Goal: Task Accomplishment & Management: Use online tool/utility

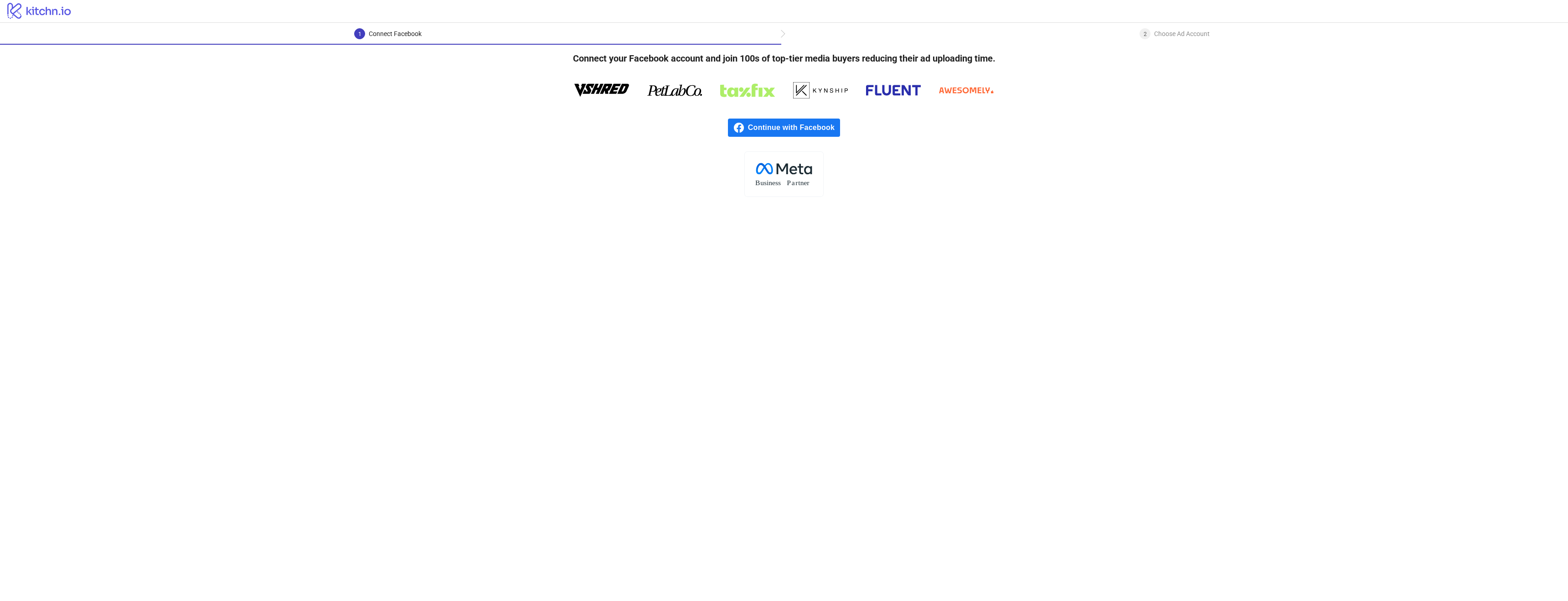
click at [813, 129] on span "Continue with Facebook" at bounding box center [794, 128] width 92 height 18
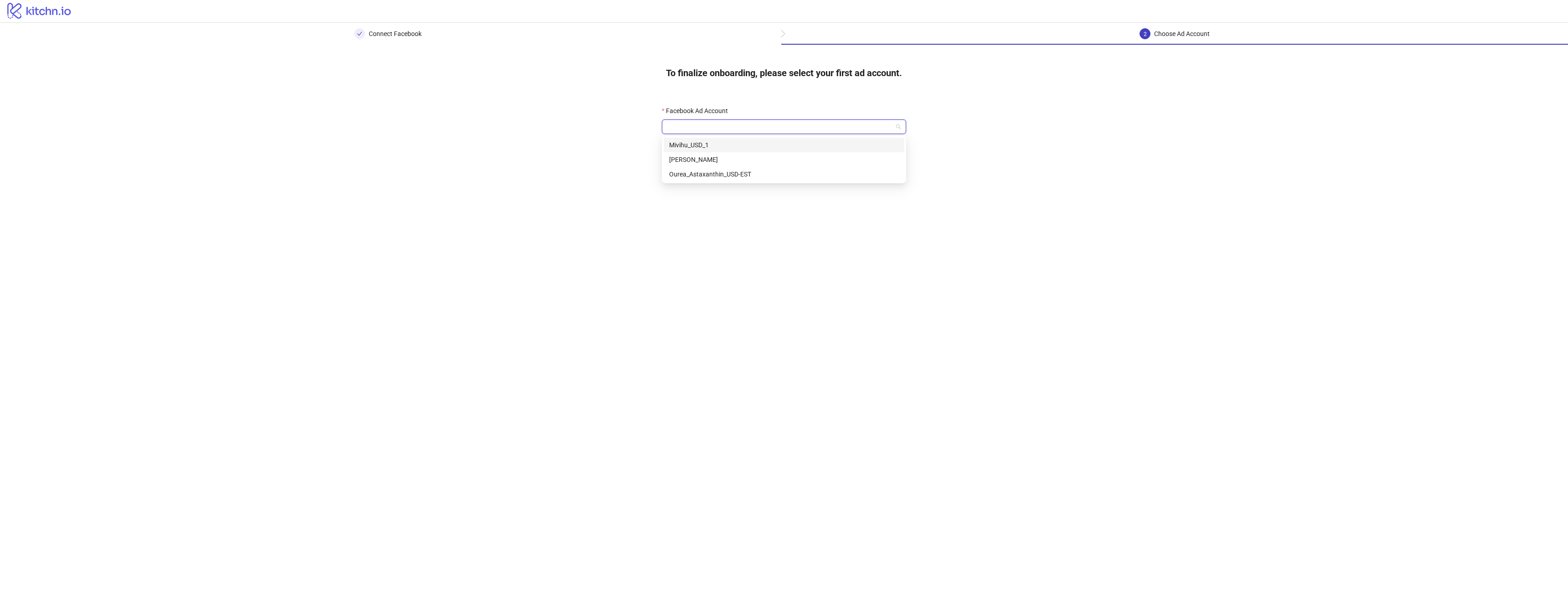
click at [750, 129] on input "Facebook Ad Account" at bounding box center [779, 127] width 225 height 14
click at [742, 144] on div "Mivihu_USD_1" at bounding box center [784, 145] width 230 height 10
click at [743, 150] on button "Go to platform" at bounding box center [784, 153] width 245 height 18
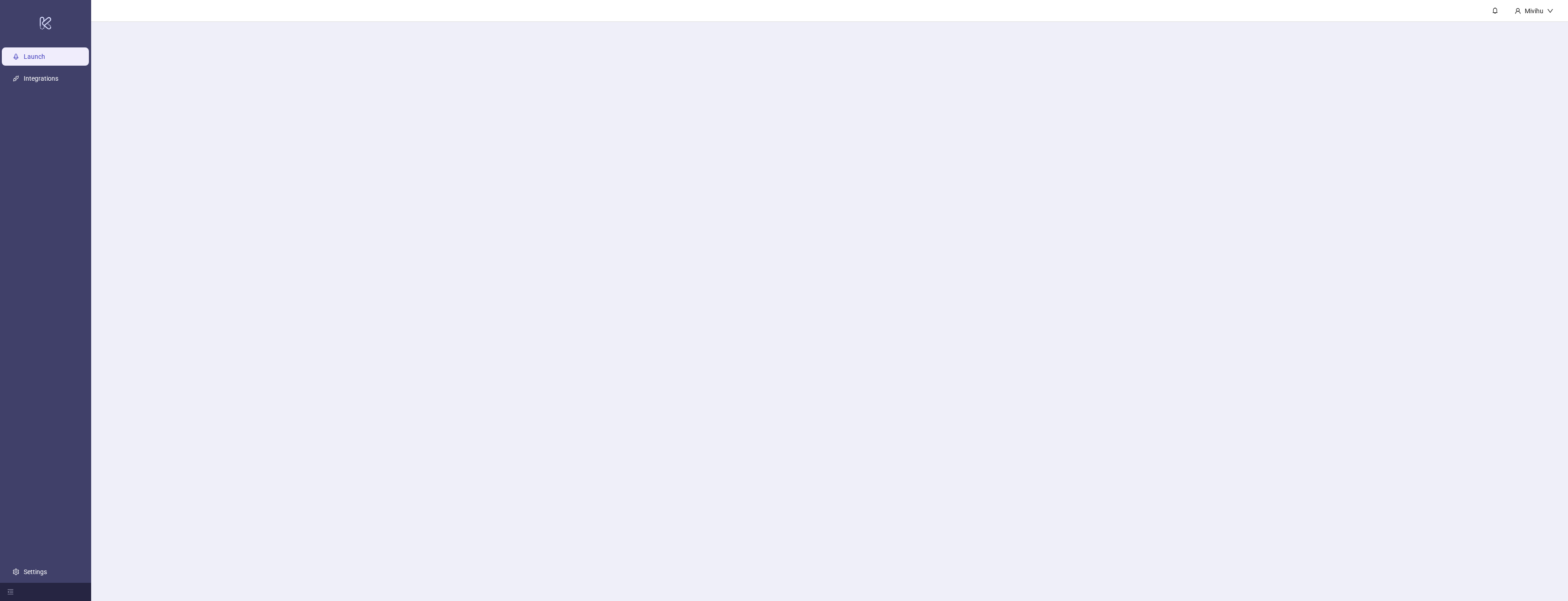
click at [753, 134] on main "Mivihu" at bounding box center [830, 300] width 1477 height 601
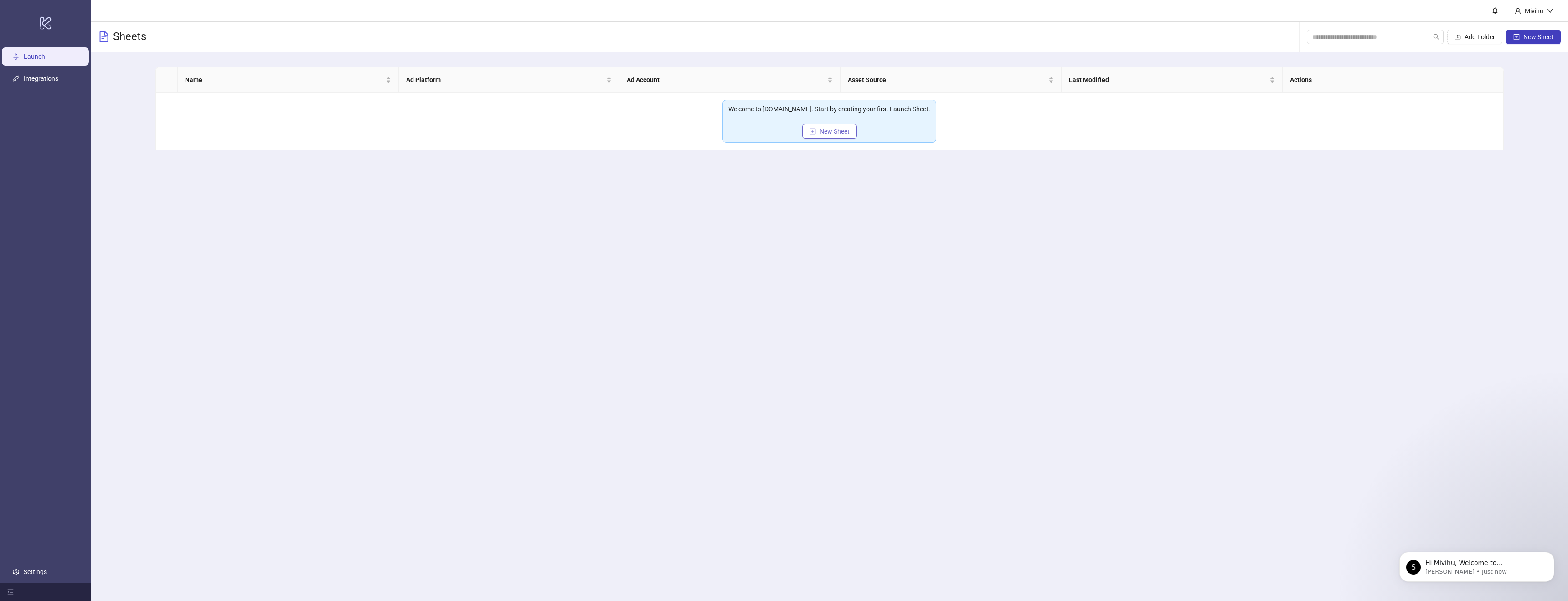
click at [819, 130] on button "New Sheet" at bounding box center [829, 131] width 54 height 15
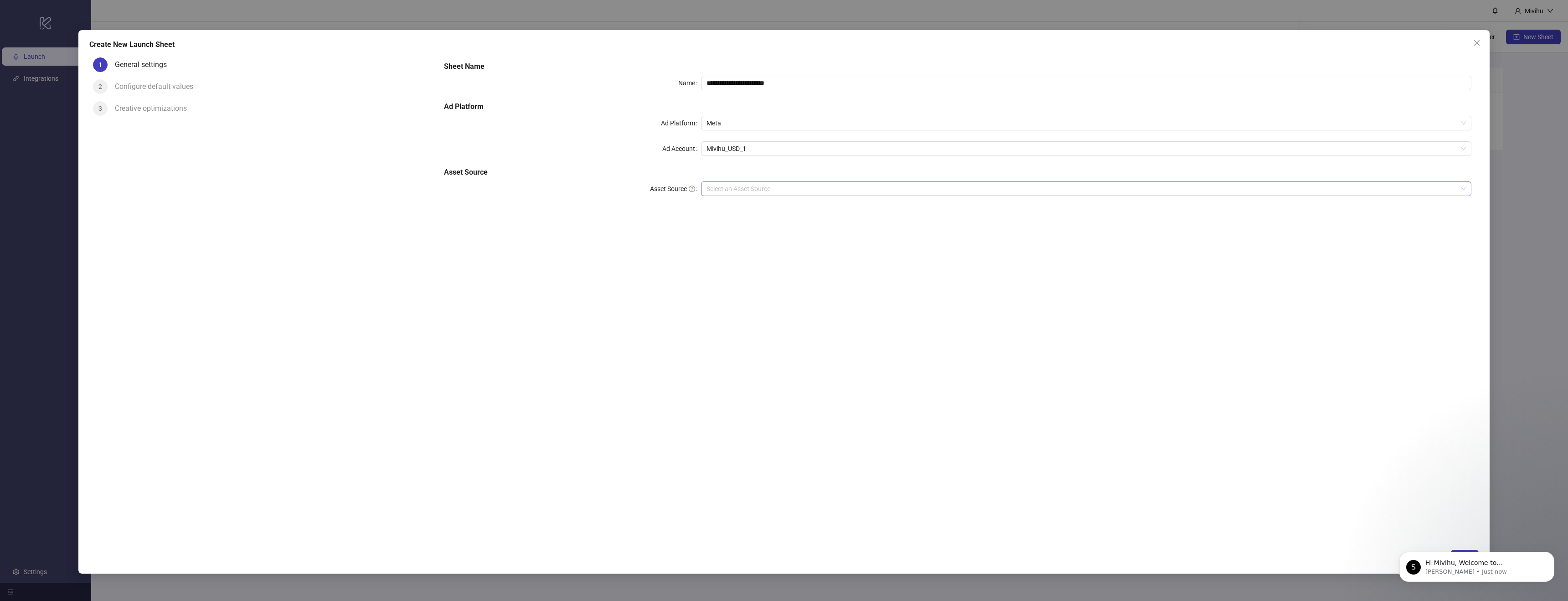
click at [738, 190] on input "Asset Source" at bounding box center [1082, 189] width 751 height 14
click at [740, 205] on div "Local Files" at bounding box center [1087, 207] width 756 height 10
click at [1551, 554] on icon "Dismiss notification" at bounding box center [1551, 553] width 5 height 5
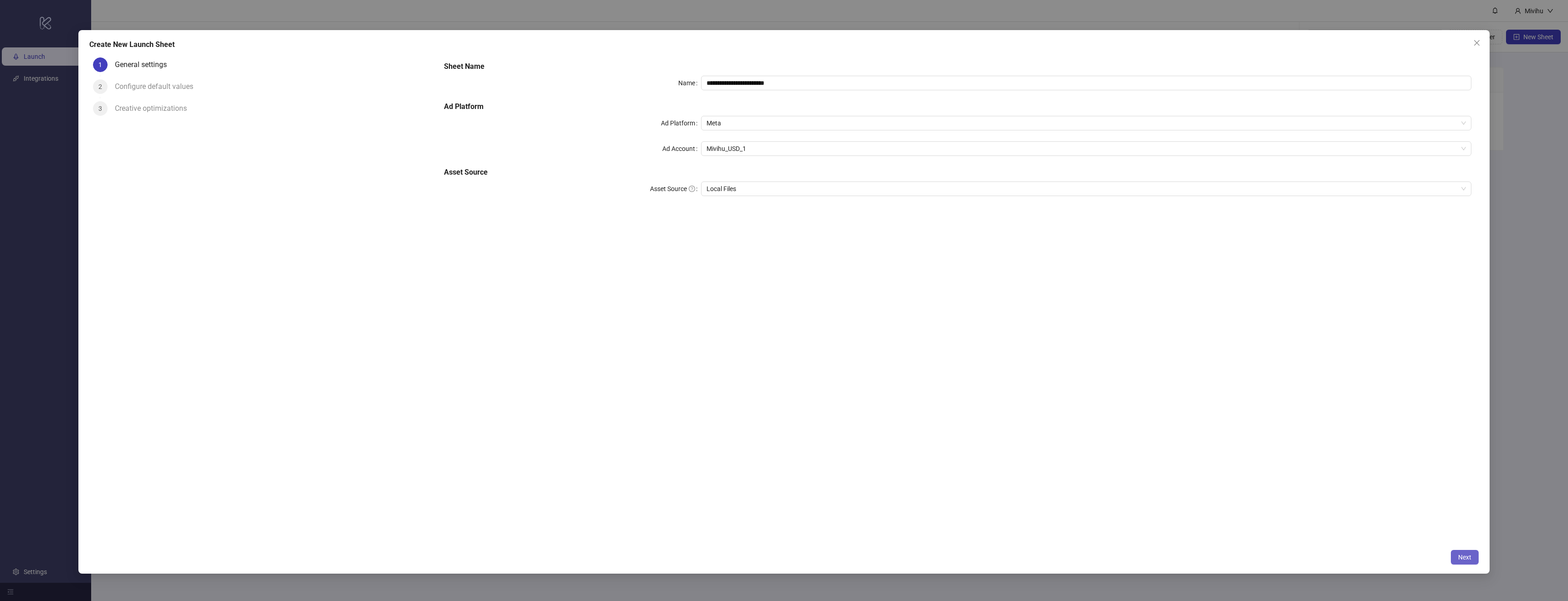
click at [1462, 559] on span "Next" at bounding box center [1464, 556] width 13 height 7
type input "**********"
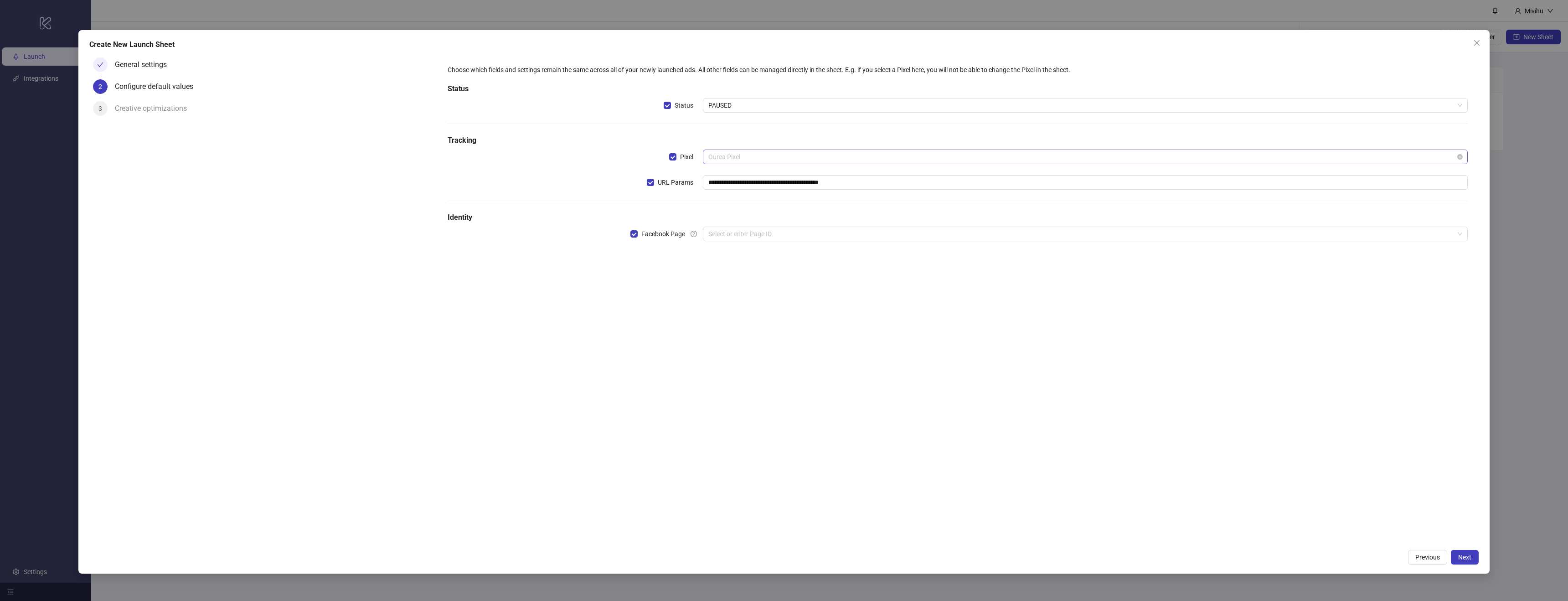
click at [744, 156] on span "Ourea Pixel" at bounding box center [1086, 157] width 754 height 14
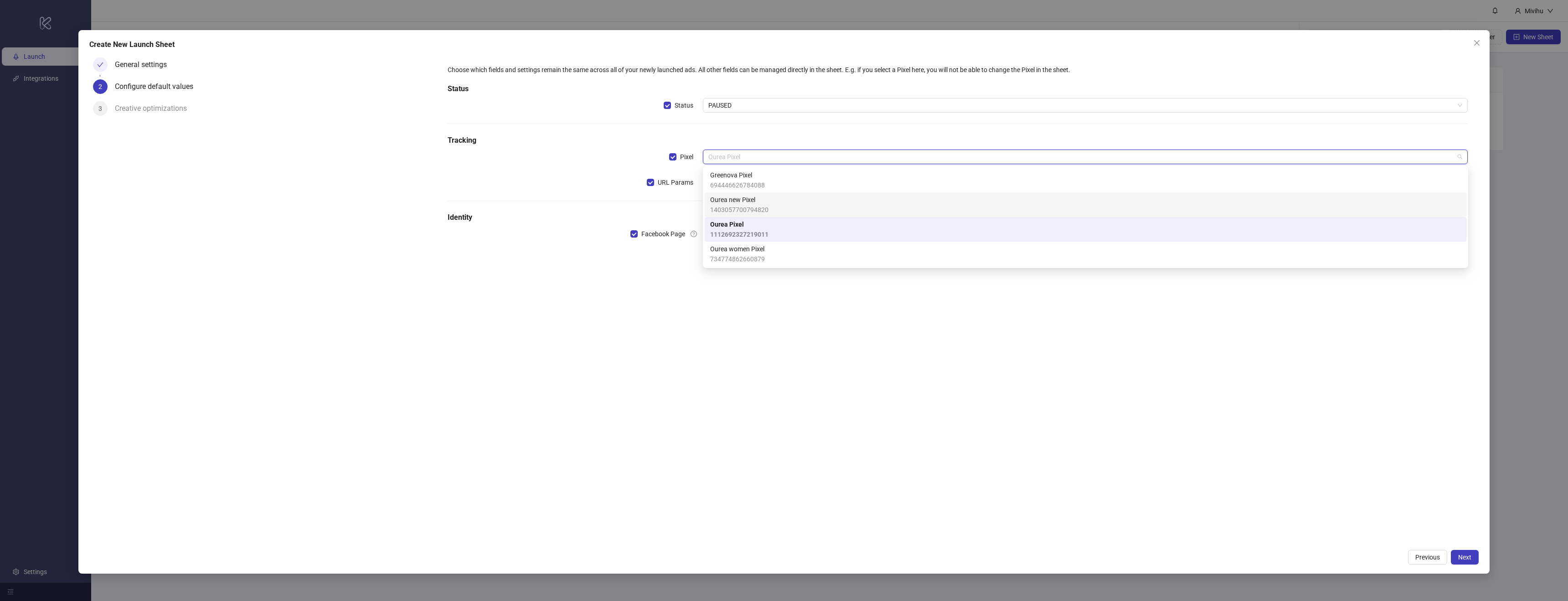
click at [747, 204] on span "Ourea new Pixel" at bounding box center [738, 200] width 58 height 10
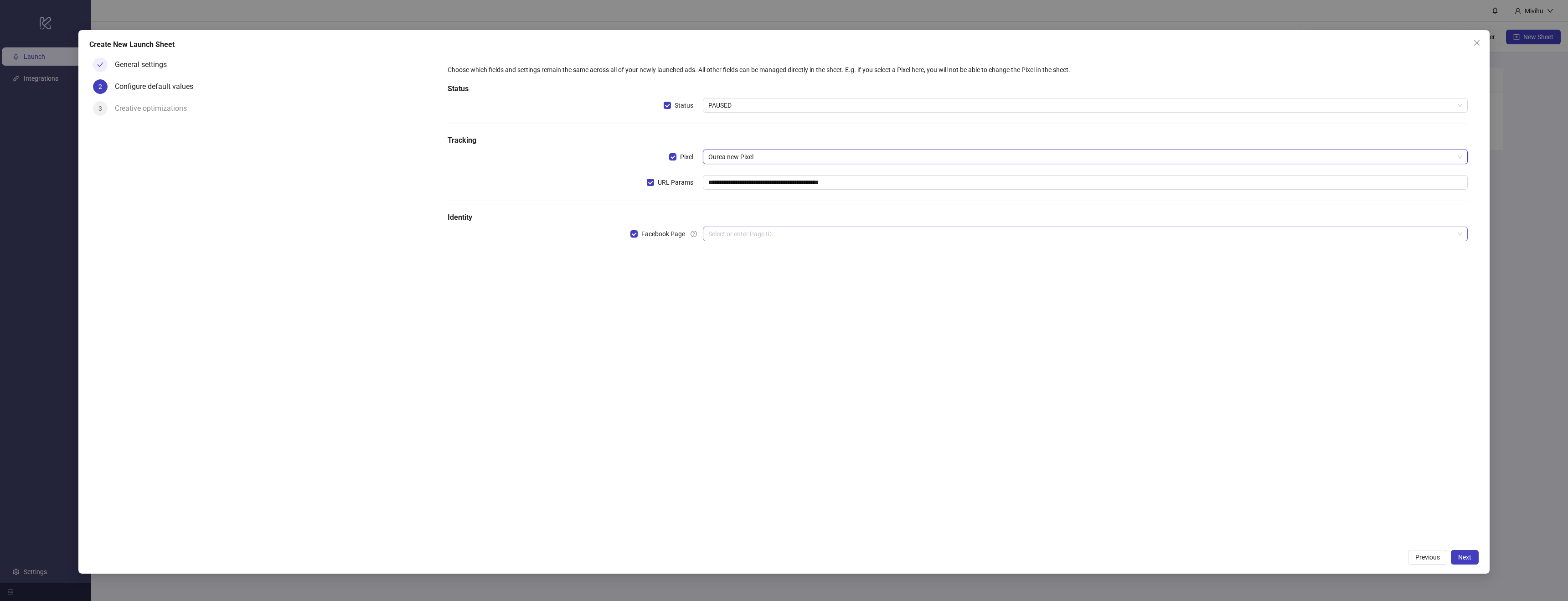
click at [749, 235] on input "search" at bounding box center [1082, 234] width 746 height 14
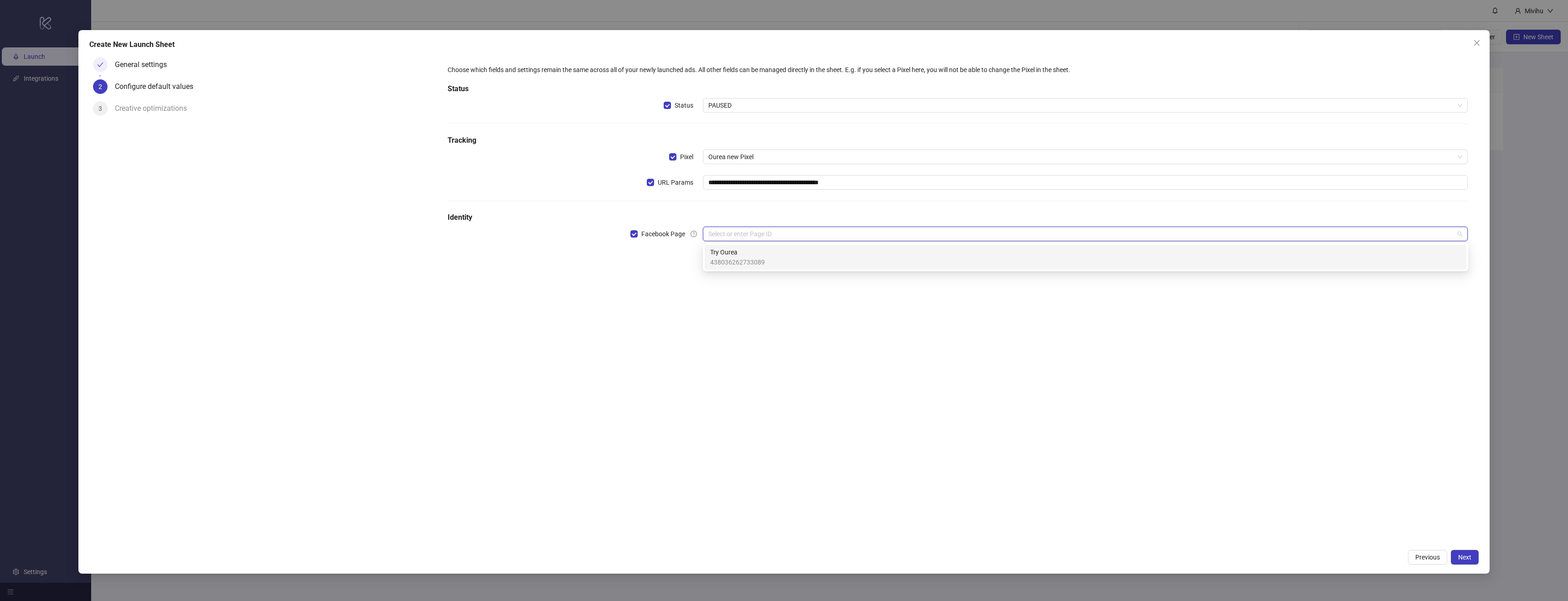
click at [747, 254] on span "Try Ourea" at bounding box center [736, 252] width 54 height 10
click at [752, 259] on input "search" at bounding box center [1082, 259] width 746 height 14
click at [833, 282] on div "tryourea_us" at bounding box center [1085, 277] width 750 height 10
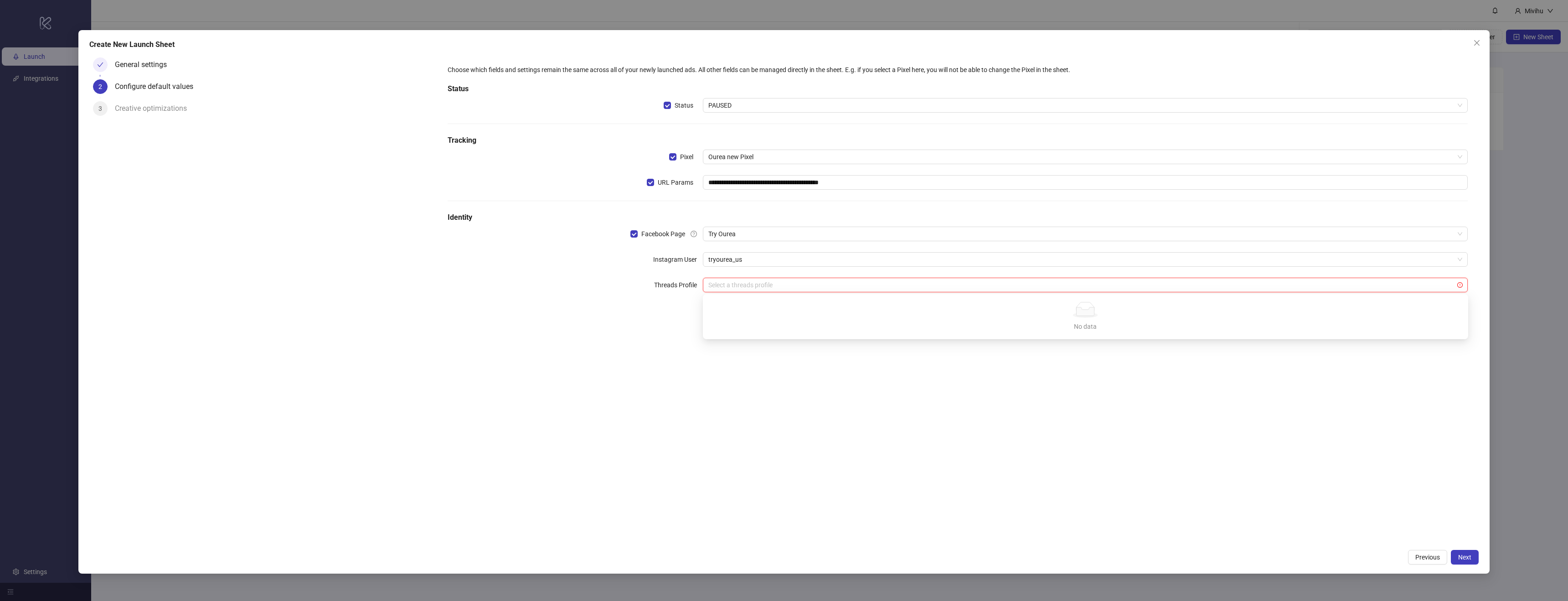
click at [719, 284] on input "search" at bounding box center [1082, 285] width 746 height 14
drag, startPoint x: 670, startPoint y: 319, endPoint x: 732, endPoint y: 337, distance: 64.6
click at [670, 319] on div "**********" at bounding box center [957, 299] width 1042 height 491
click at [1464, 548] on div "**********" at bounding box center [784, 301] width 1412 height 544
click at [1466, 552] on button "Next" at bounding box center [1465, 556] width 28 height 15
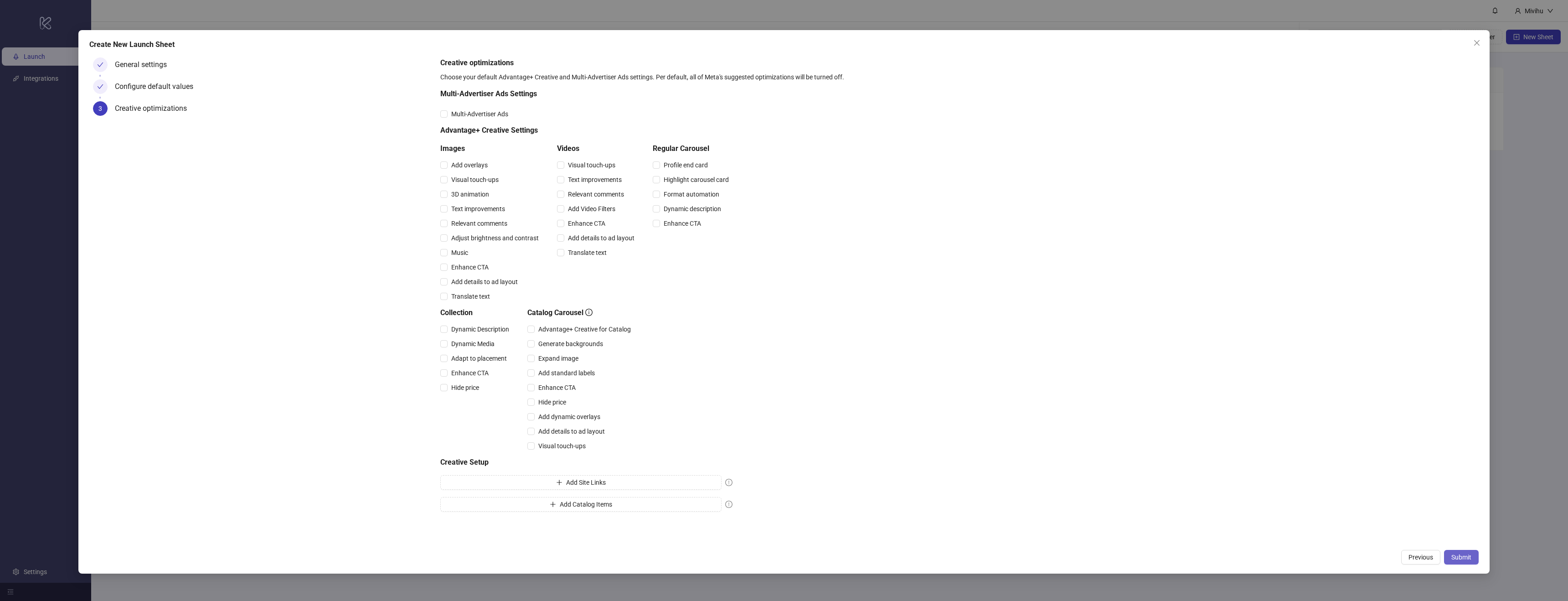
click at [1462, 552] on button "Submit" at bounding box center [1461, 556] width 35 height 15
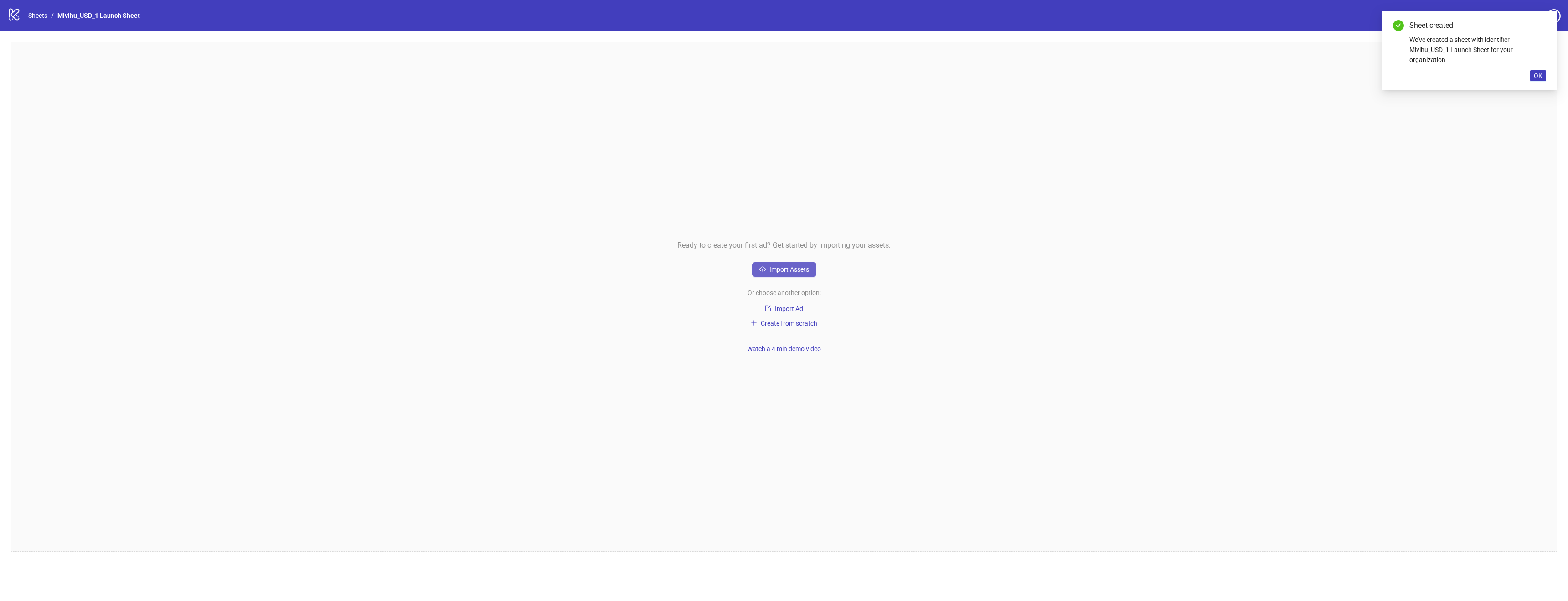
click at [797, 267] on span "Import Assets" at bounding box center [789, 268] width 40 height 7
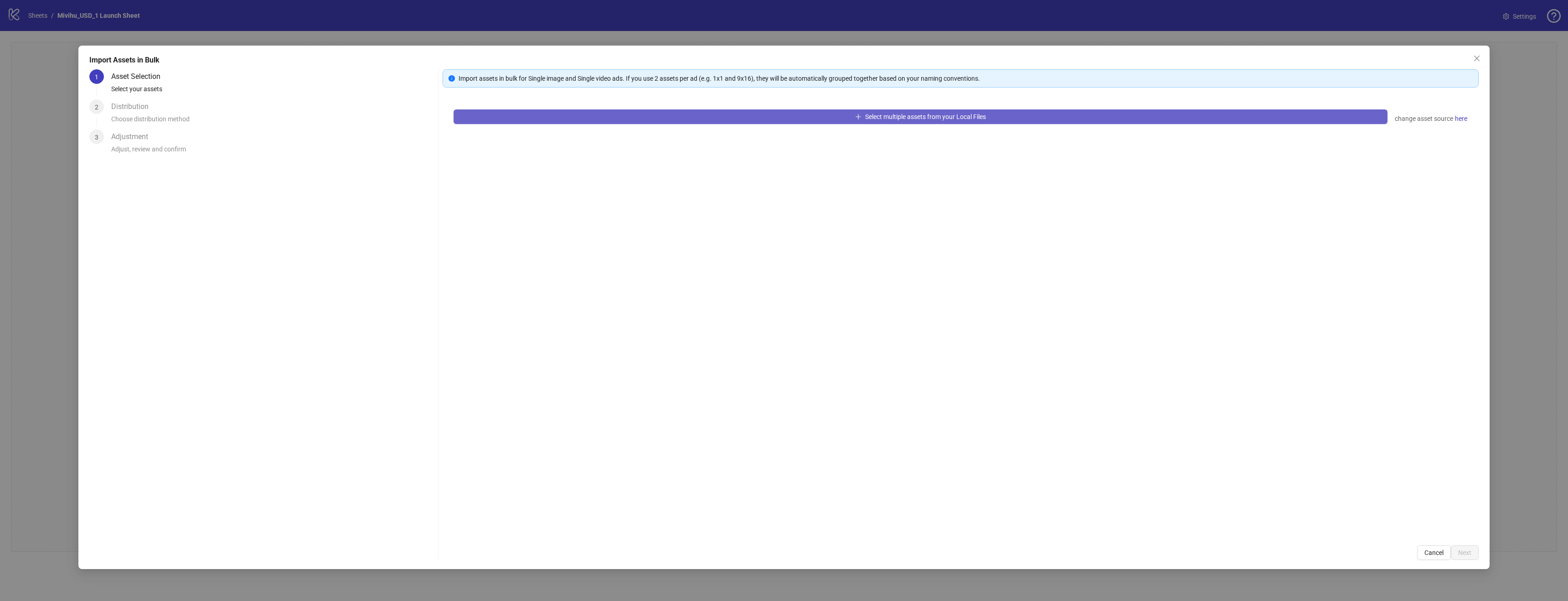
click at [849, 114] on button "Select multiple assets from your Local Files" at bounding box center [921, 117] width 934 height 15
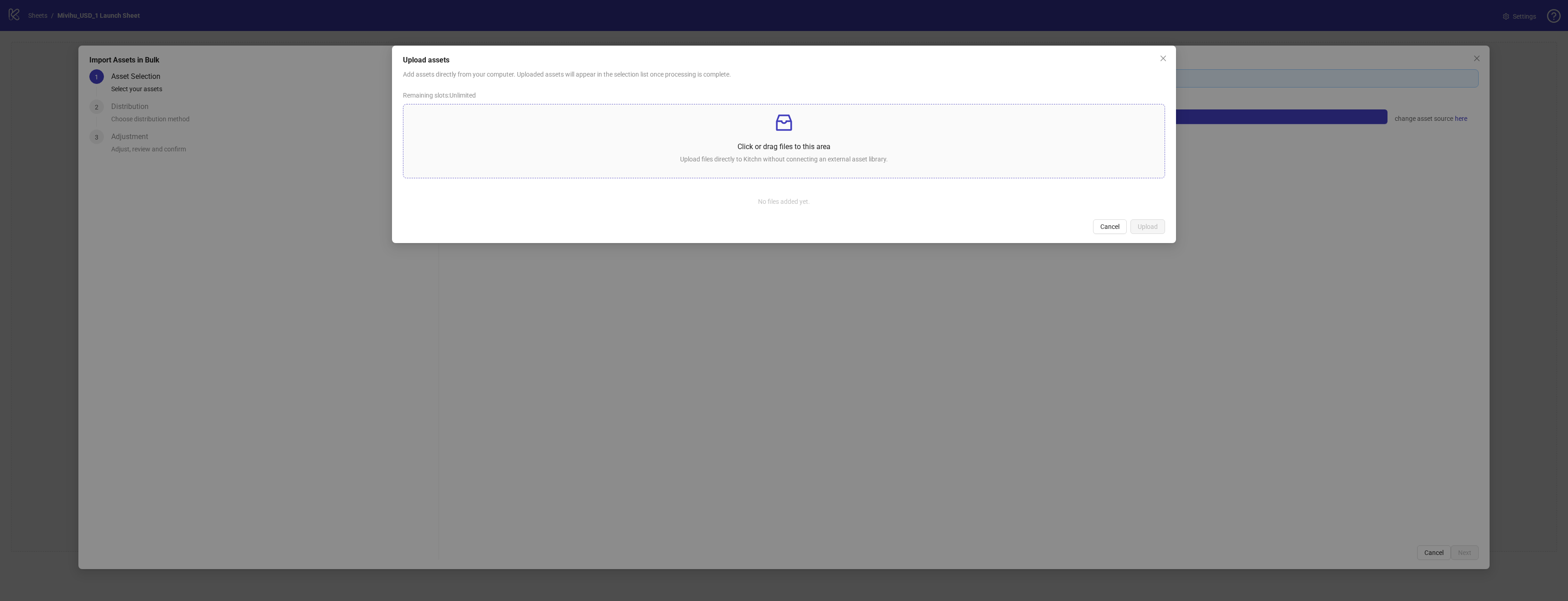
click at [819, 124] on p at bounding box center [784, 123] width 746 height 22
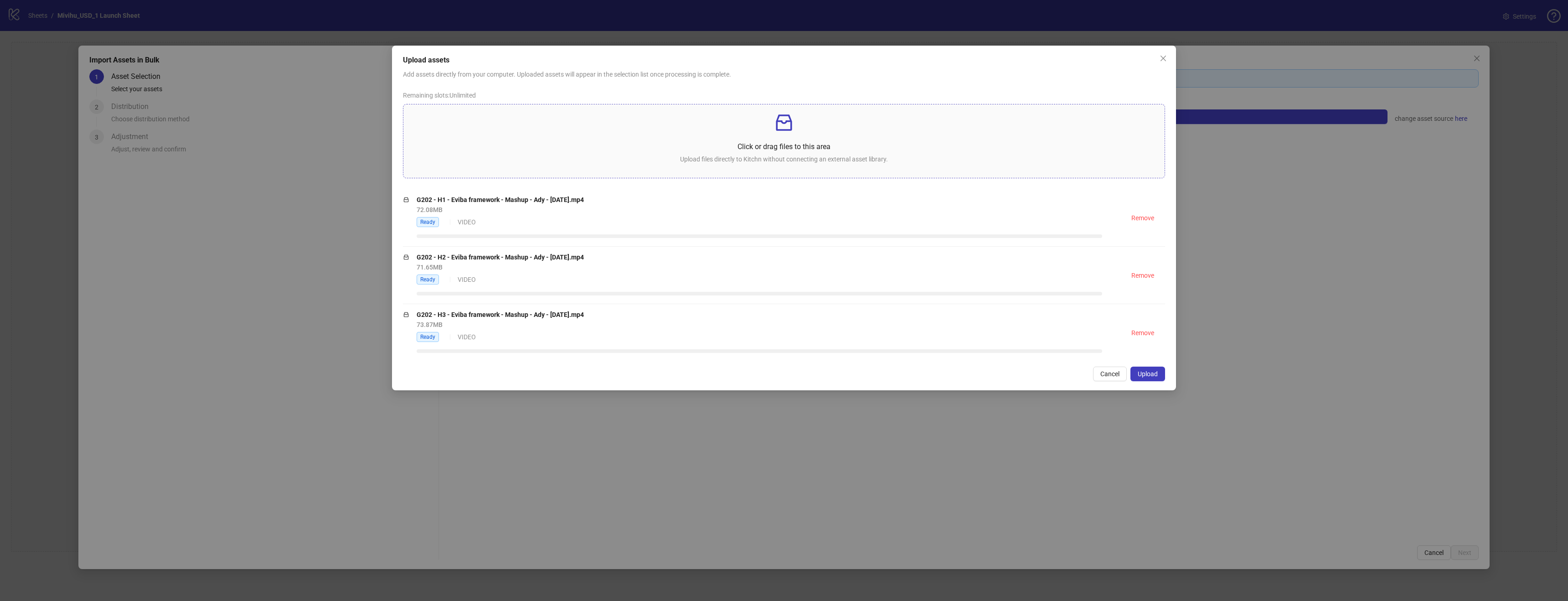
click at [822, 136] on div "Click or drag files to this area Upload files directly to Kitchn without connec…" at bounding box center [784, 141] width 746 height 58
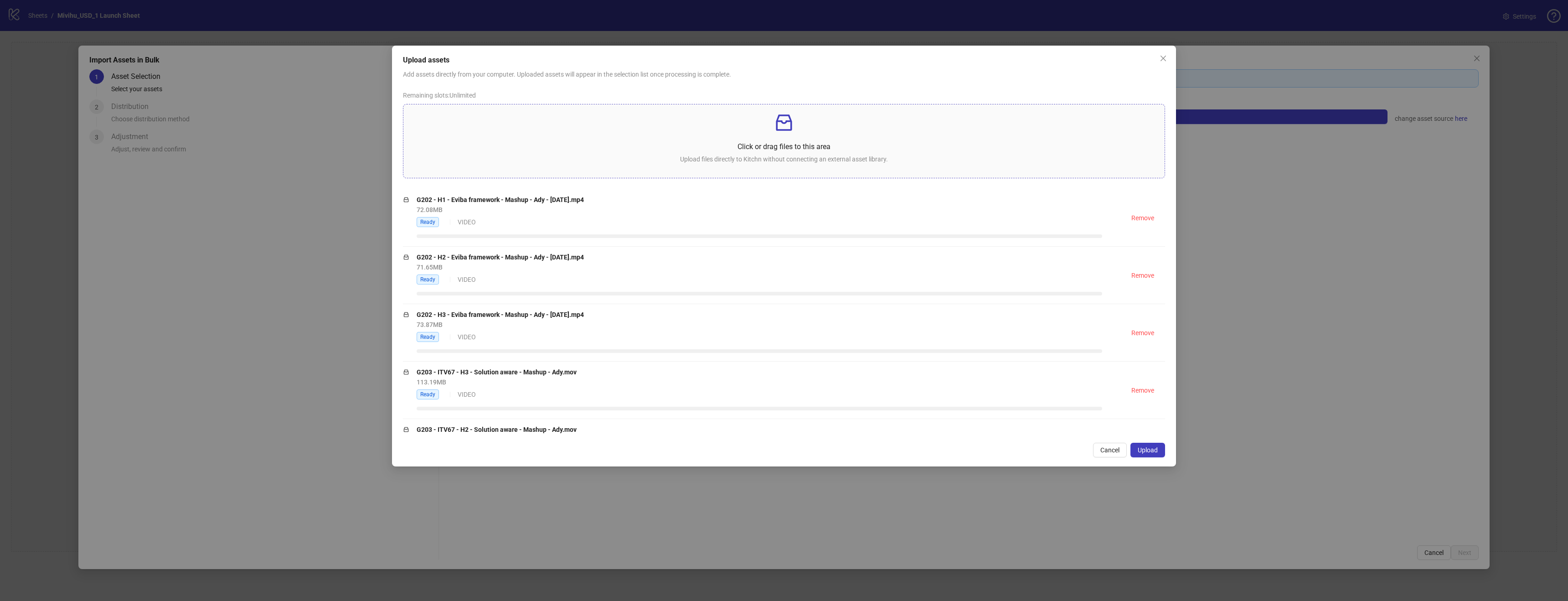
click at [806, 136] on div "Click or drag files to this area Upload files directly to Kitchn without connec…" at bounding box center [784, 141] width 746 height 58
click at [754, 130] on p at bounding box center [784, 123] width 746 height 22
click at [755, 145] on p "Click or drag files to this area" at bounding box center [784, 147] width 746 height 12
click at [1144, 217] on span "Remove" at bounding box center [1142, 217] width 23 height 7
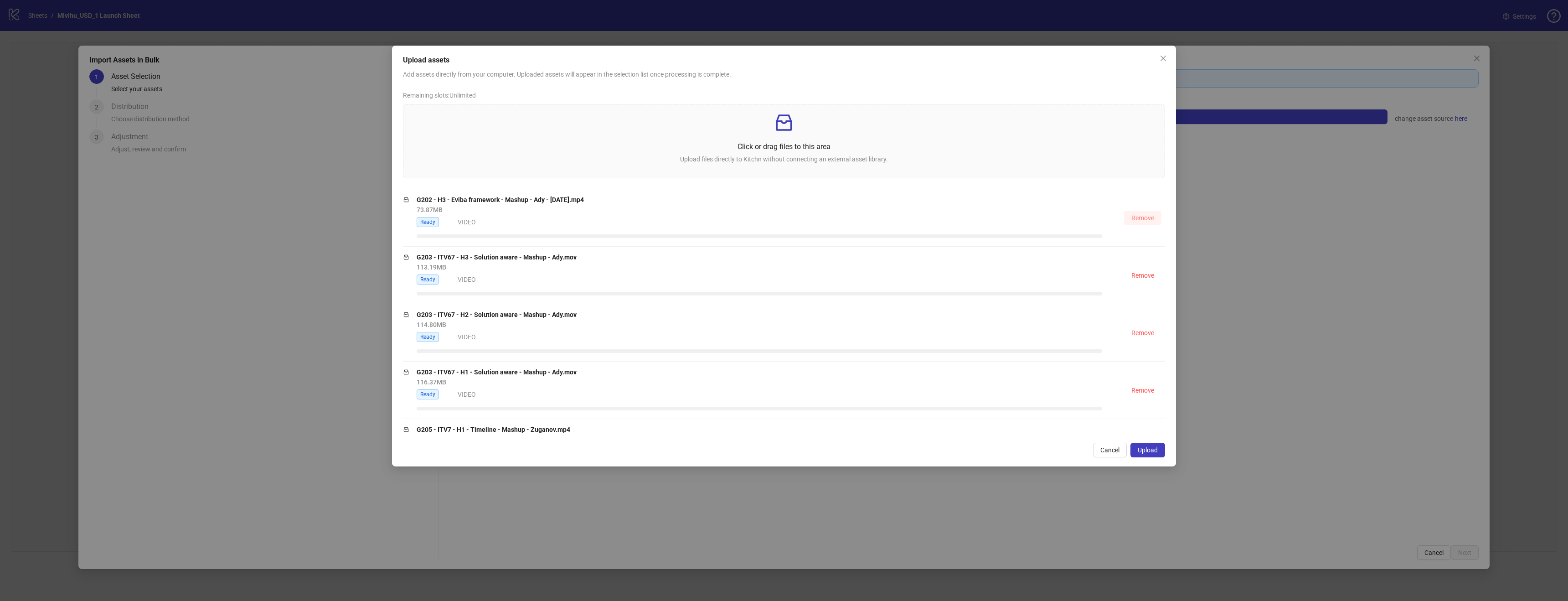
click at [1144, 217] on span "Remove" at bounding box center [1142, 217] width 23 height 7
click at [858, 150] on p "Click or drag files to this area" at bounding box center [784, 147] width 746 height 12
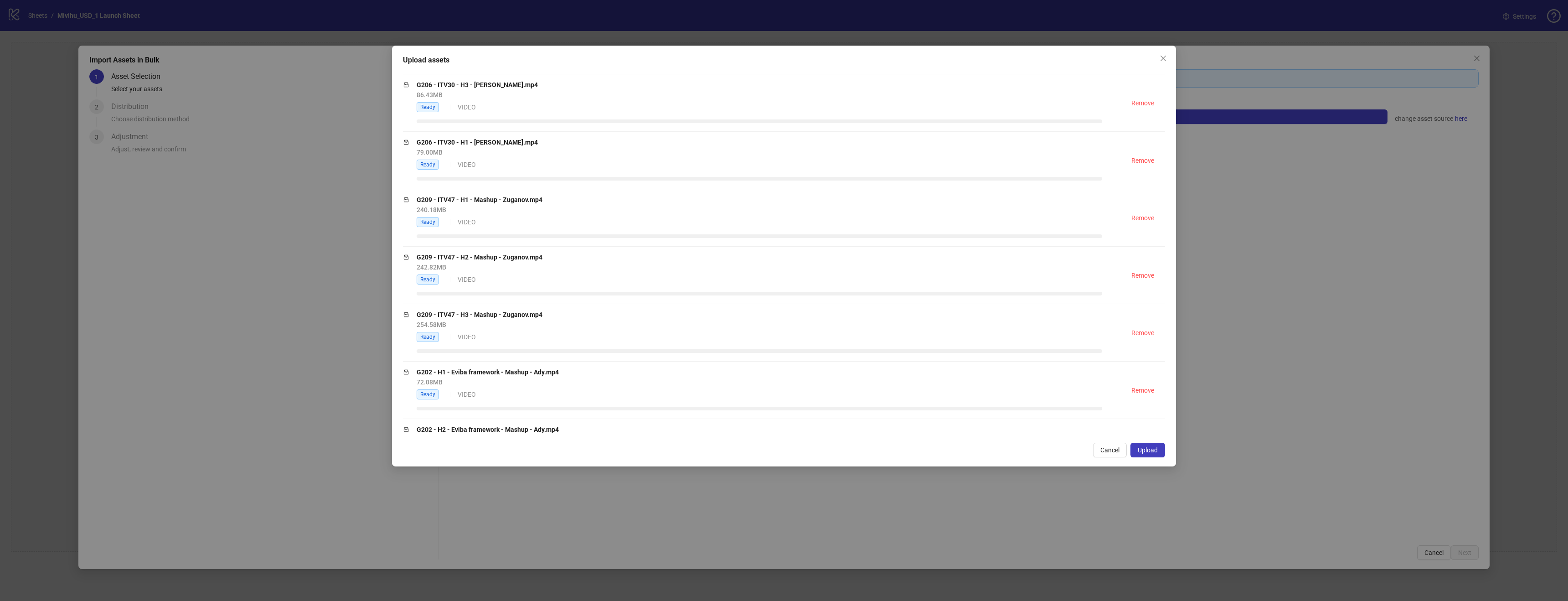
scroll to position [613, 0]
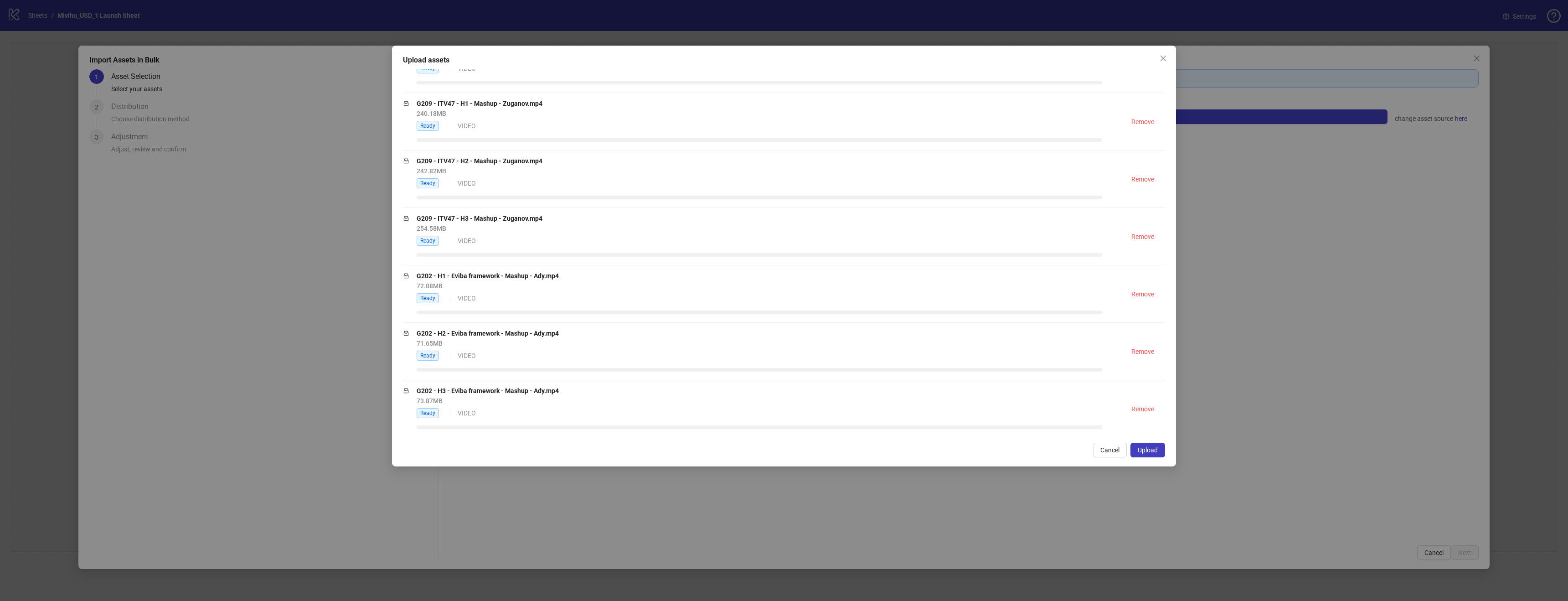
drag, startPoint x: 1145, startPoint y: 450, endPoint x: 799, endPoint y: 372, distance: 354.7
click at [1145, 450] on span "Upload" at bounding box center [1147, 450] width 20 height 7
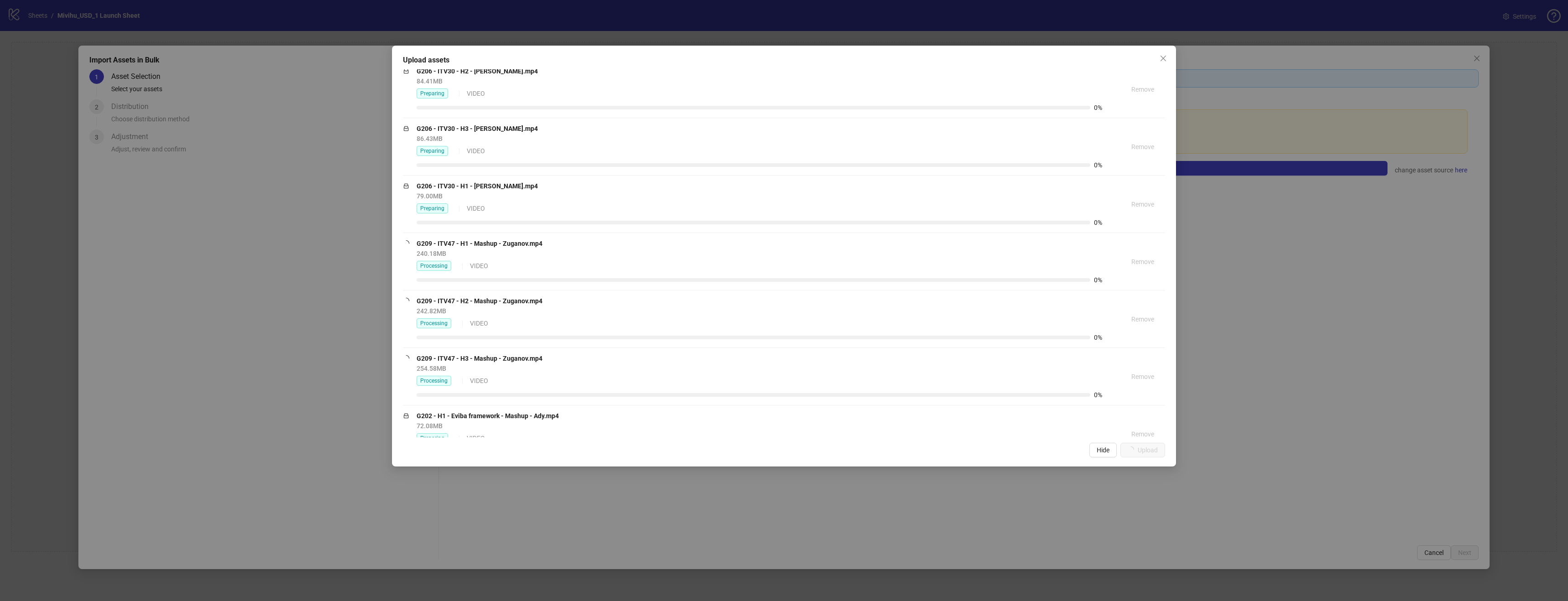
scroll to position [668, 0]
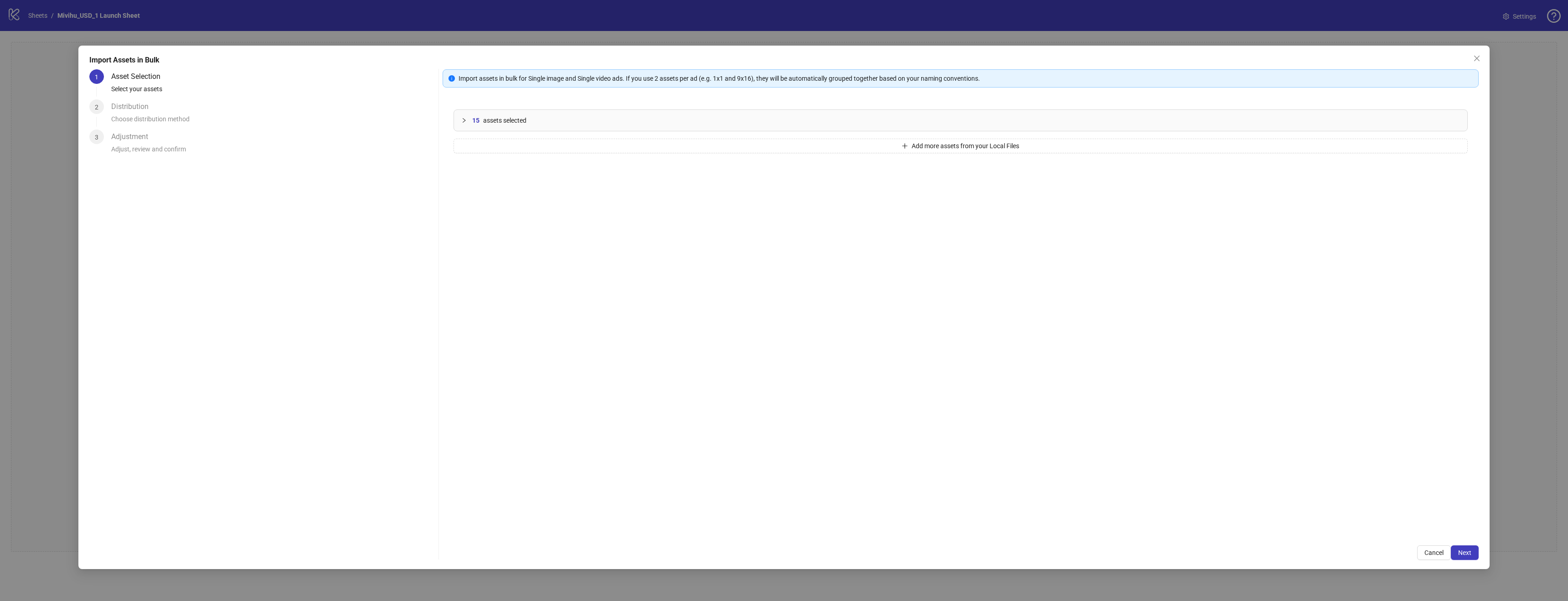
click at [461, 118] on icon "collapsed" at bounding box center [464, 121] width 6 height 6
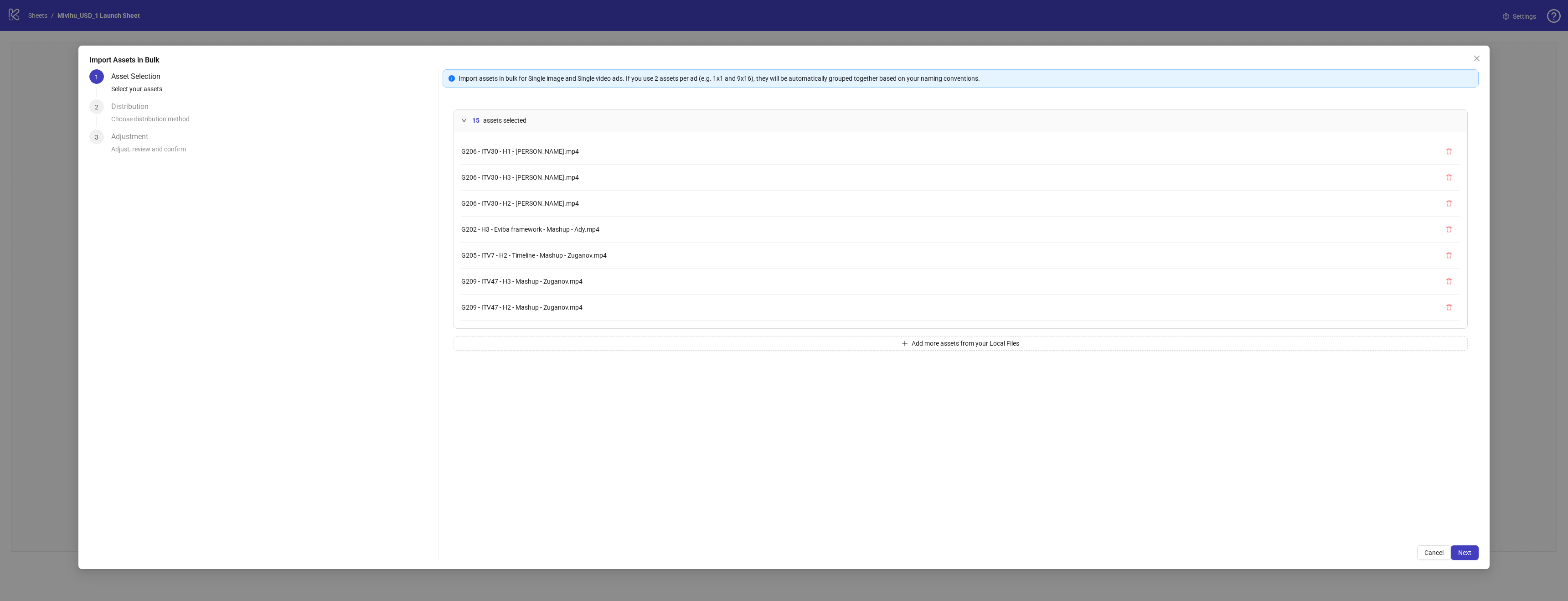
click at [461, 118] on icon "expanded" at bounding box center [464, 121] width 6 height 6
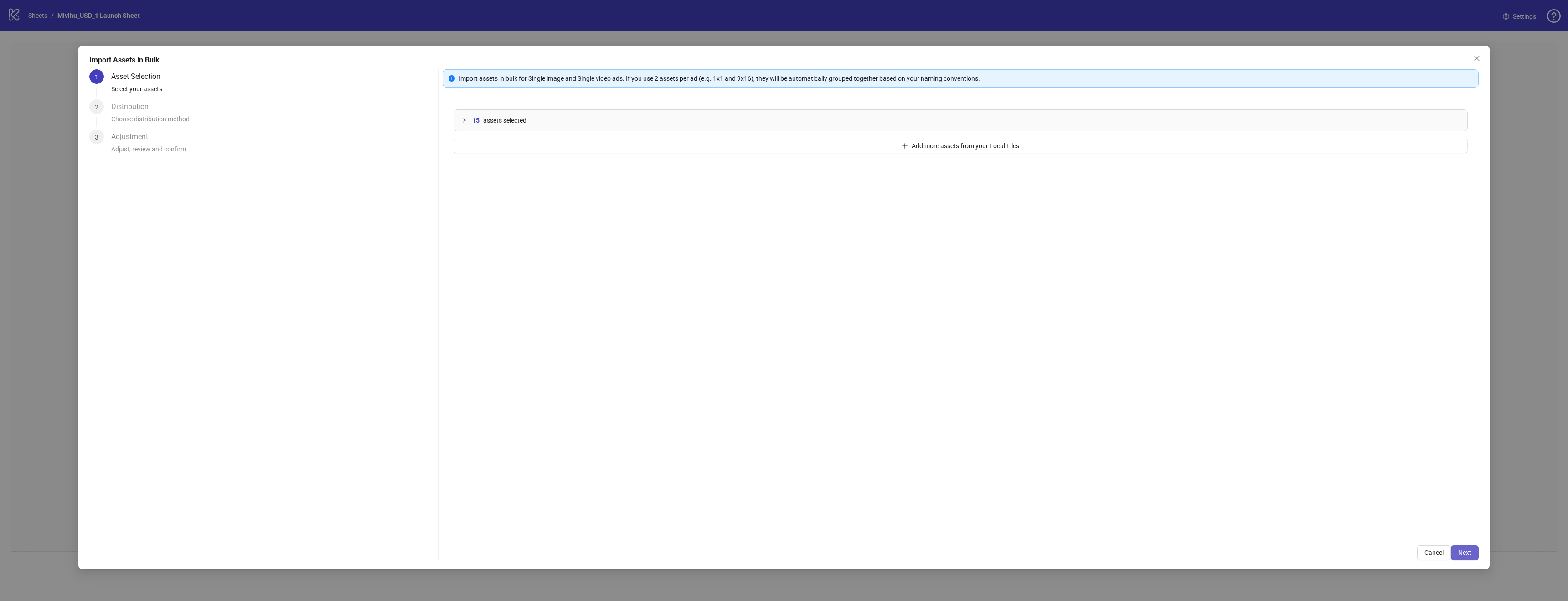
click at [1465, 547] on button "Next" at bounding box center [1465, 552] width 28 height 15
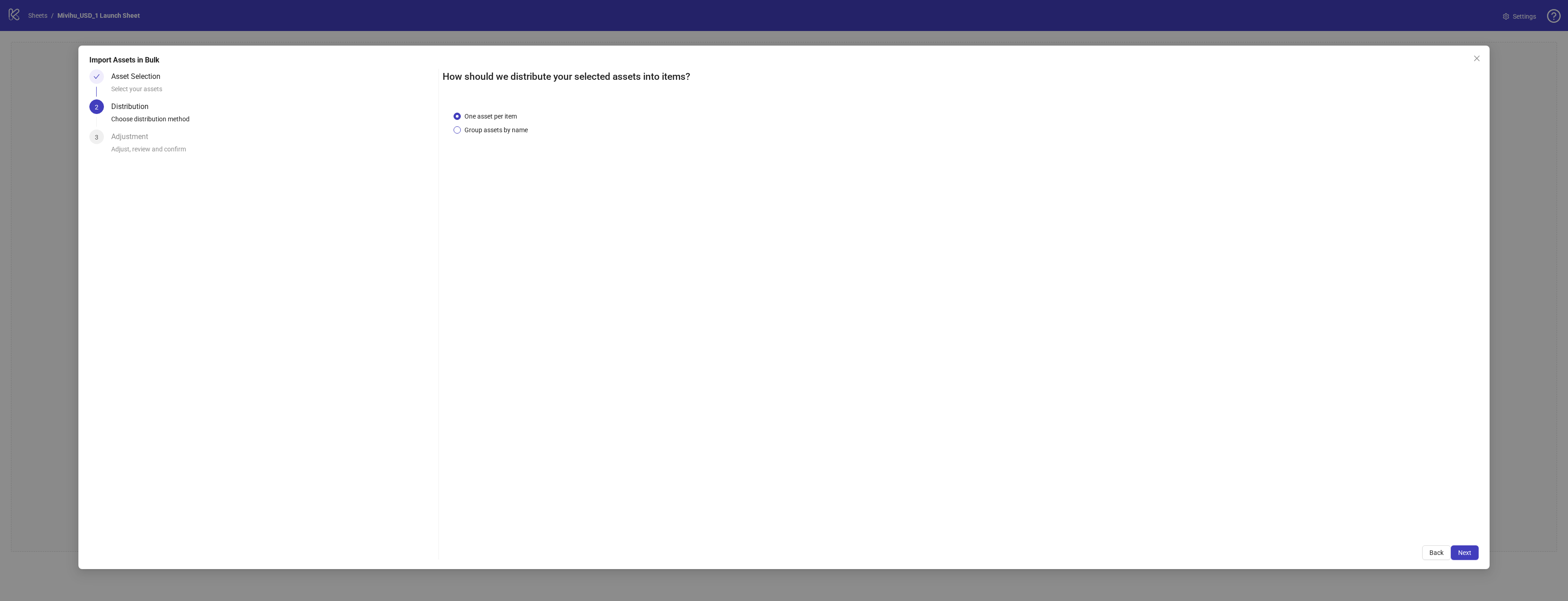
click at [513, 127] on span "Group assets by name" at bounding box center [496, 130] width 70 height 10
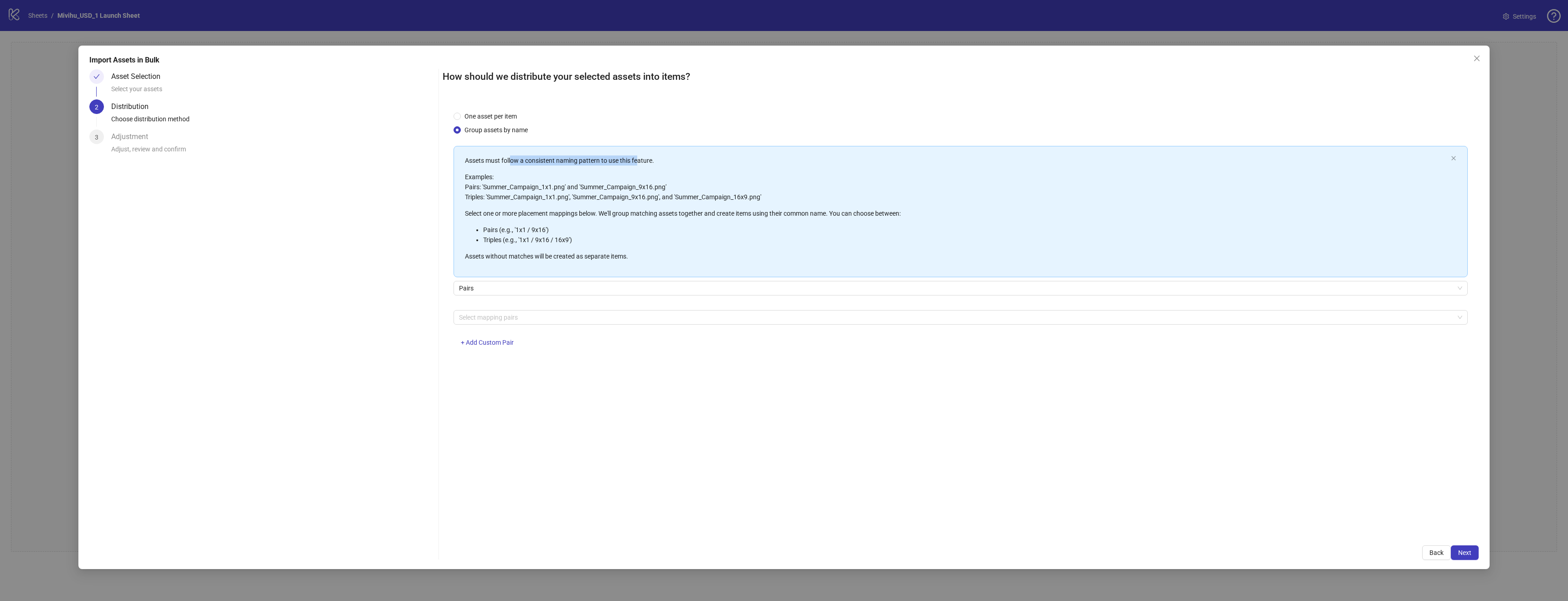
drag, startPoint x: 526, startPoint y: 160, endPoint x: 635, endPoint y: 165, distance: 109.1
click at [638, 163] on p "Assets must follow a consistent naming pattern to use this feature." at bounding box center [956, 160] width 982 height 10
drag, startPoint x: 486, startPoint y: 187, endPoint x: 670, endPoint y: 187, distance: 184.0
click at [670, 187] on p "Examples: Pairs: 'Summer_Campaign_1x1.png' and 'Summer_Campaign_9x16.png' Tripl…" at bounding box center [956, 187] width 982 height 30
click at [507, 319] on div at bounding box center [955, 317] width 1001 height 13
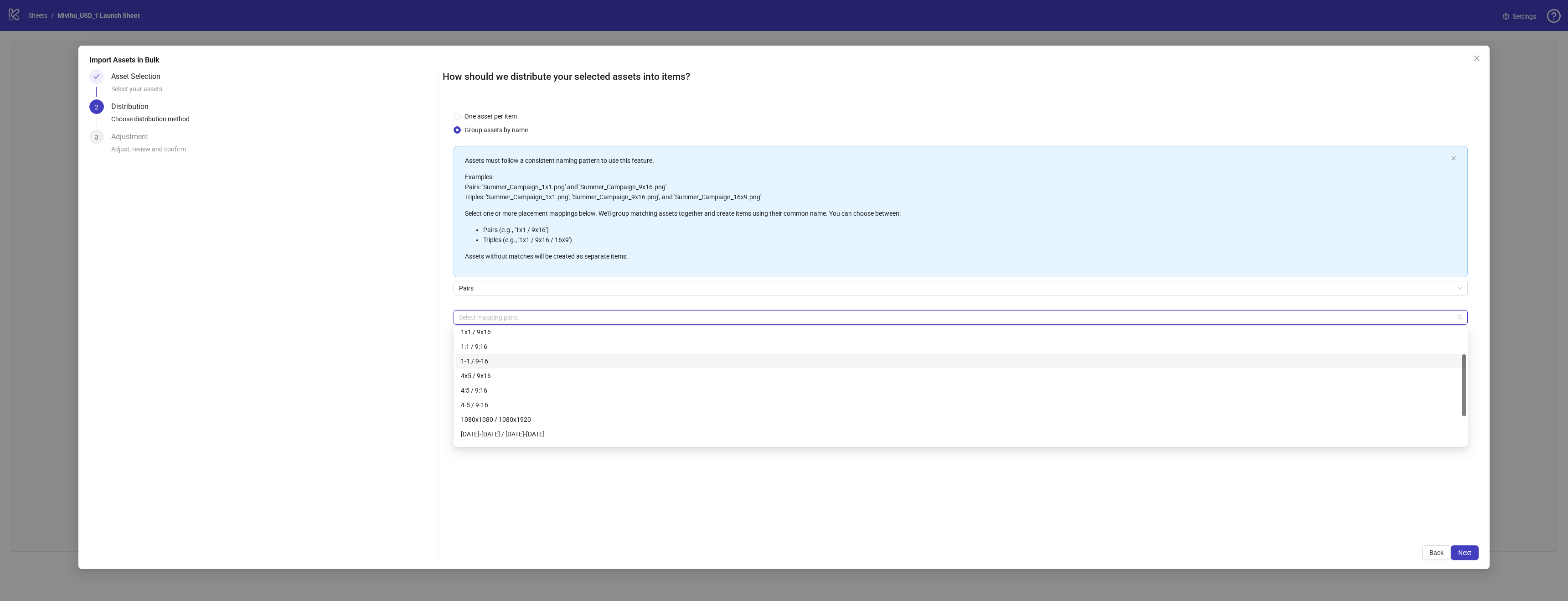
scroll to position [102, 0]
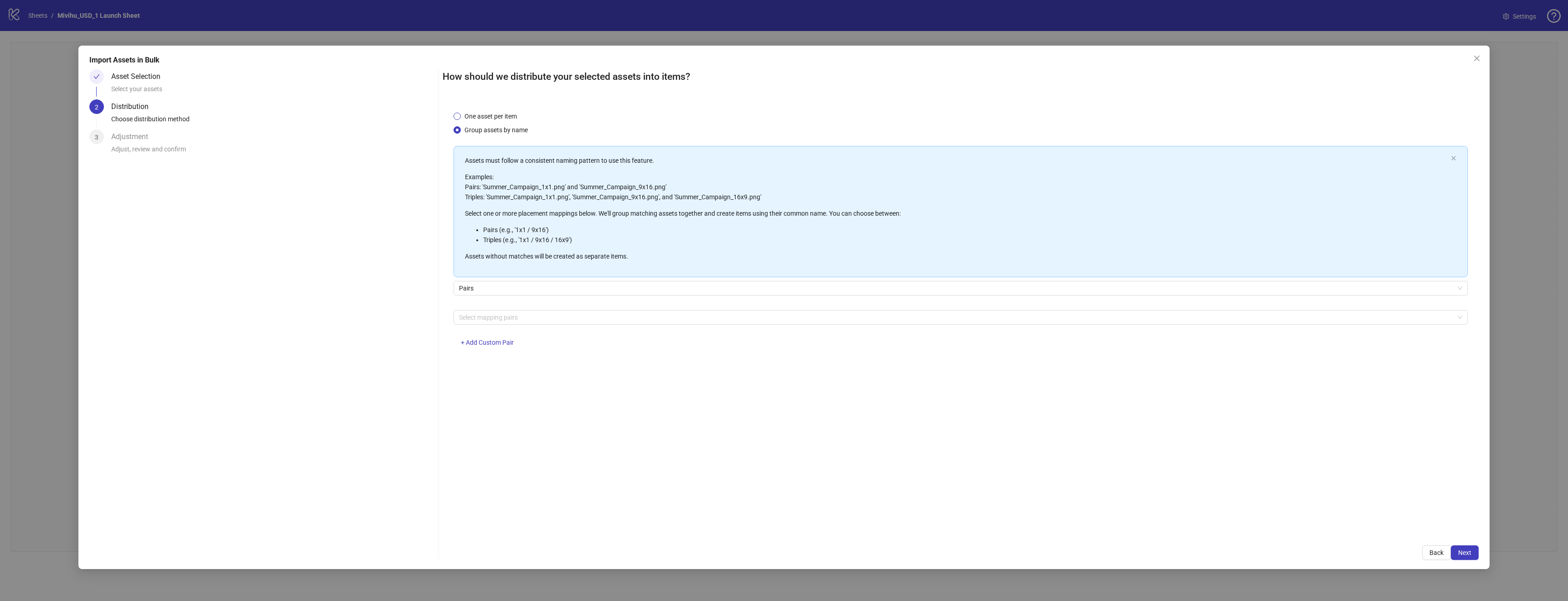
click at [487, 117] on span "One asset per item" at bounding box center [491, 116] width 59 height 10
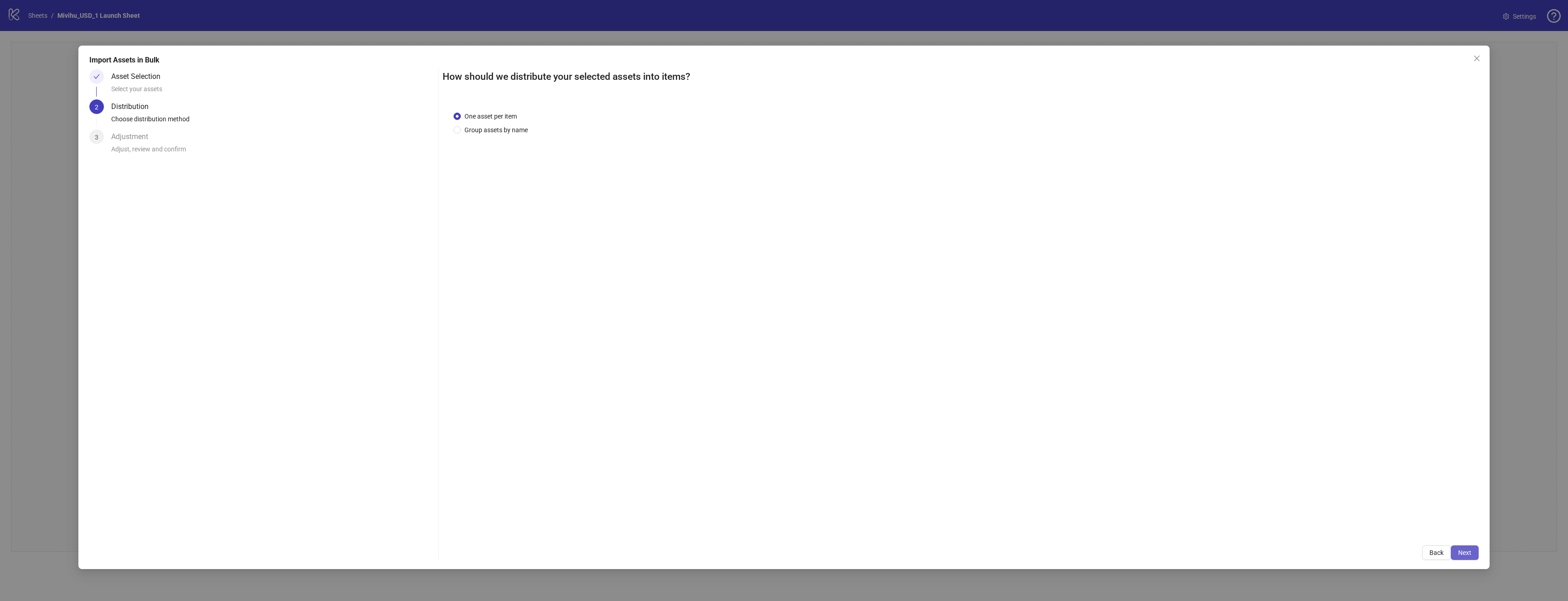
click at [1467, 552] on span "Next" at bounding box center [1464, 551] width 13 height 7
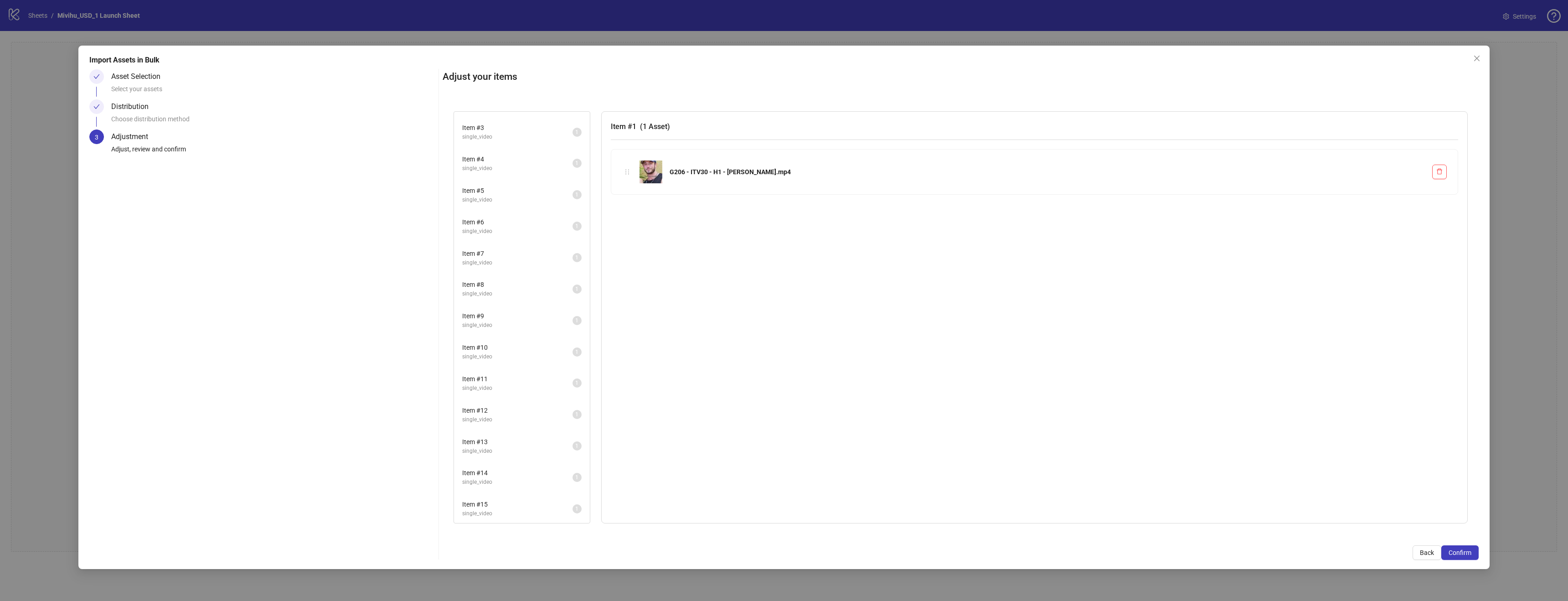
scroll to position [59, 0]
click at [1463, 547] on button "Confirm" at bounding box center [1460, 552] width 38 height 15
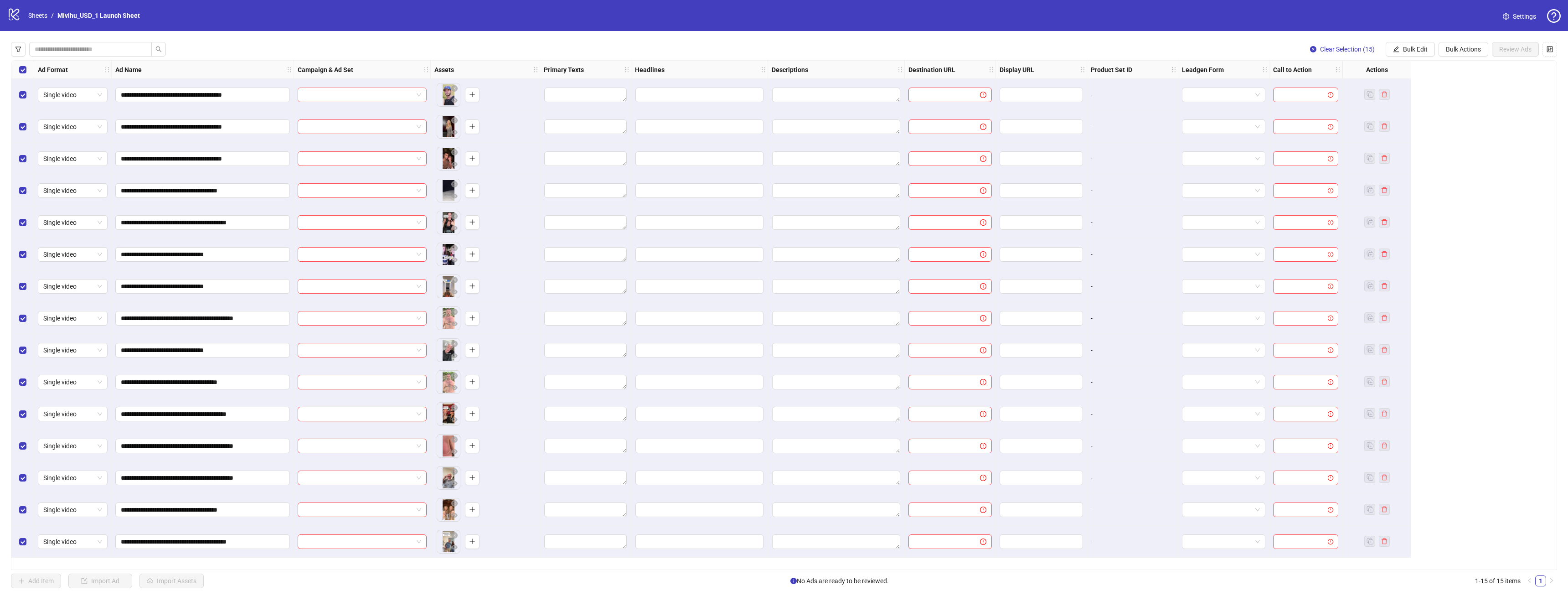
click at [320, 95] on input "search" at bounding box center [357, 95] width 110 height 14
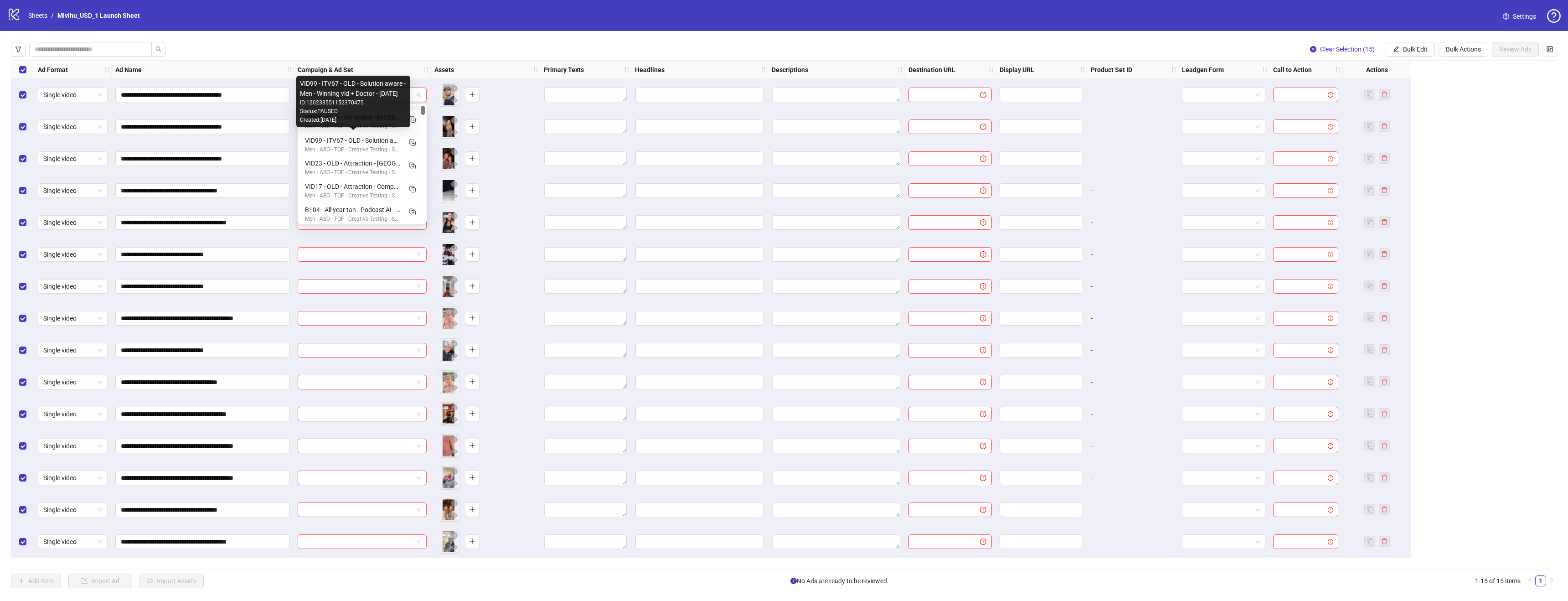
scroll to position [0, 0]
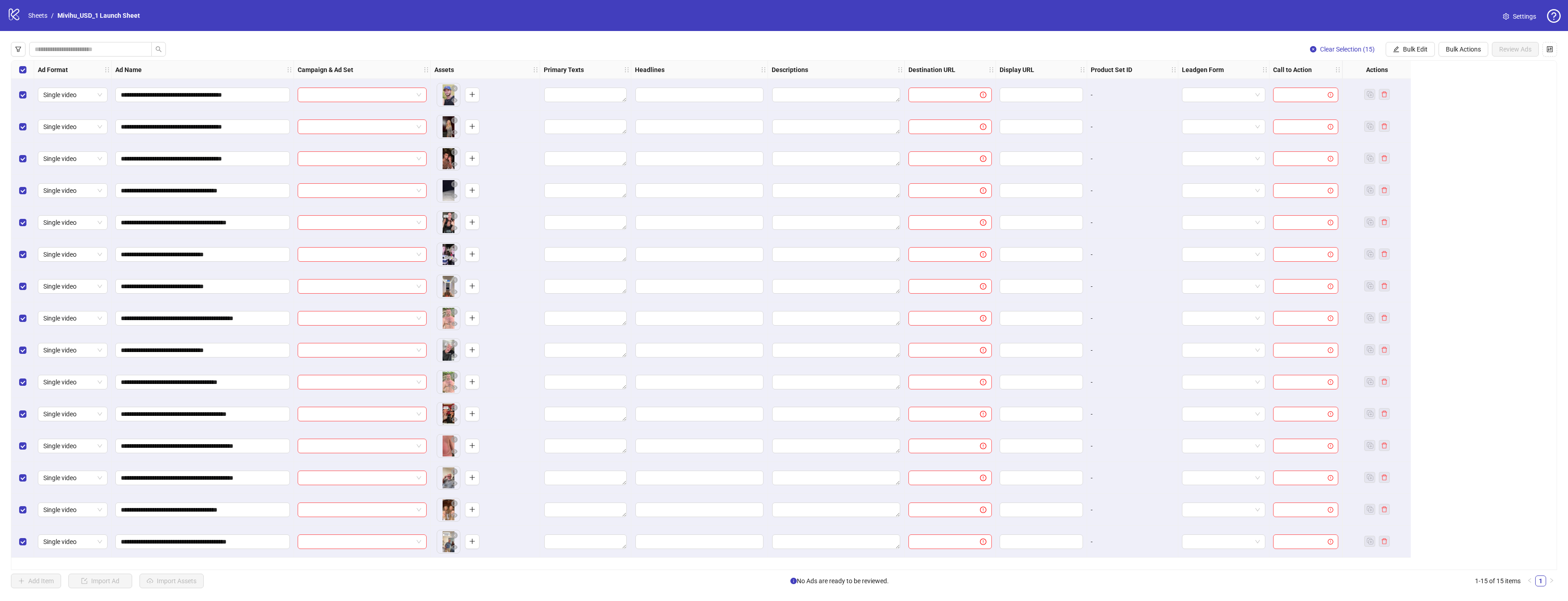
click at [395, 60] on div "**********" at bounding box center [784, 315] width 1546 height 510
click at [1459, 50] on span "Bulk Actions" at bounding box center [1463, 49] width 35 height 7
click at [1427, 50] on button "Bulk Edit" at bounding box center [1411, 49] width 49 height 15
drag, startPoint x: 1423, startPoint y: 68, endPoint x: 1417, endPoint y: 78, distance: 11.7
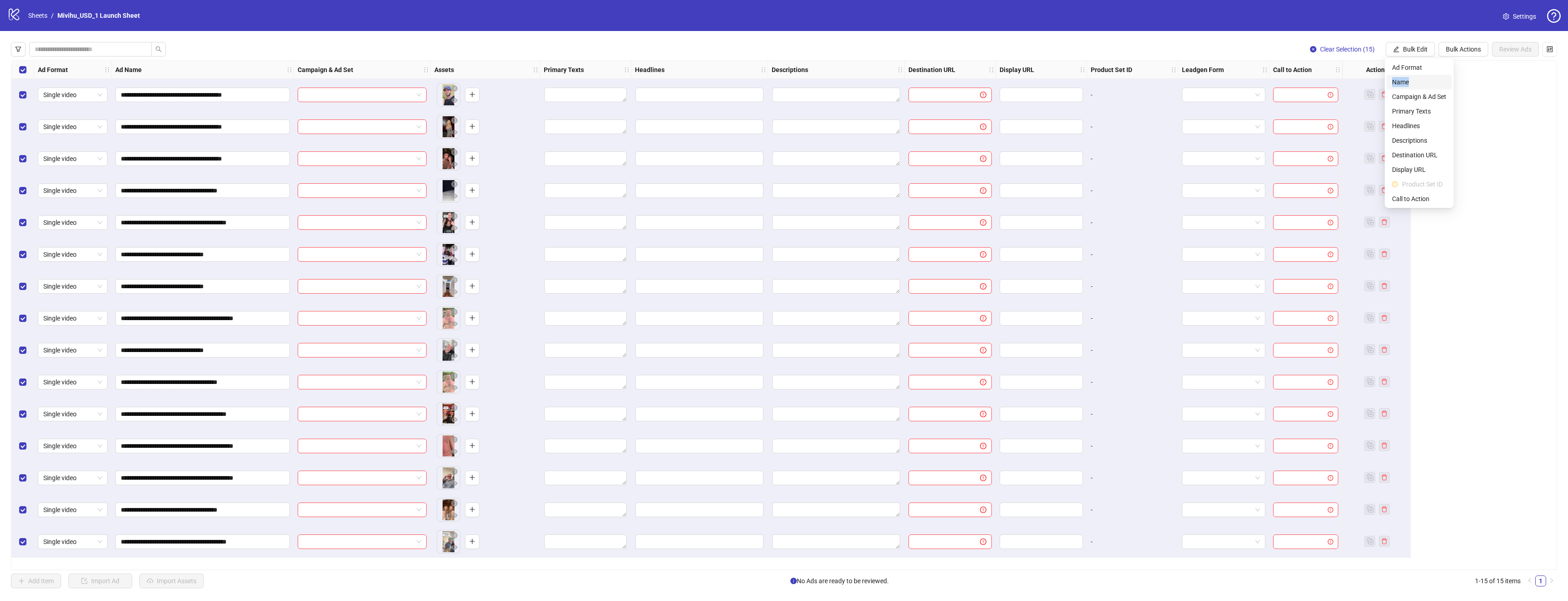
click at [1417, 78] on ul "Ad Format Name Campaign & Ad Set Primary Texts Headlines Descriptions Destinati…" at bounding box center [1420, 133] width 69 height 150
click at [1417, 78] on span "Name" at bounding box center [1419, 82] width 54 height 10
click at [1389, 89] on span "Replace" at bounding box center [1384, 88] width 171 height 14
click at [1371, 136] on div "Add Prefix and Suffix" at bounding box center [1384, 136] width 167 height 10
click at [1331, 136] on input "text" at bounding box center [1385, 140] width 182 height 15
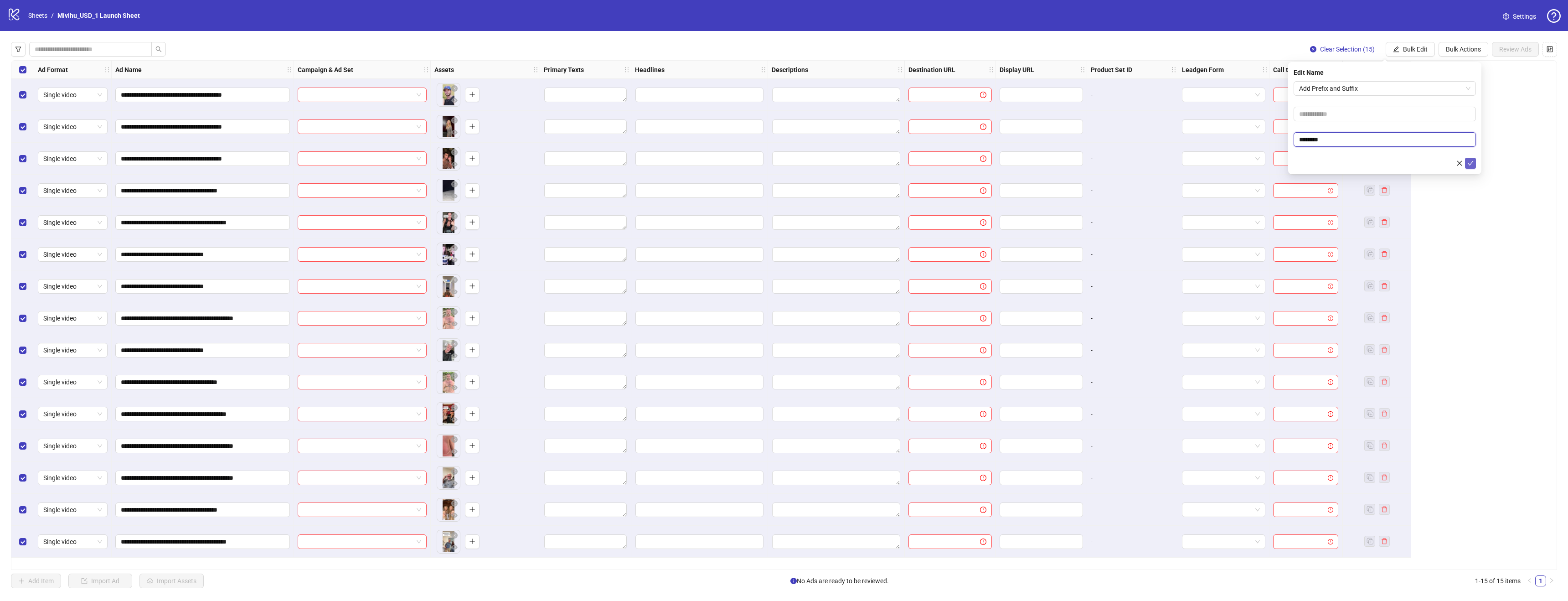
type input "********"
click at [1471, 160] on icon "check" at bounding box center [1470, 163] width 6 height 6
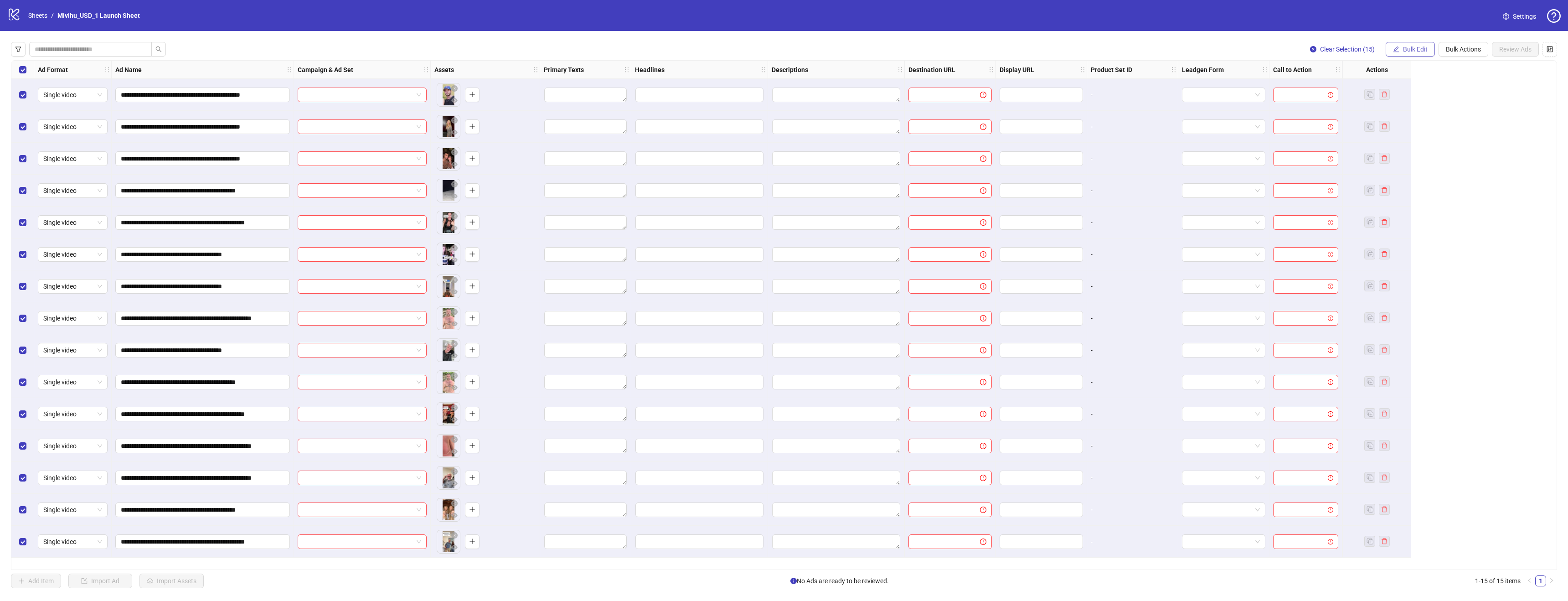
click at [1403, 50] on span "Bulk Edit" at bounding box center [1415, 49] width 25 height 7
click at [1493, 96] on div "**********" at bounding box center [784, 315] width 1546 height 510
click at [1407, 48] on span "Bulk Edit" at bounding box center [1415, 49] width 25 height 7
click at [1409, 79] on span "Name" at bounding box center [1419, 82] width 54 height 10
click at [1385, 89] on span "Replace" at bounding box center [1384, 88] width 171 height 14
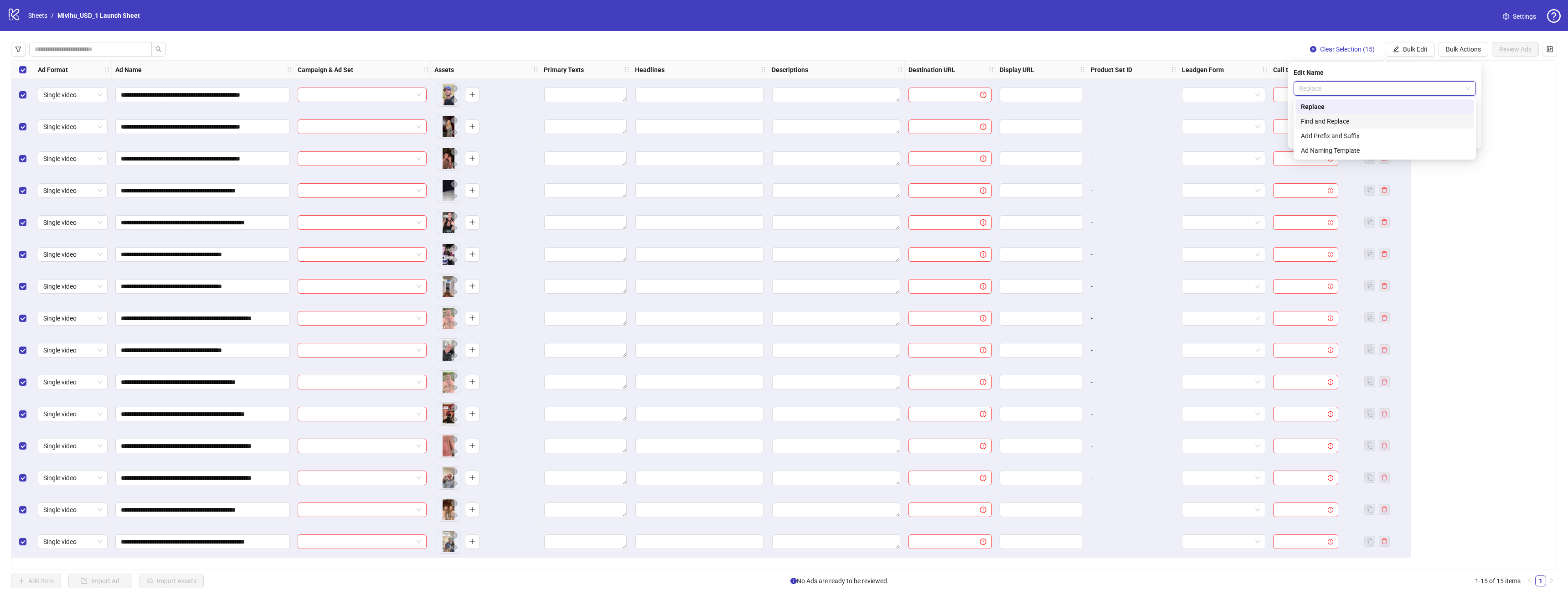
click at [1352, 120] on div "Find and Replace" at bounding box center [1384, 121] width 167 height 10
click at [1349, 113] on input "text" at bounding box center [1385, 114] width 182 height 15
drag, startPoint x: 247, startPoint y: 95, endPoint x: 277, endPoint y: 95, distance: 30.0
click at [277, 95] on input "**********" at bounding box center [201, 95] width 161 height 10
click at [1403, 44] on button "Bulk Edit" at bounding box center [1411, 49] width 49 height 15
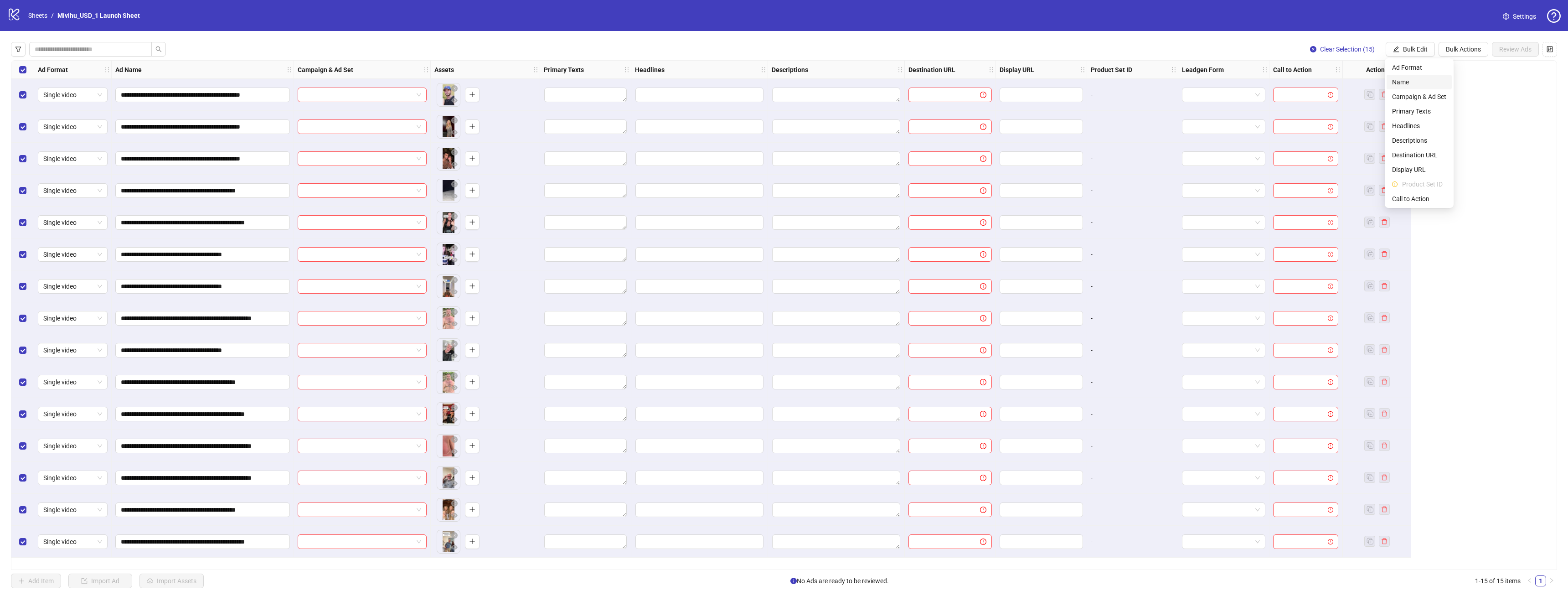
click at [1403, 81] on span "Name" at bounding box center [1419, 82] width 54 height 10
click at [1353, 111] on input "text" at bounding box center [1385, 114] width 182 height 15
paste input "********"
type input "********"
click at [1331, 142] on input "text" at bounding box center [1385, 140] width 182 height 15
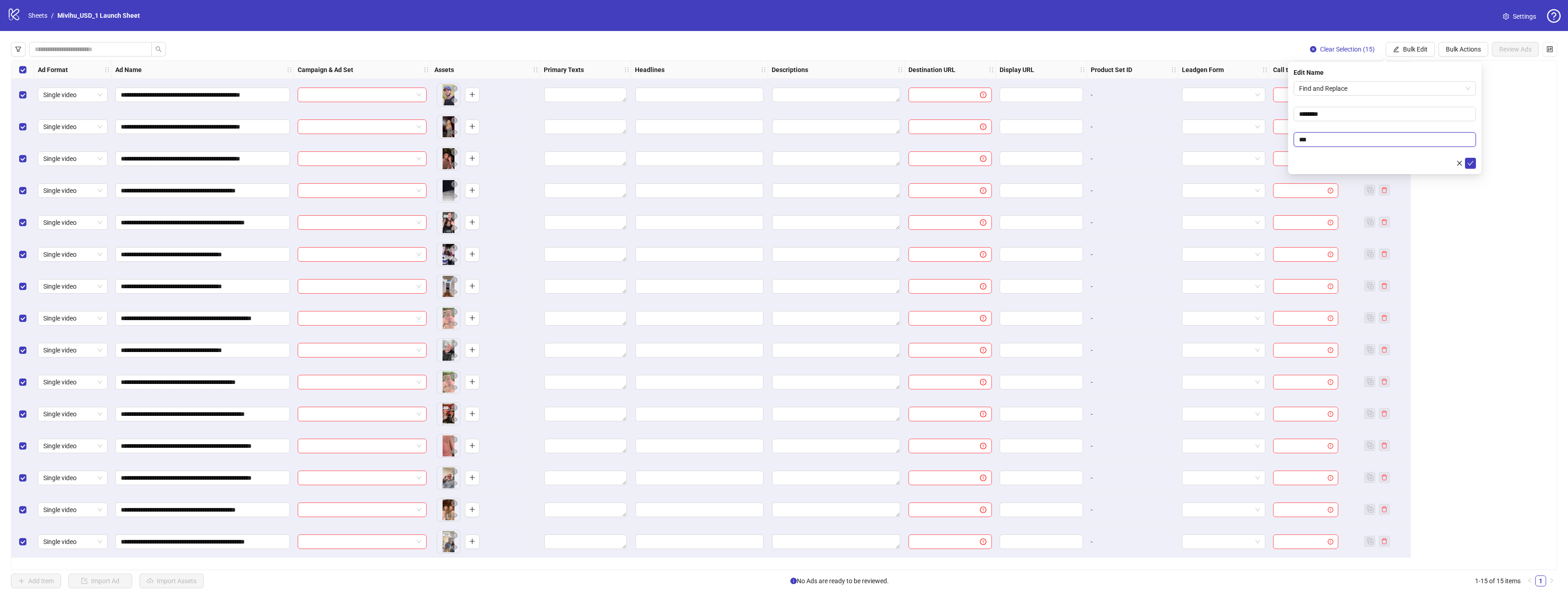
paste input "*********"
type input "**********"
click at [1475, 161] on button "submit" at bounding box center [1470, 162] width 11 height 11
click at [356, 97] on input "search" at bounding box center [357, 95] width 110 height 14
click at [423, 47] on div "Clear Selection (15) Bulk Edit Bulk Actions Review Ads" at bounding box center [784, 49] width 1546 height 15
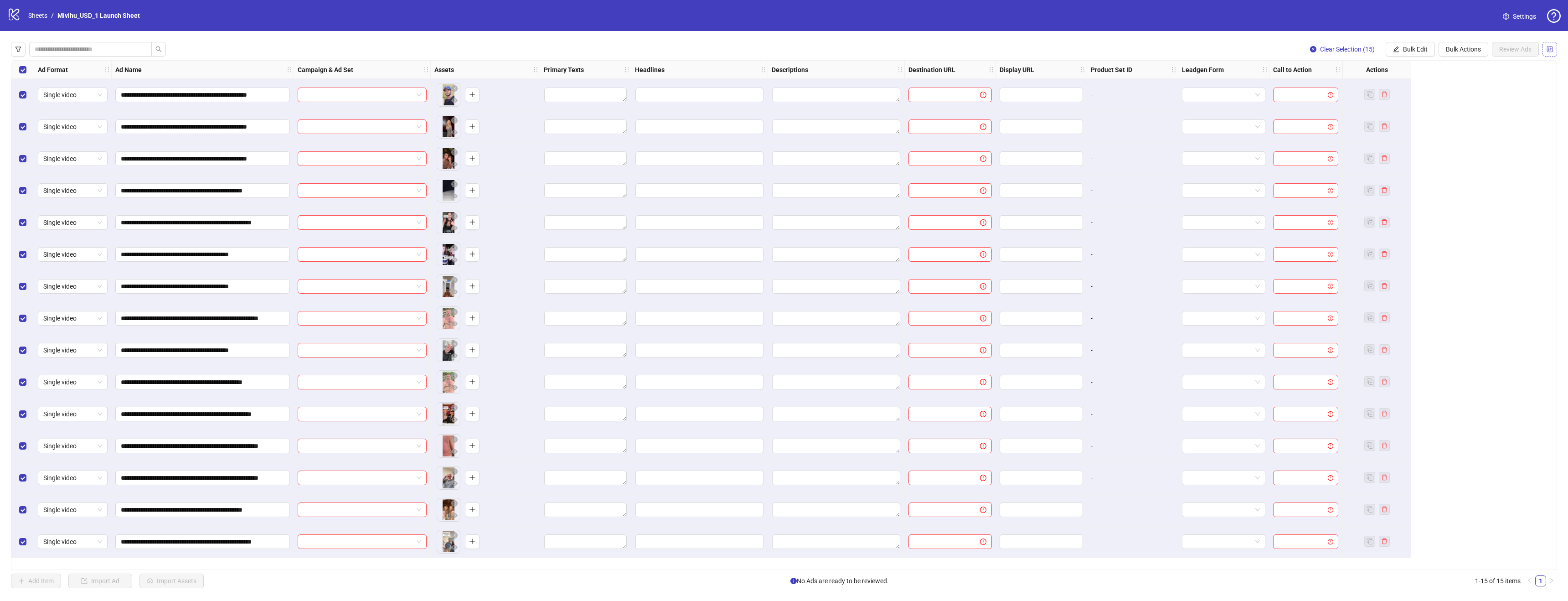
click at [1548, 48] on icon "control" at bounding box center [1549, 50] width 6 height 6
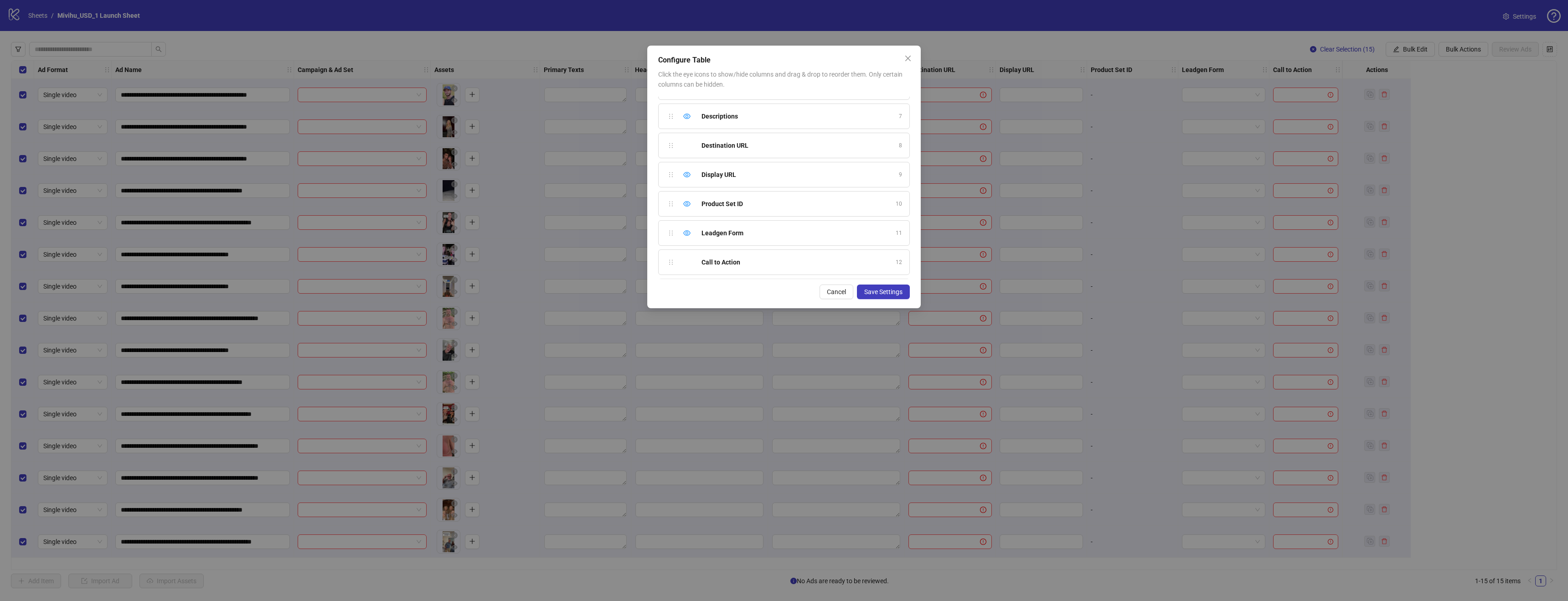
scroll to position [284, 0]
click at [911, 54] on icon "close" at bounding box center [908, 57] width 7 height 7
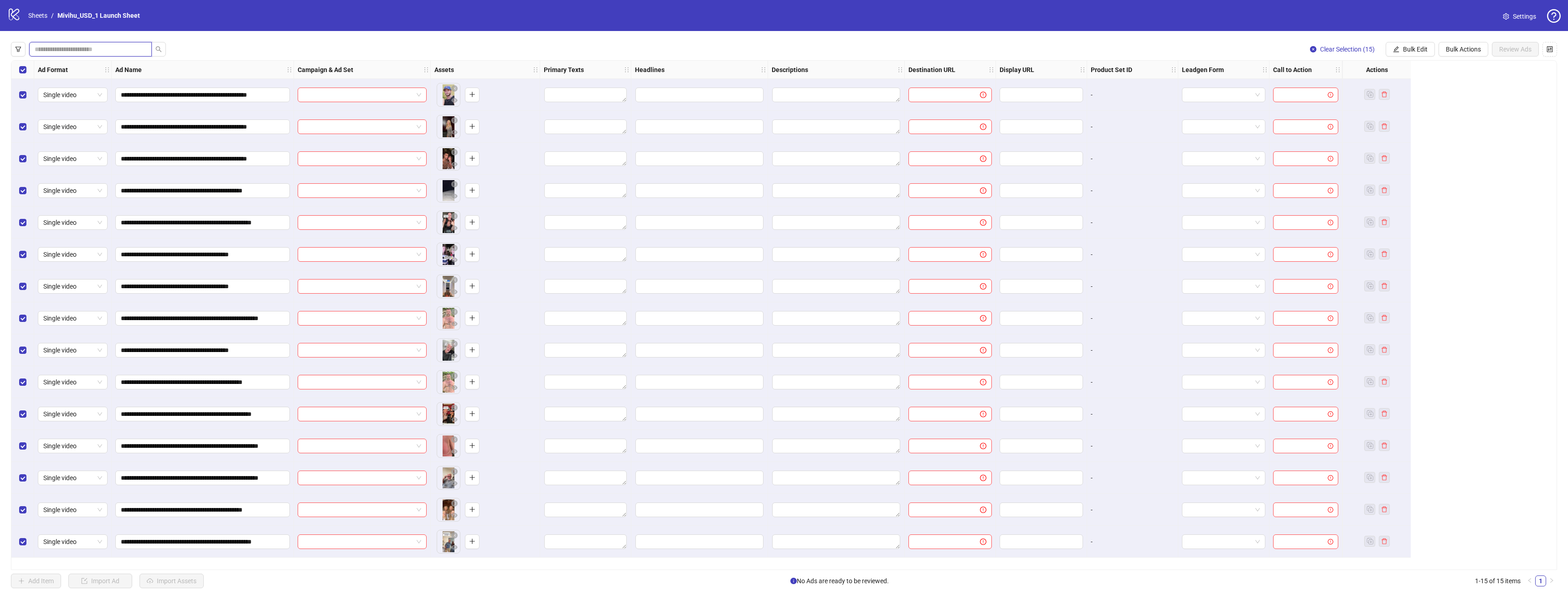
click at [80, 46] on input "search" at bounding box center [86, 50] width 104 height 10
click at [250, 570] on div "**********" at bounding box center [784, 315] width 1568 height 568
click at [603, 97] on textarea "Edit values" at bounding box center [585, 94] width 82 height 15
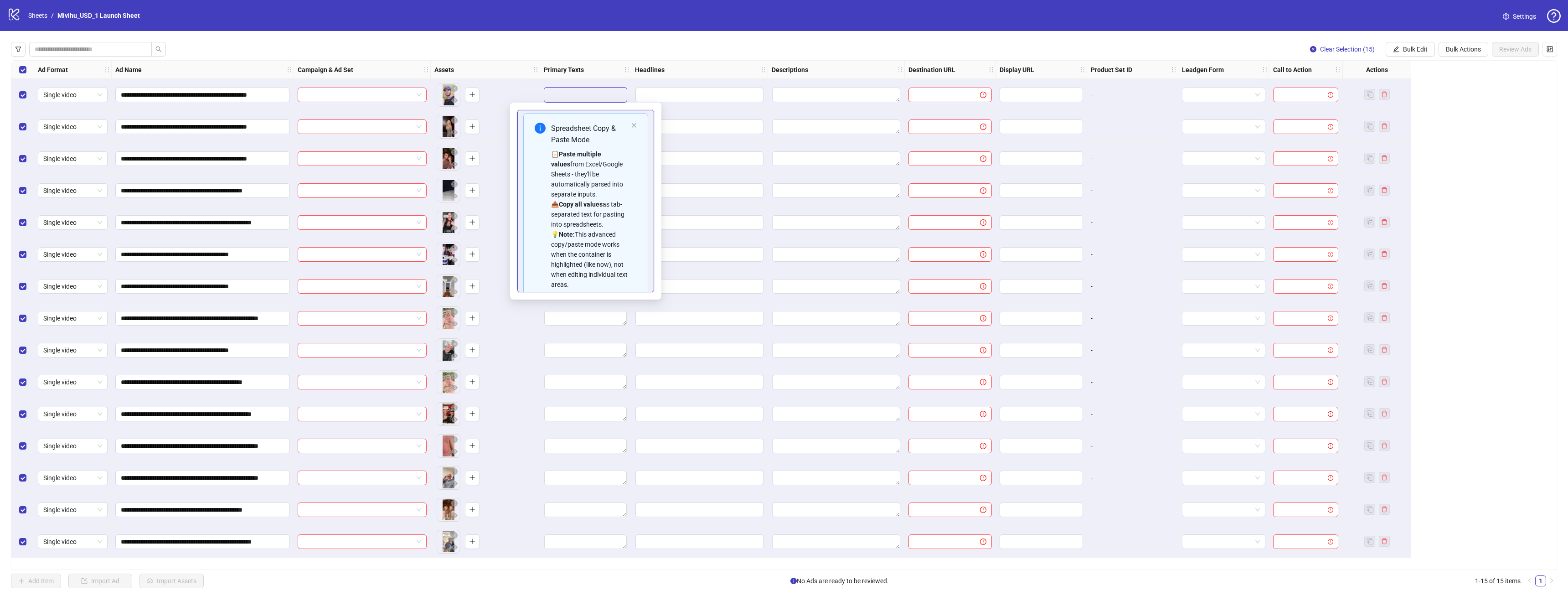
scroll to position [0, 0]
click at [636, 126] on icon "close" at bounding box center [635, 129] width 6 height 6
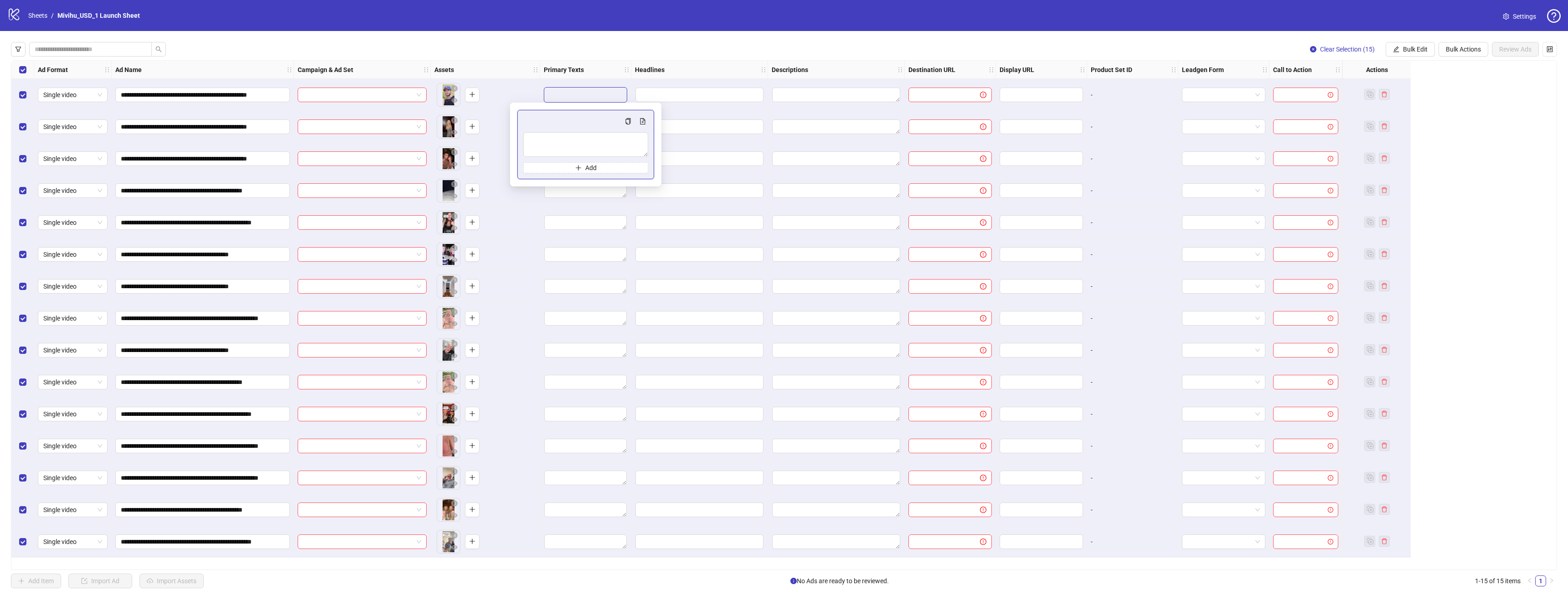
click at [1442, 94] on div "**********" at bounding box center [784, 315] width 1546 height 510
click at [1416, 50] on span "Bulk Edit" at bounding box center [1415, 49] width 25 height 7
click at [1418, 96] on span "Campaign & Ad Set" at bounding box center [1419, 97] width 54 height 10
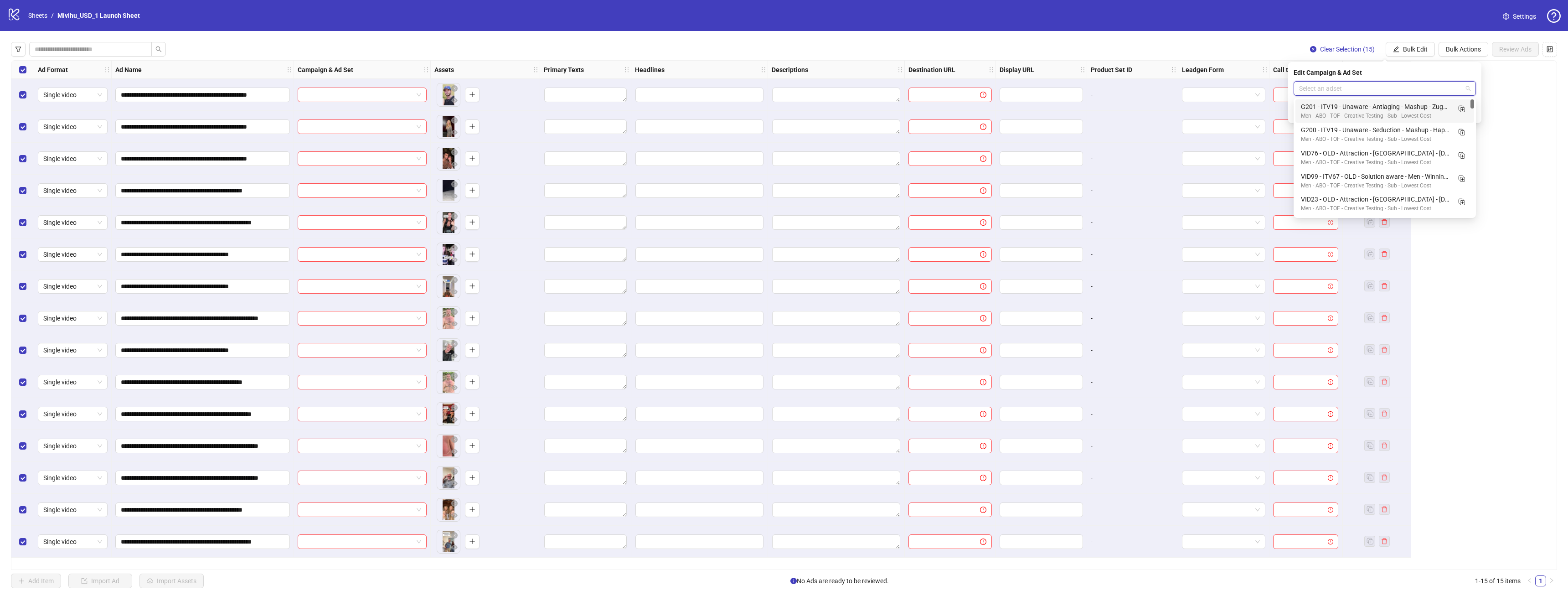
click at [1392, 91] on input "search" at bounding box center [1380, 88] width 163 height 14
click at [1529, 125] on div "**********" at bounding box center [784, 315] width 1546 height 510
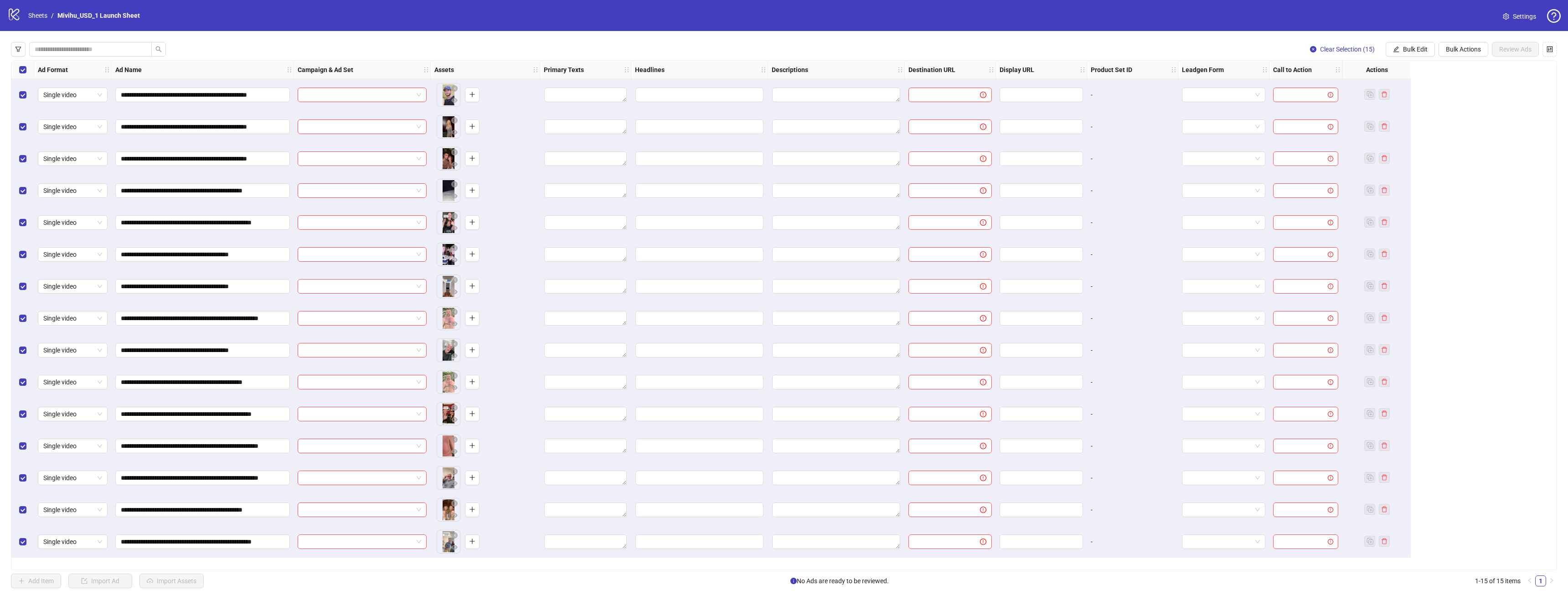
click at [1404, 37] on div "**********" at bounding box center [784, 315] width 1568 height 568
click at [1406, 47] on span "Bulk Edit" at bounding box center [1415, 49] width 25 height 7
click at [1424, 107] on span "Primary Texts" at bounding box center [1419, 111] width 54 height 10
click at [1399, 105] on textarea "Multi-text input container - paste or copy values" at bounding box center [1385, 110] width 182 height 25
paste textarea "**********"
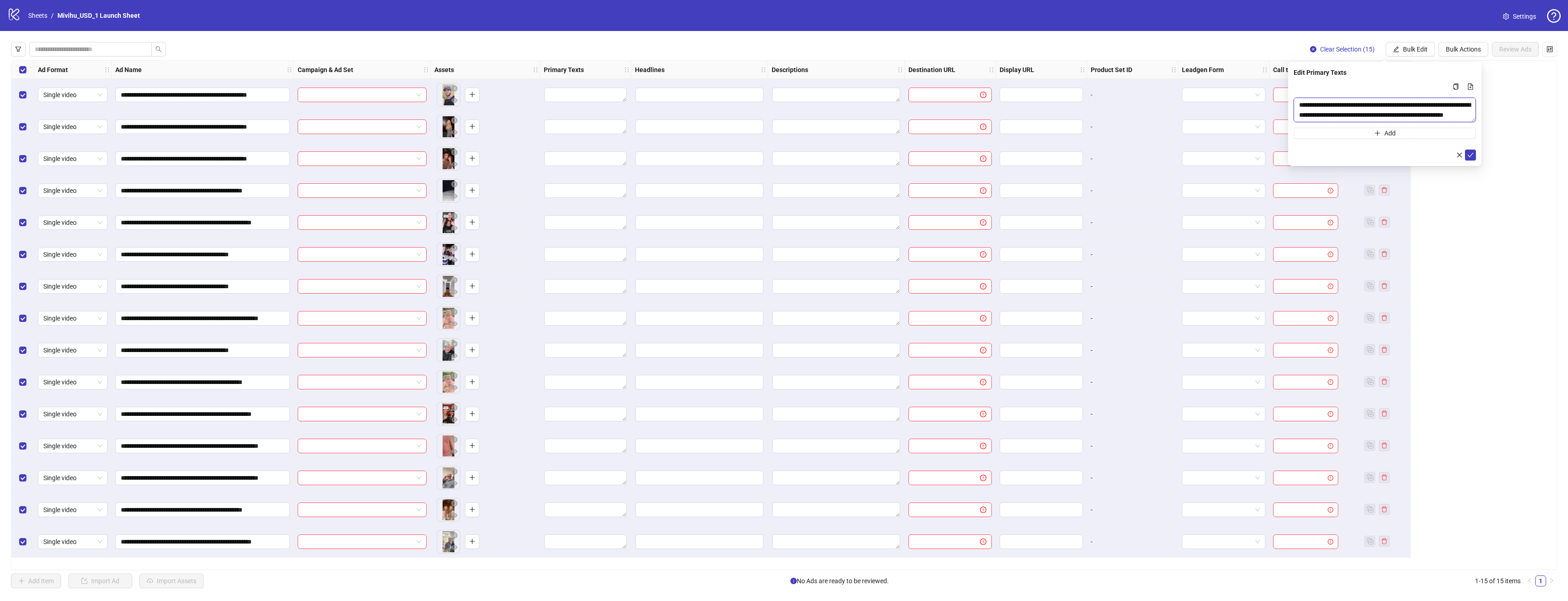
scroll to position [267, 0]
type textarea "**********"
click at [1469, 152] on icon "check" at bounding box center [1470, 154] width 6 height 6
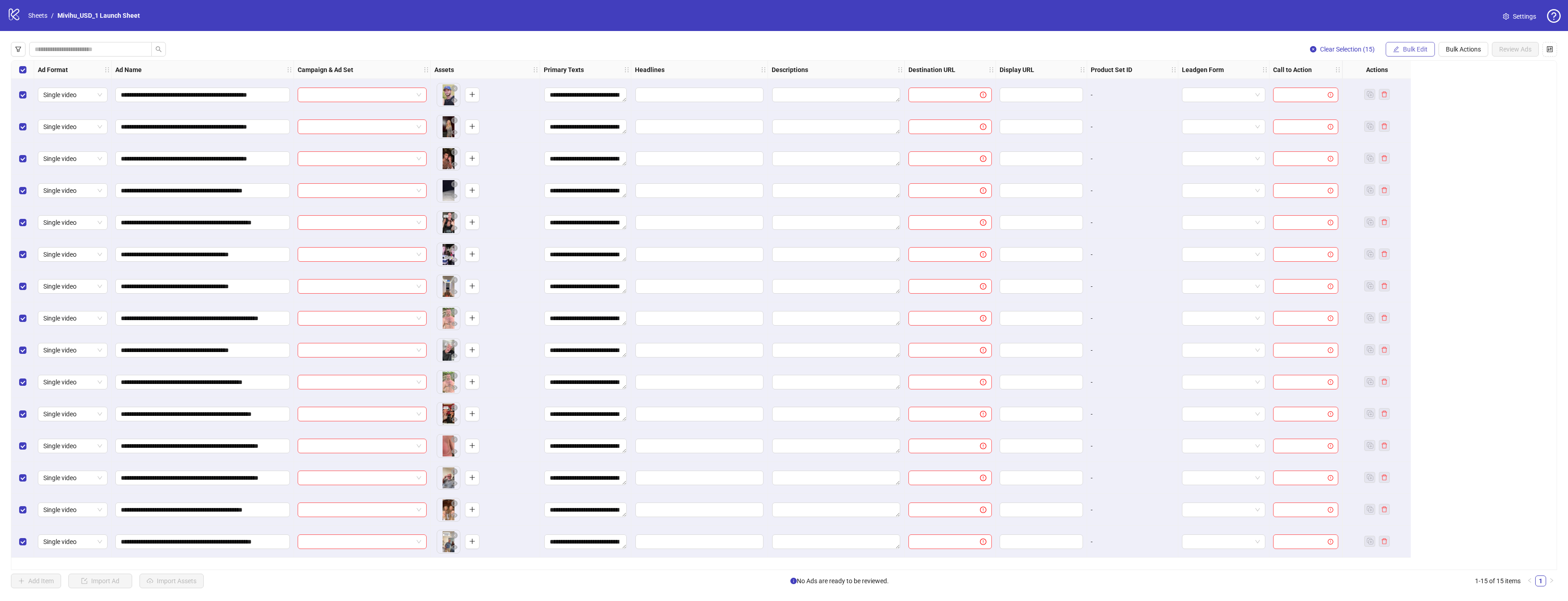
click at [1420, 50] on span "Bulk Edit" at bounding box center [1415, 49] width 25 height 7
click at [1413, 124] on span "Headlines" at bounding box center [1419, 126] width 54 height 10
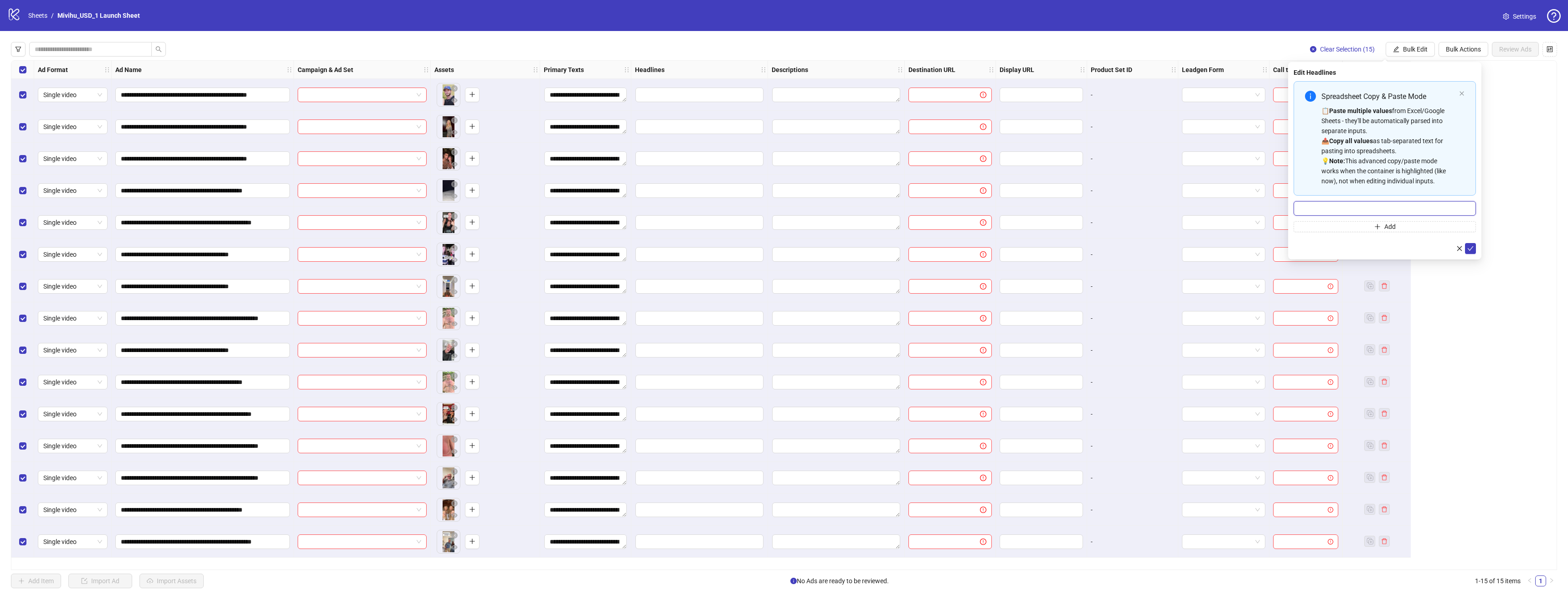
click at [1375, 202] on input "Multi-input container - paste or copy values" at bounding box center [1385, 208] width 182 height 15
paste input "**********"
type input "**********"
click at [1469, 248] on icon "check" at bounding box center [1470, 249] width 6 height 6
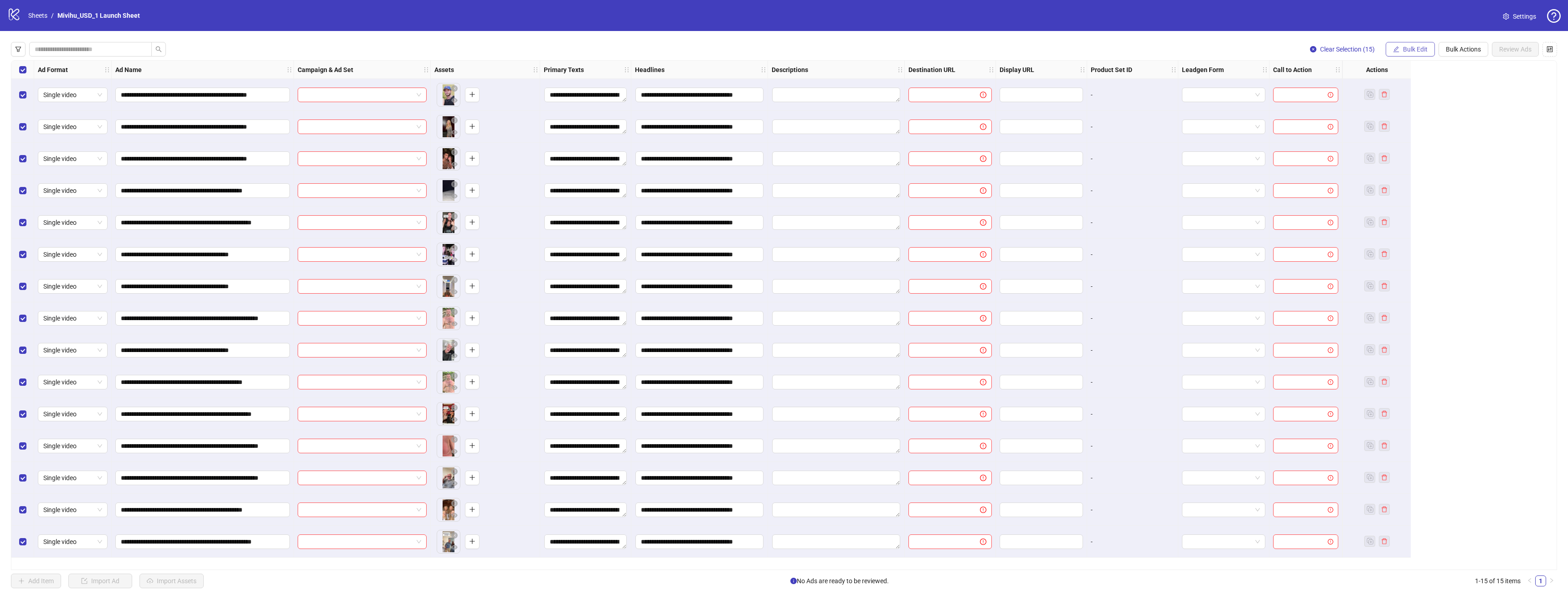
click at [1406, 47] on span "Bulk Edit" at bounding box center [1415, 49] width 25 height 7
click at [1411, 152] on span "Destination URL" at bounding box center [1419, 155] width 54 height 10
click at [1361, 89] on input "text" at bounding box center [1381, 88] width 164 height 10
paste input "**********"
type input "**********"
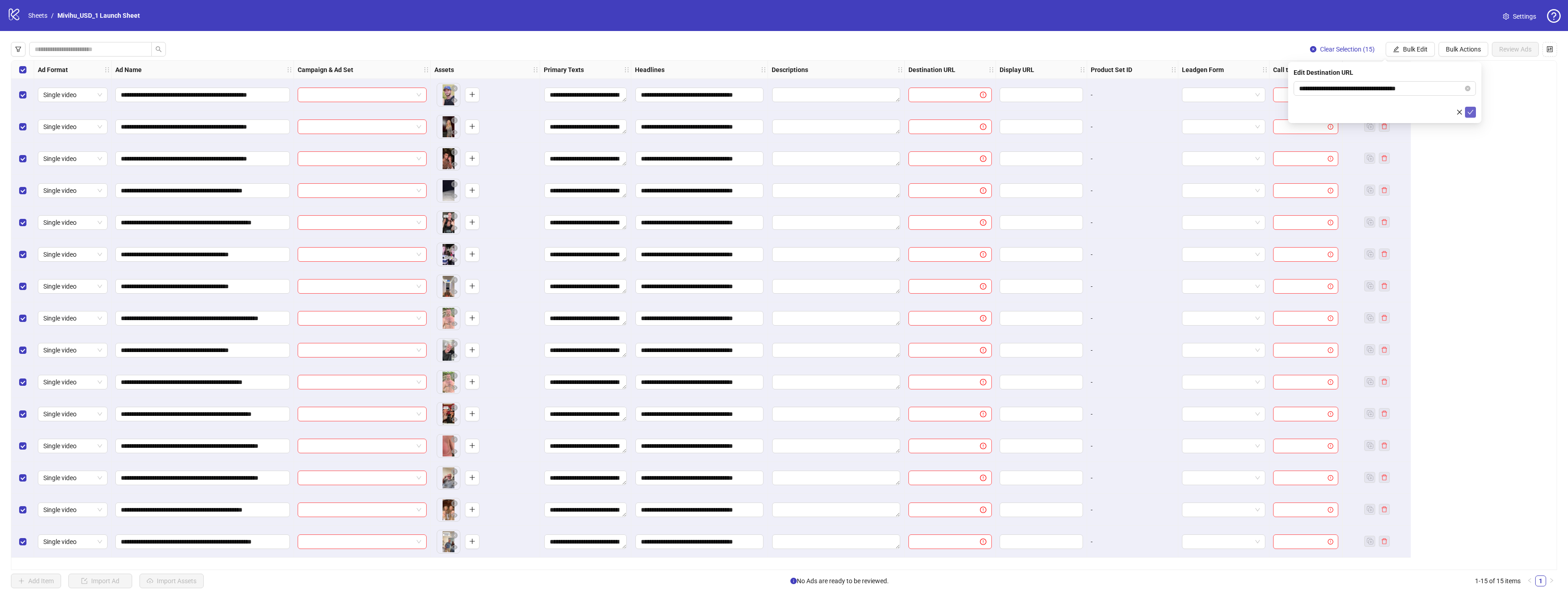
click at [1472, 110] on icon "check" at bounding box center [1470, 112] width 6 height 6
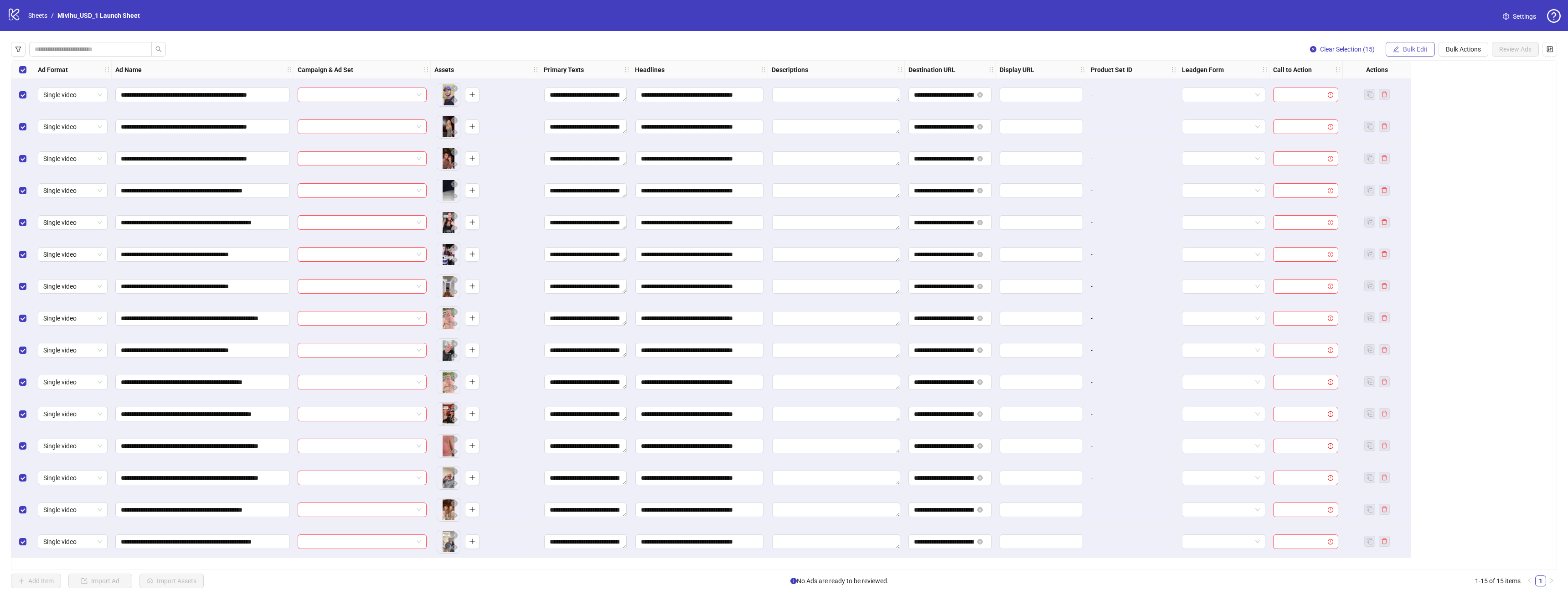
click at [1417, 50] on span "Bulk Edit" at bounding box center [1415, 49] width 25 height 7
click at [1412, 194] on span "Call to Action" at bounding box center [1419, 199] width 54 height 10
click at [1350, 91] on input "search" at bounding box center [1380, 88] width 163 height 14
click at [1328, 157] on div "Shop now" at bounding box center [1384, 158] width 167 height 10
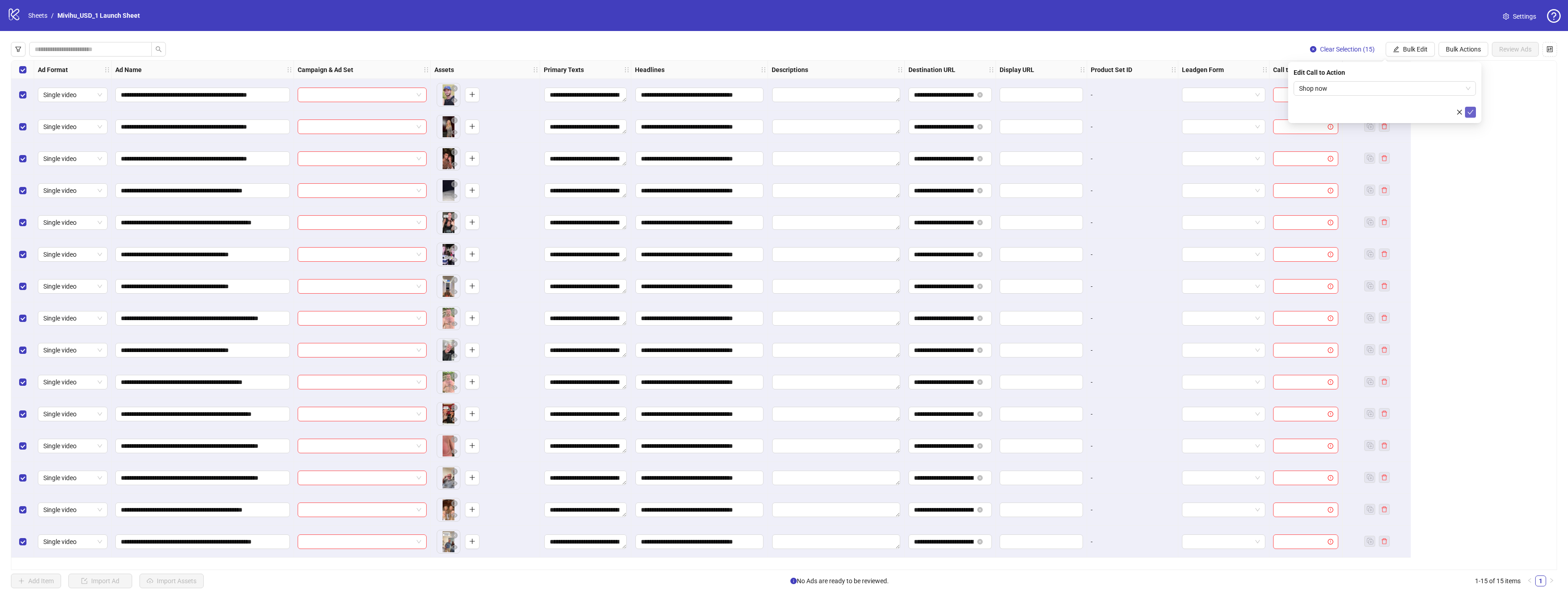
click at [1472, 109] on icon "check" at bounding box center [1470, 112] width 6 height 6
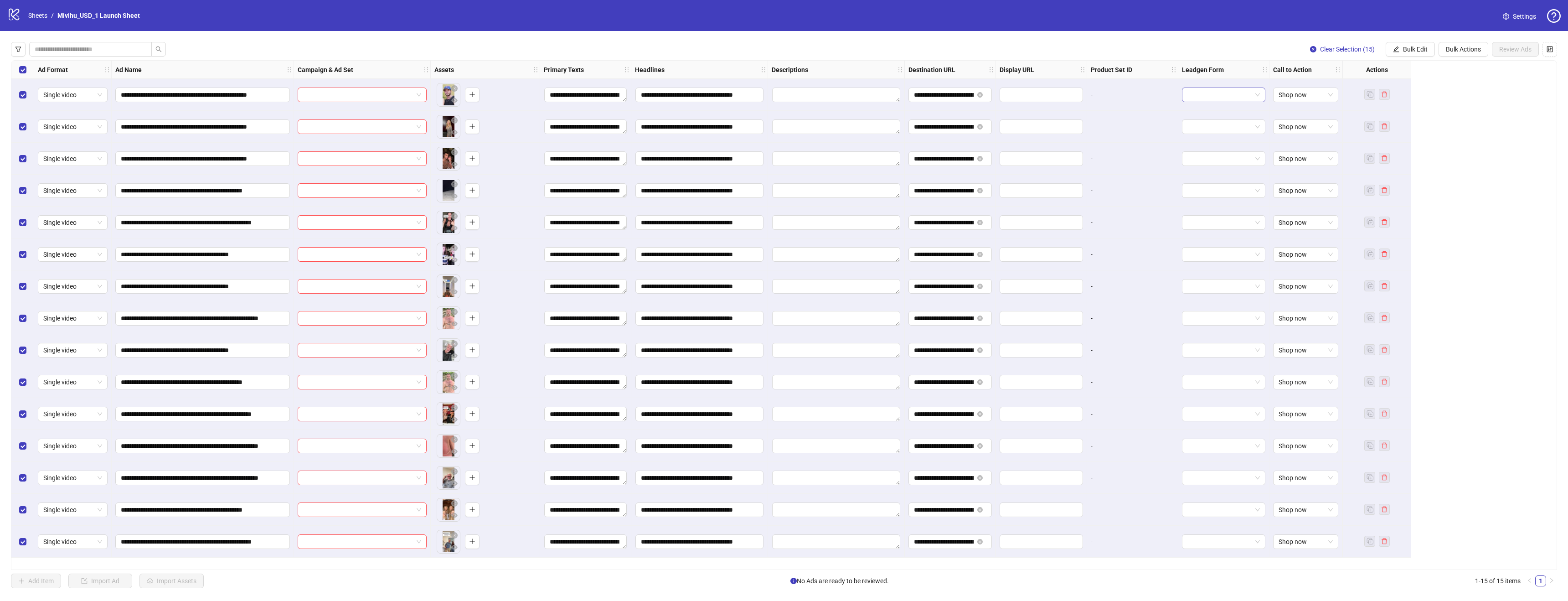
click at [1245, 102] on div at bounding box center [1224, 94] width 83 height 15
click at [1497, 117] on div "**********" at bounding box center [784, 315] width 1546 height 510
click at [94, 99] on span "Single video" at bounding box center [72, 95] width 58 height 14
click at [243, 56] on div "**********" at bounding box center [784, 315] width 1568 height 568
click at [361, 98] on input "search" at bounding box center [357, 95] width 110 height 14
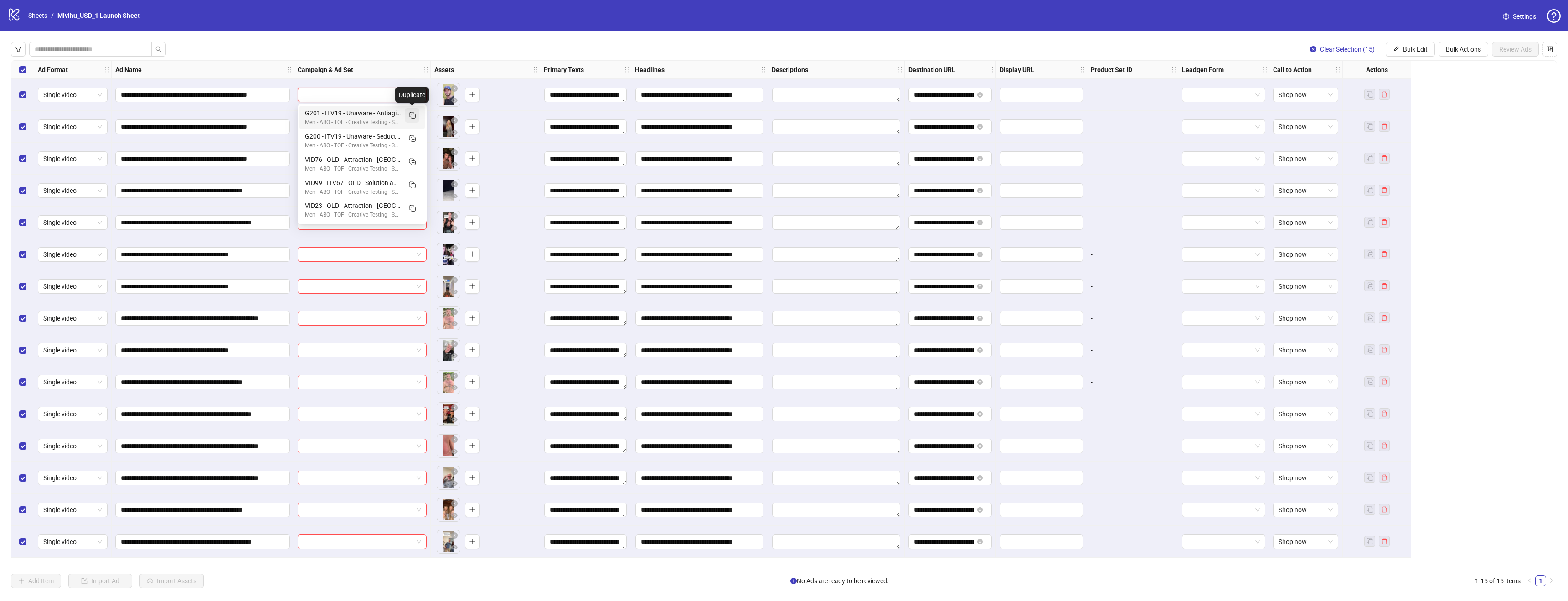
click at [414, 116] on icon "Duplicate" at bounding box center [412, 114] width 9 height 9
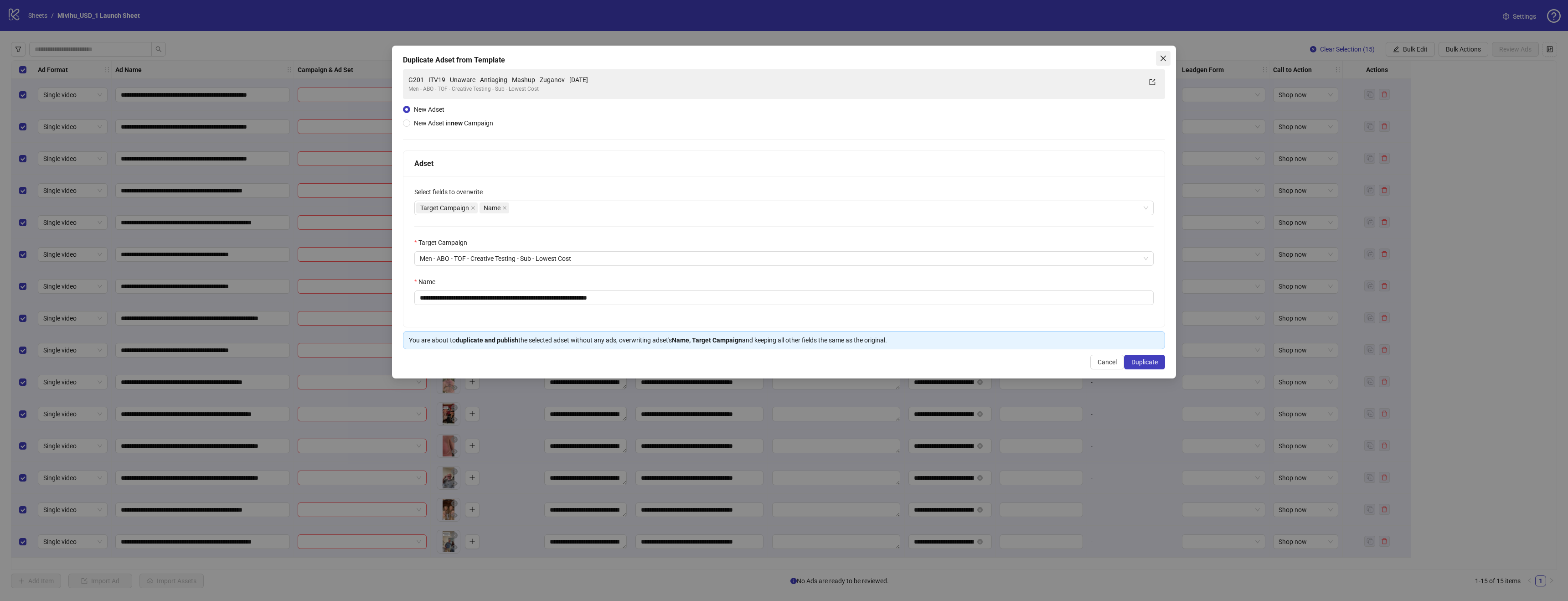
click at [1166, 55] on icon "close" at bounding box center [1163, 58] width 6 height 6
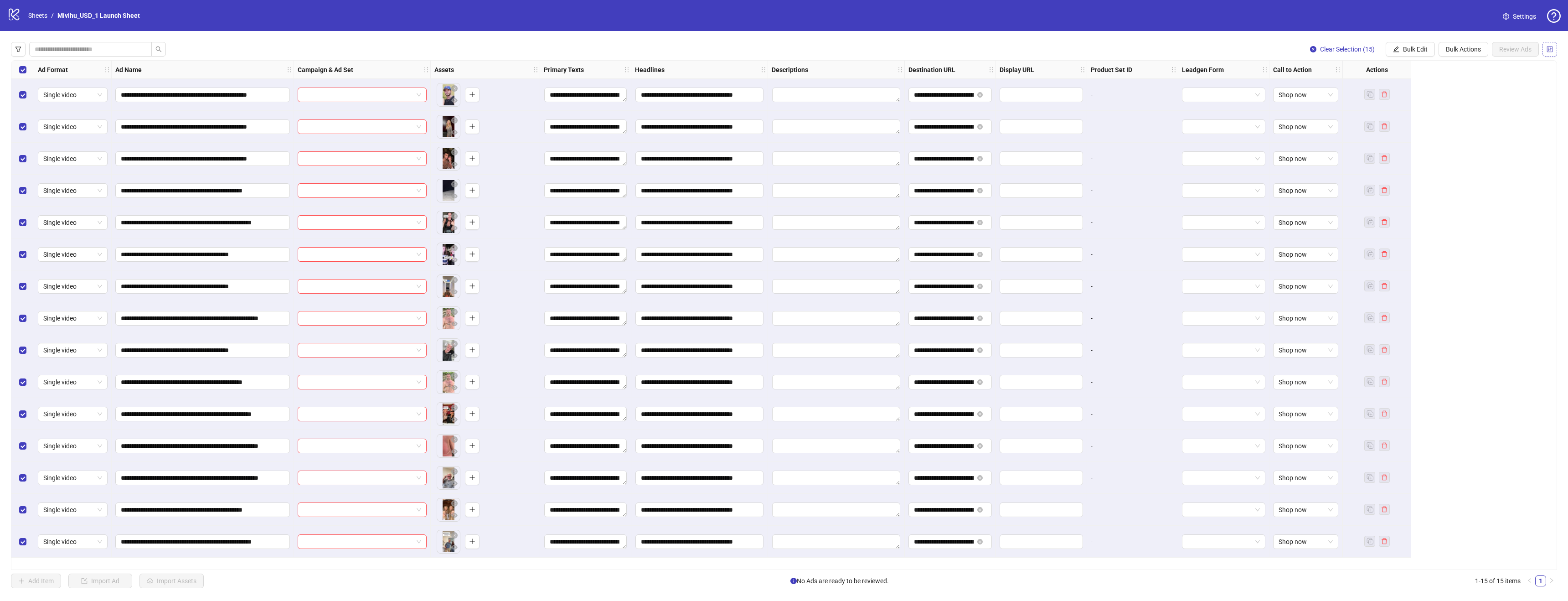
click at [1547, 50] on icon "control" at bounding box center [1549, 50] width 6 height 6
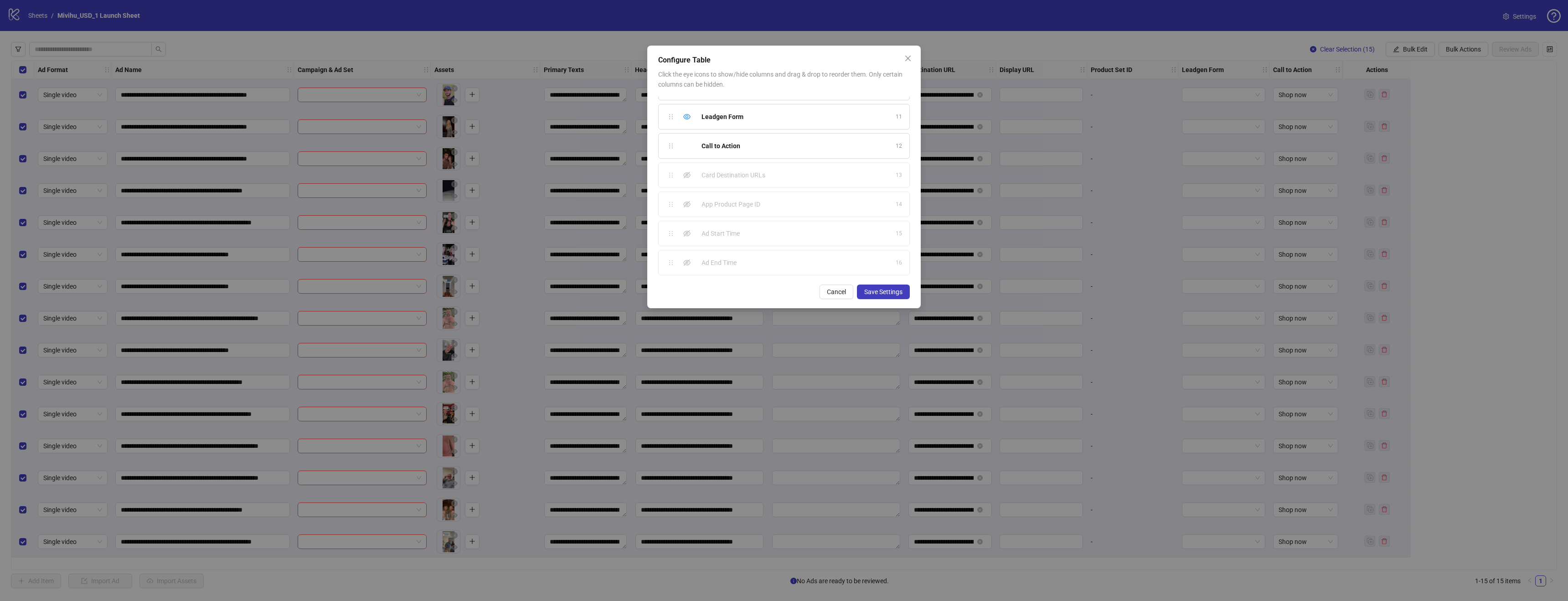
click at [1547, 50] on div "Configure Table Click the eye icons to show/hide columns and drag & drop to reo…" at bounding box center [784, 300] width 1568 height 601
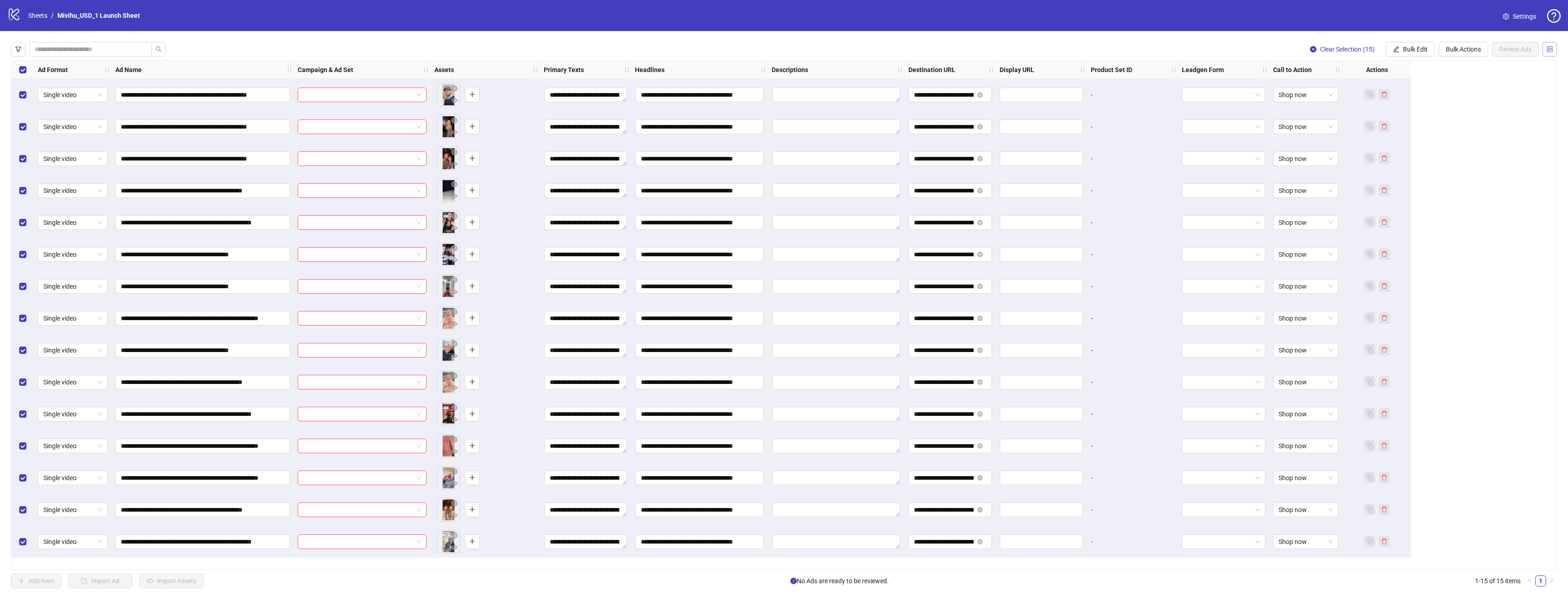
click at [1547, 49] on icon "control" at bounding box center [1549, 50] width 6 height 6
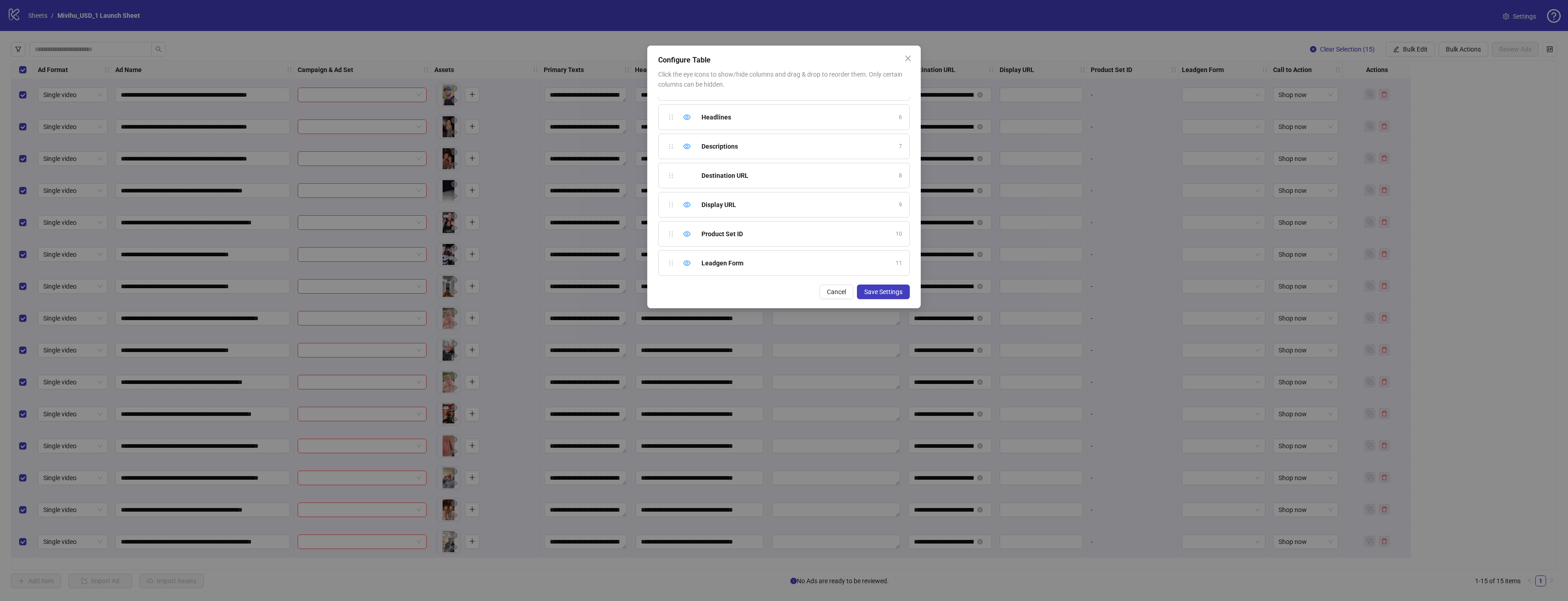
scroll to position [0, 0]
click at [685, 168] on div "Campaign & Ad Set 3" at bounding box center [784, 168] width 251 height 26
click at [910, 55] on icon "close" at bounding box center [908, 57] width 7 height 7
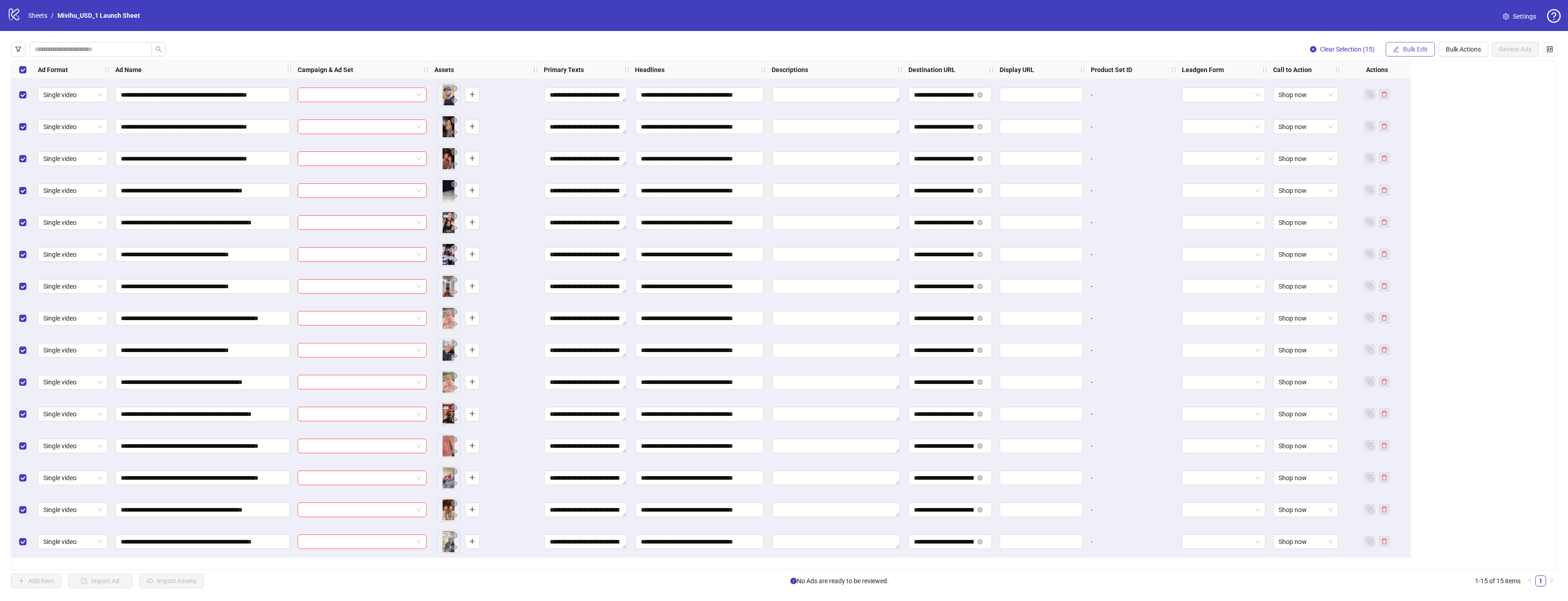
click at [1425, 47] on span "Bulk Edit" at bounding box center [1415, 49] width 25 height 7
click at [1427, 98] on span "Campaign & Ad Set" at bounding box center [1419, 97] width 54 height 10
click at [1427, 92] on input "search" at bounding box center [1380, 88] width 163 height 14
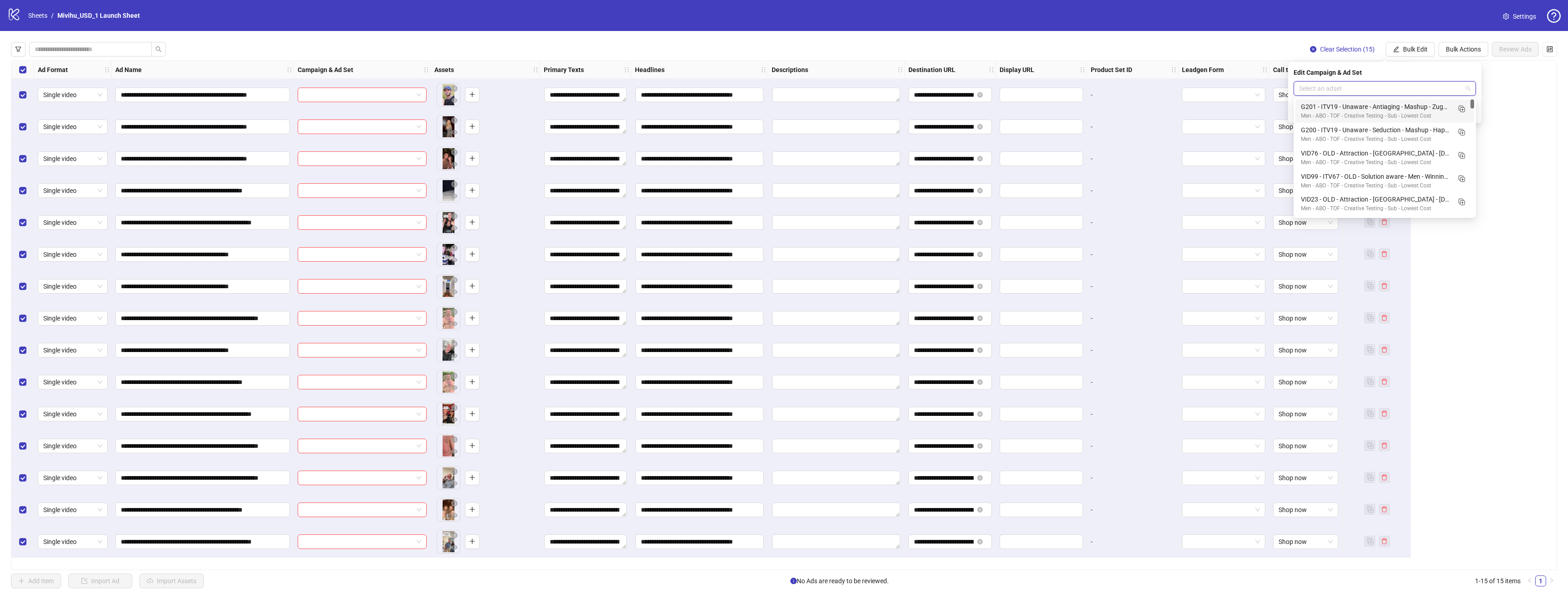
click at [1507, 88] on div "**********" at bounding box center [784, 315] width 1546 height 510
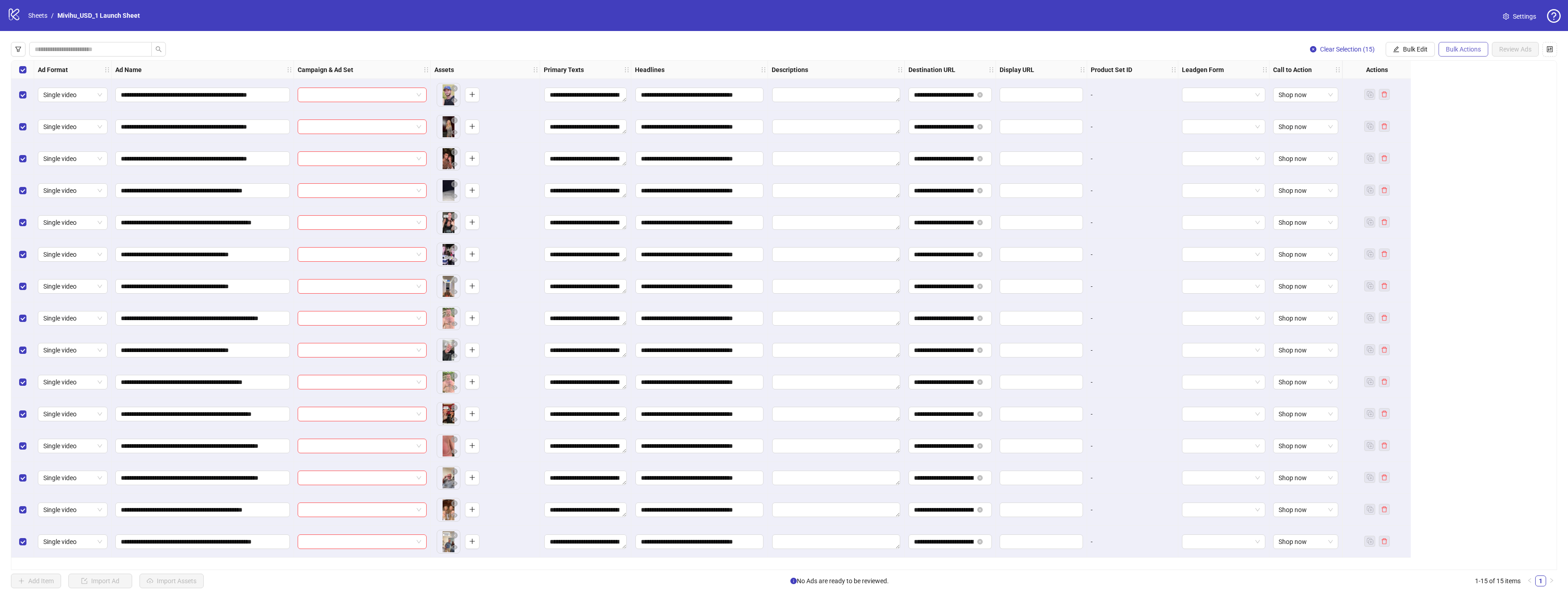
click at [1462, 52] on span "Bulk Actions" at bounding box center [1463, 49] width 35 height 7
click at [1462, 51] on span "Bulk Actions" at bounding box center [1463, 49] width 35 height 7
click at [16, 47] on icon "filter" at bounding box center [19, 49] width 6 height 5
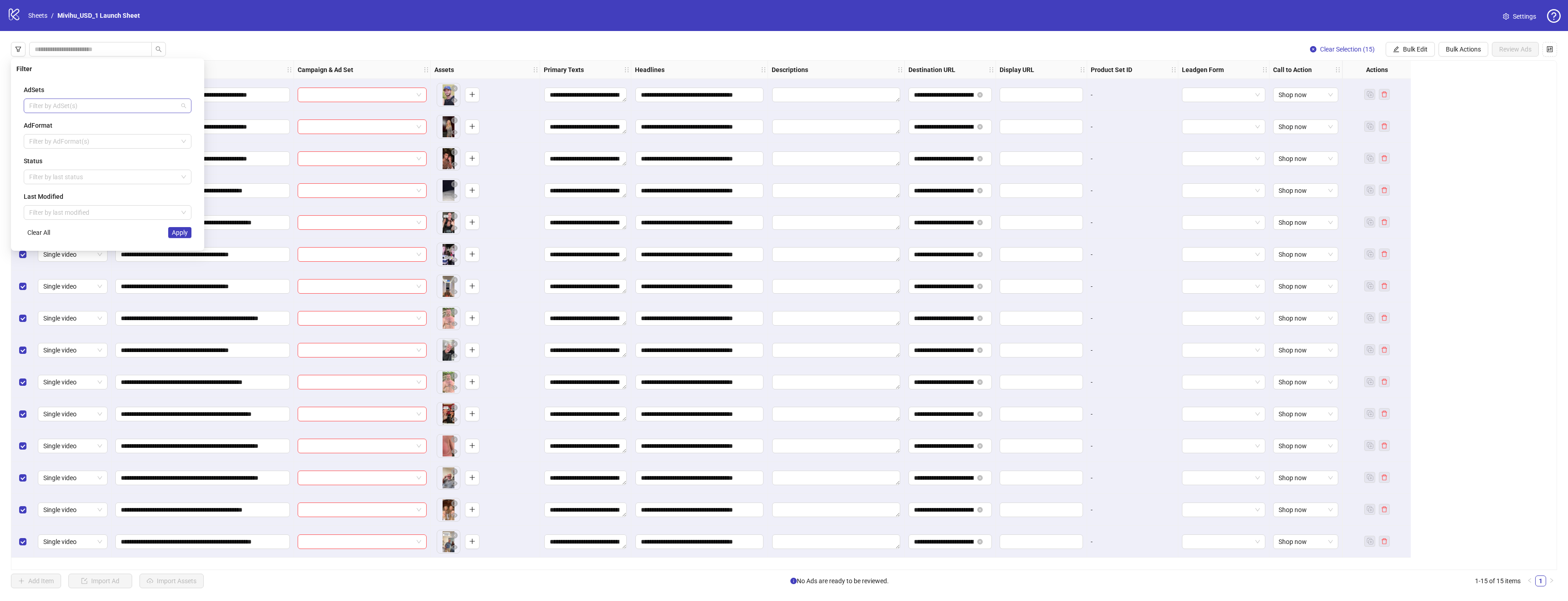
click at [93, 107] on div at bounding box center [103, 105] width 154 height 13
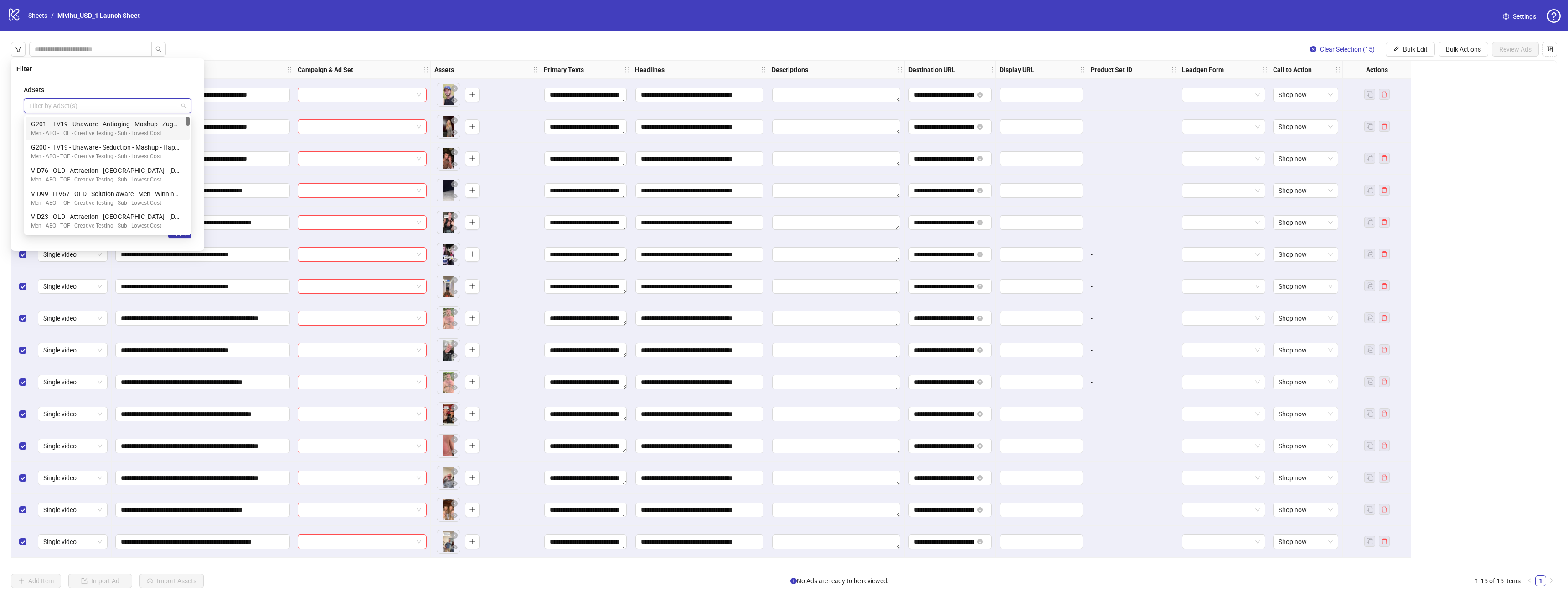
click at [110, 91] on div "AdSets" at bounding box center [107, 90] width 167 height 10
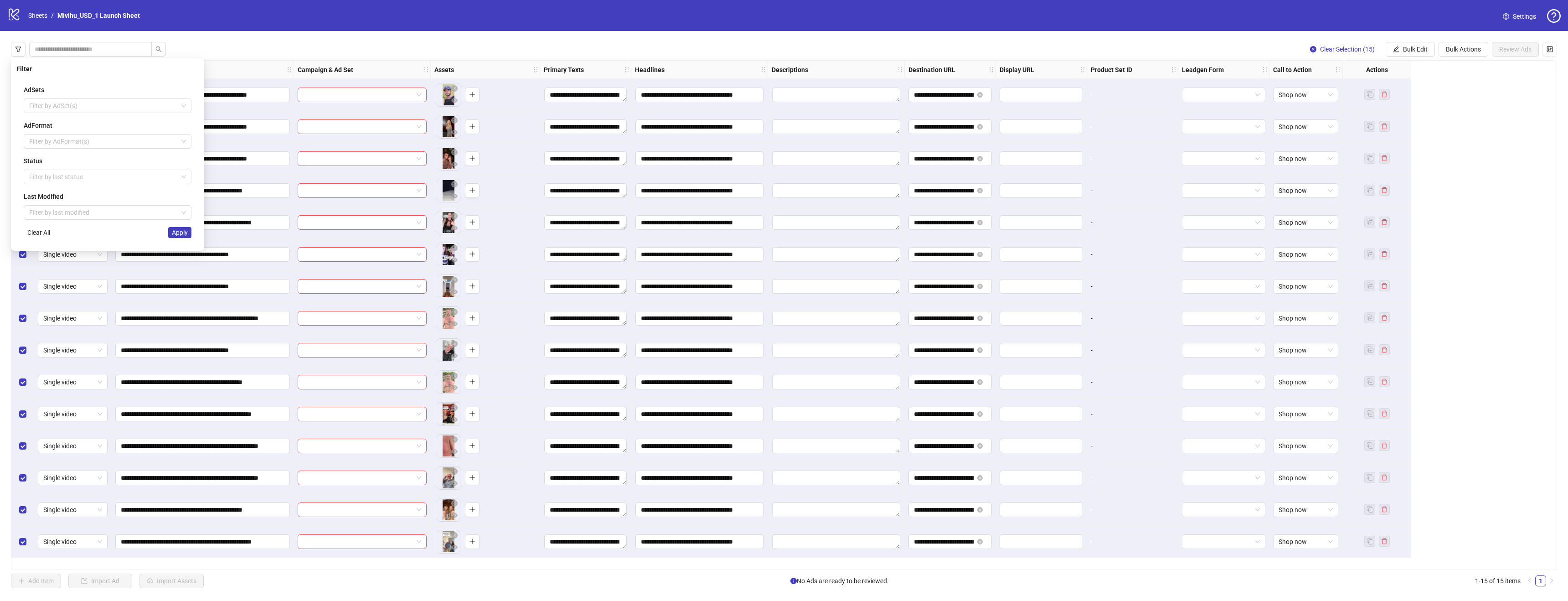
click at [244, 44] on div "**********" at bounding box center [784, 315] width 1568 height 568
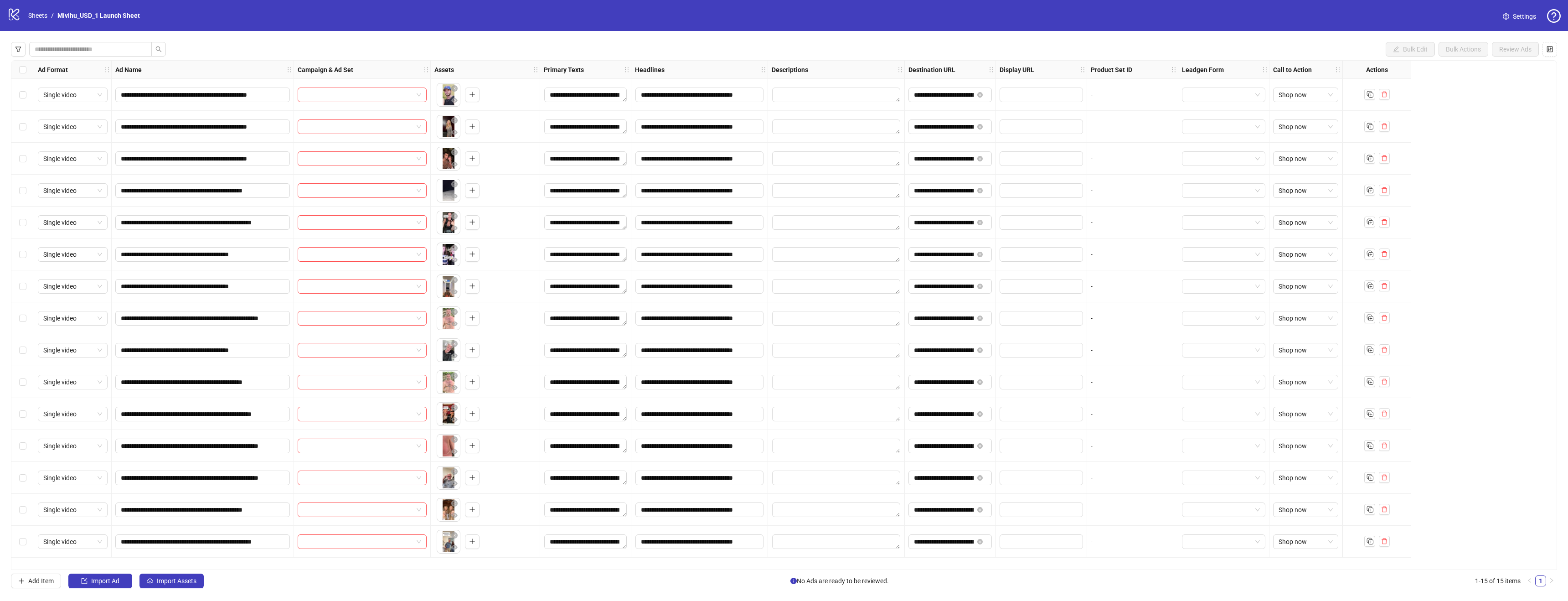
click at [319, 86] on div at bounding box center [362, 95] width 137 height 32
click at [320, 88] on input "search" at bounding box center [357, 95] width 110 height 14
click at [411, 37] on div "**********" at bounding box center [784, 315] width 1568 height 568
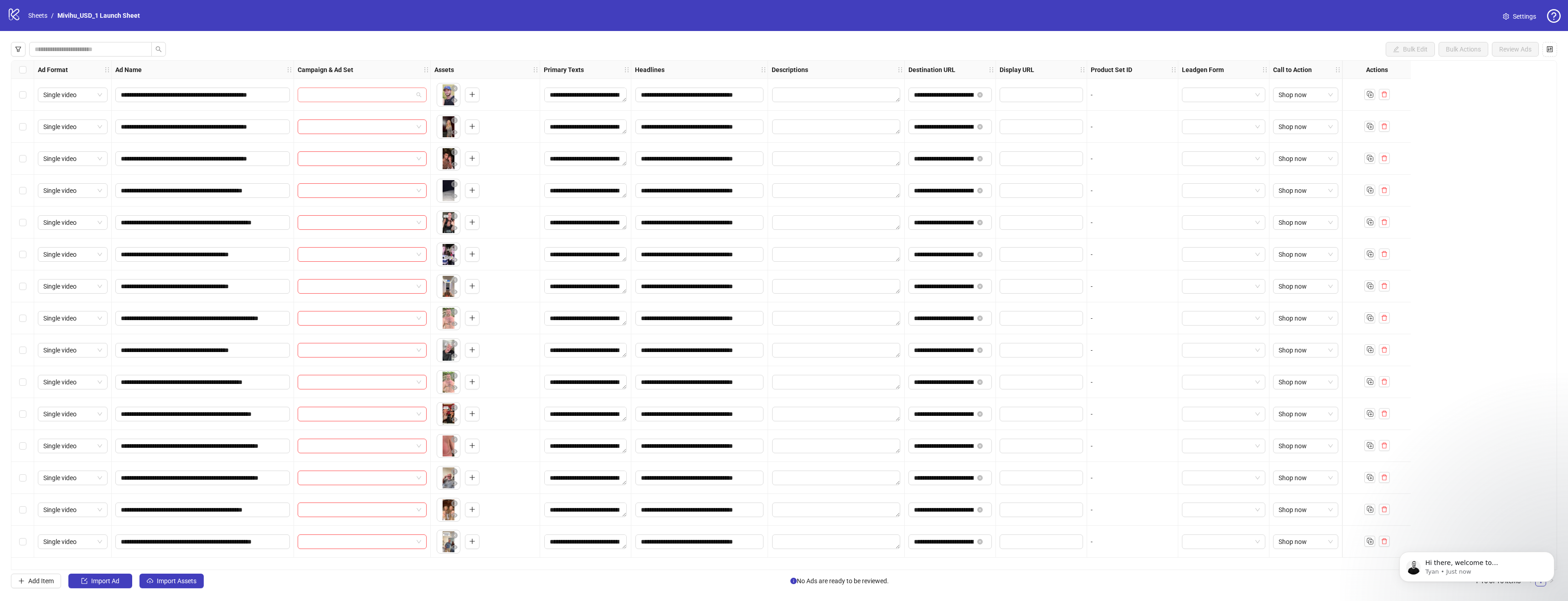
click at [356, 100] on input "search" at bounding box center [357, 95] width 110 height 14
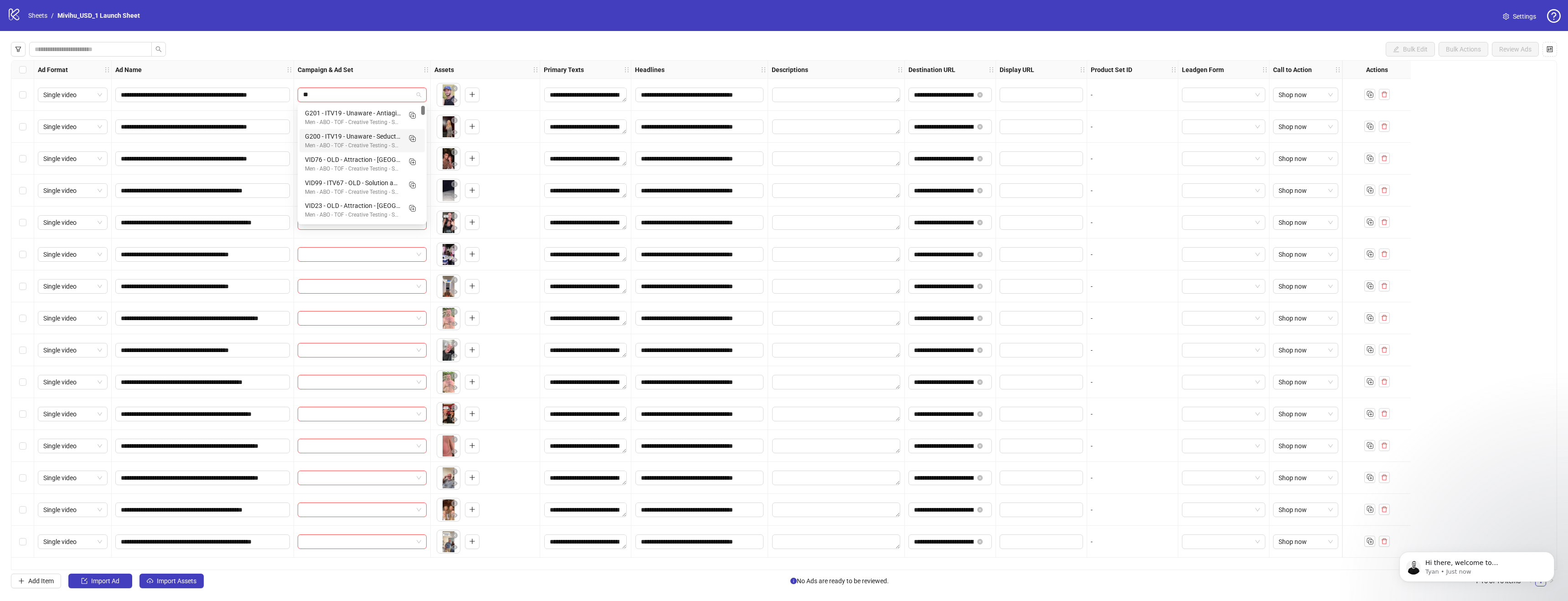
type input "***"
click at [344, 96] on input "***" at bounding box center [357, 95] width 110 height 14
click at [392, 62] on div "Campaign & Ad Set" at bounding box center [362, 69] width 137 height 18
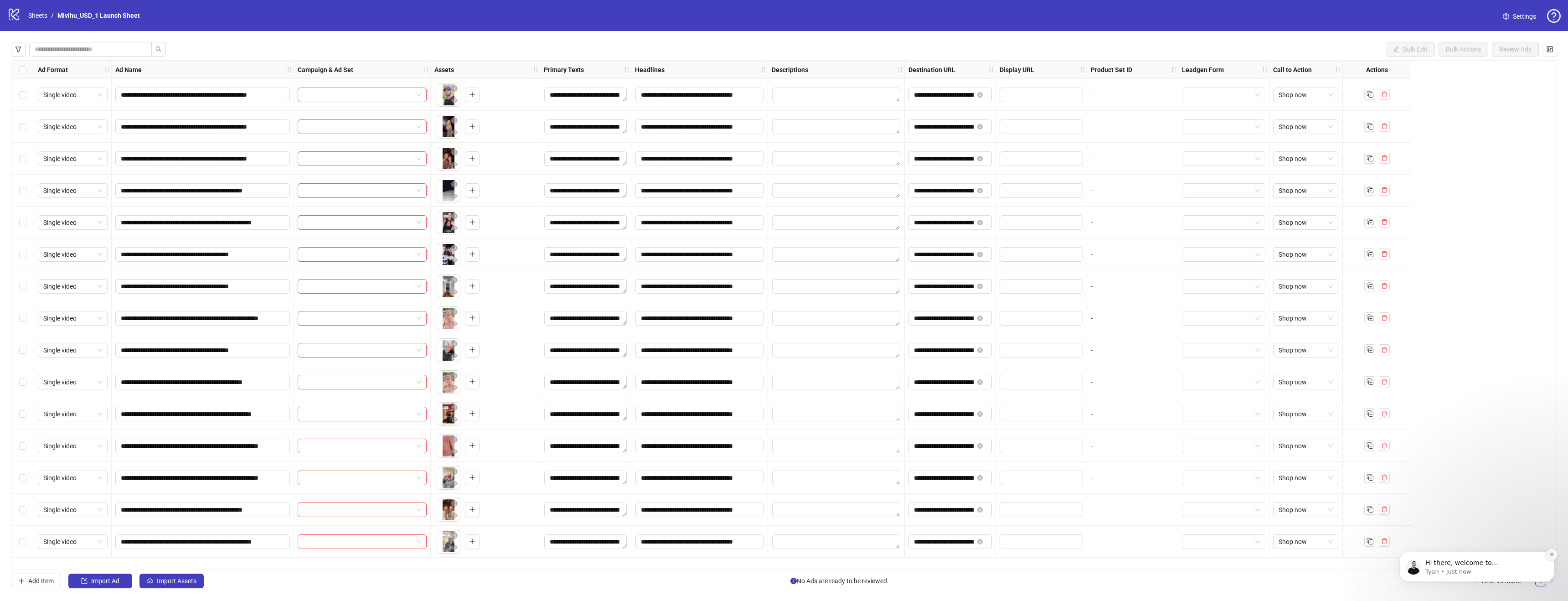
click at [1547, 554] on button "Dismiss notification" at bounding box center [1552, 554] width 12 height 12
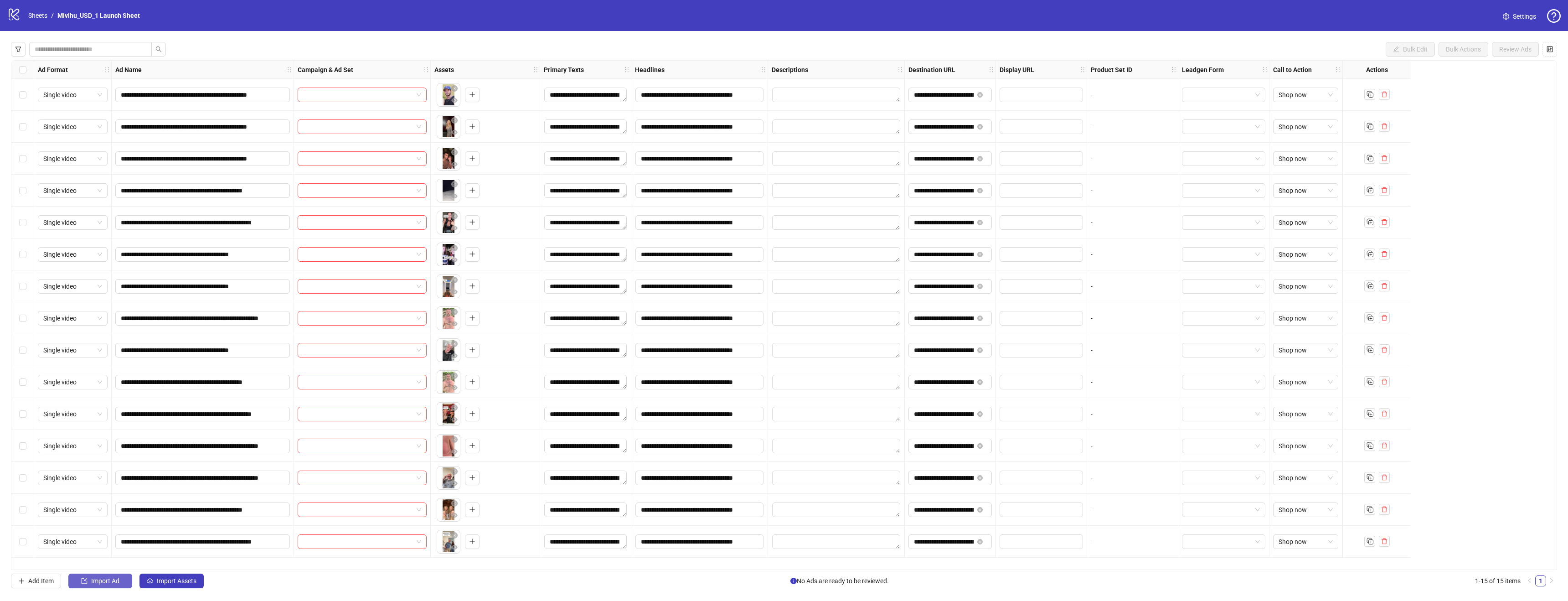
click at [115, 580] on span "Import Ad" at bounding box center [105, 580] width 29 height 7
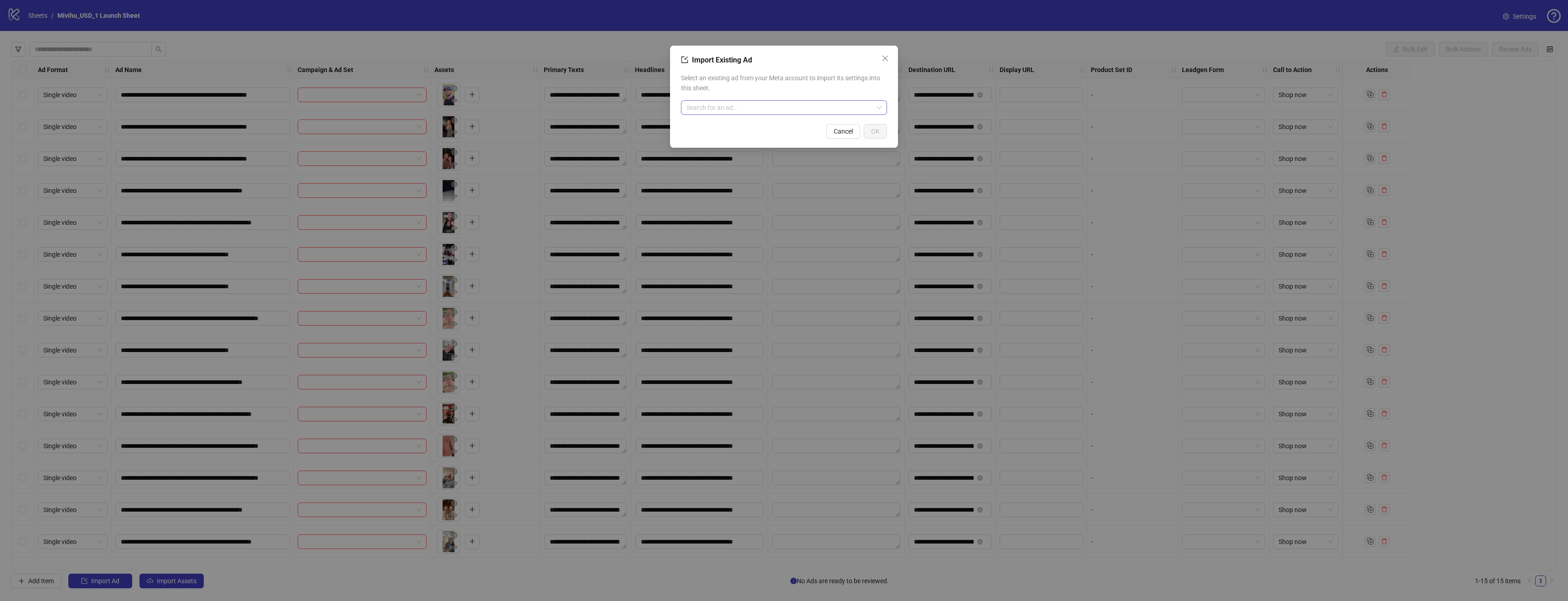
click at [765, 111] on input "search" at bounding box center [780, 108] width 187 height 14
click at [886, 57] on icon "close" at bounding box center [885, 57] width 7 height 7
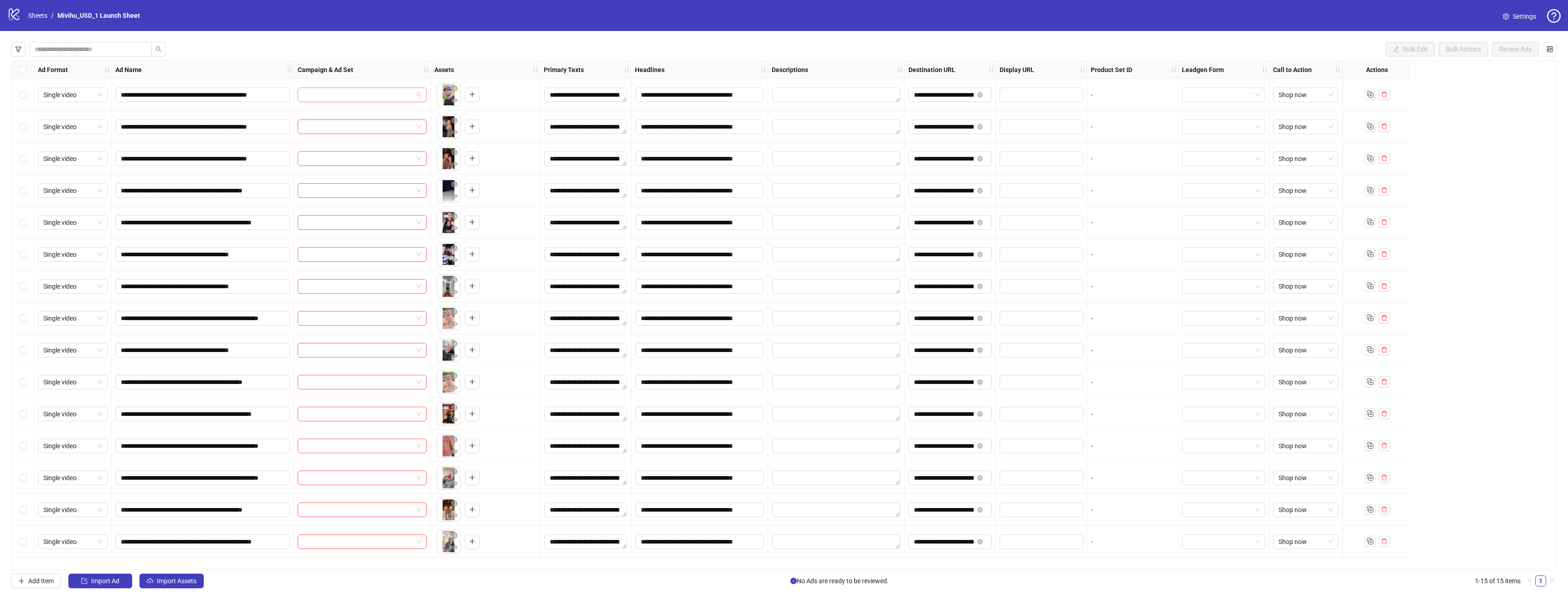
click at [403, 97] on input "search" at bounding box center [357, 95] width 110 height 14
click at [413, 65] on div "Campaign & Ad Set" at bounding box center [362, 69] width 137 height 18
click at [400, 95] on input "search" at bounding box center [357, 95] width 110 height 14
click at [409, 73] on div "Campaign & Ad Set" at bounding box center [362, 69] width 137 height 18
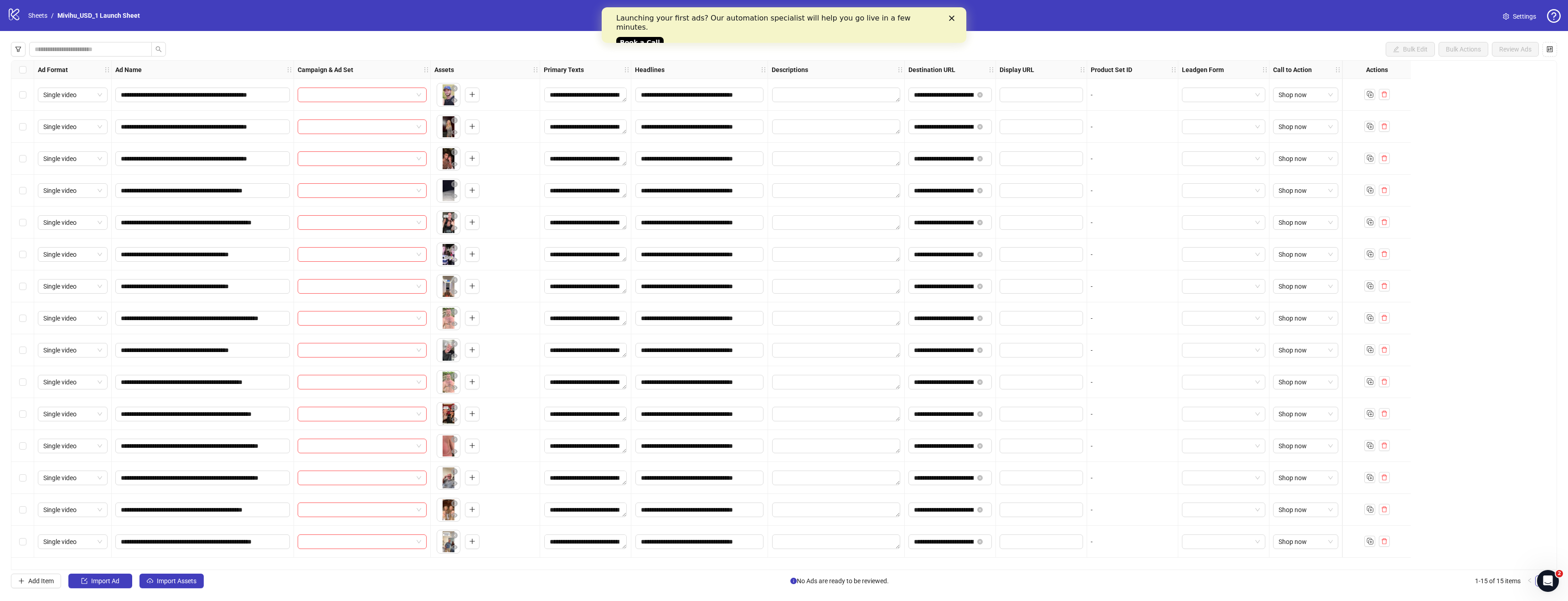
click at [359, 86] on div at bounding box center [362, 95] width 137 height 32
click at [352, 93] on input "search" at bounding box center [357, 95] width 110 height 14
type input "*"
click at [1507, 17] on icon "setting" at bounding box center [1506, 16] width 6 height 6
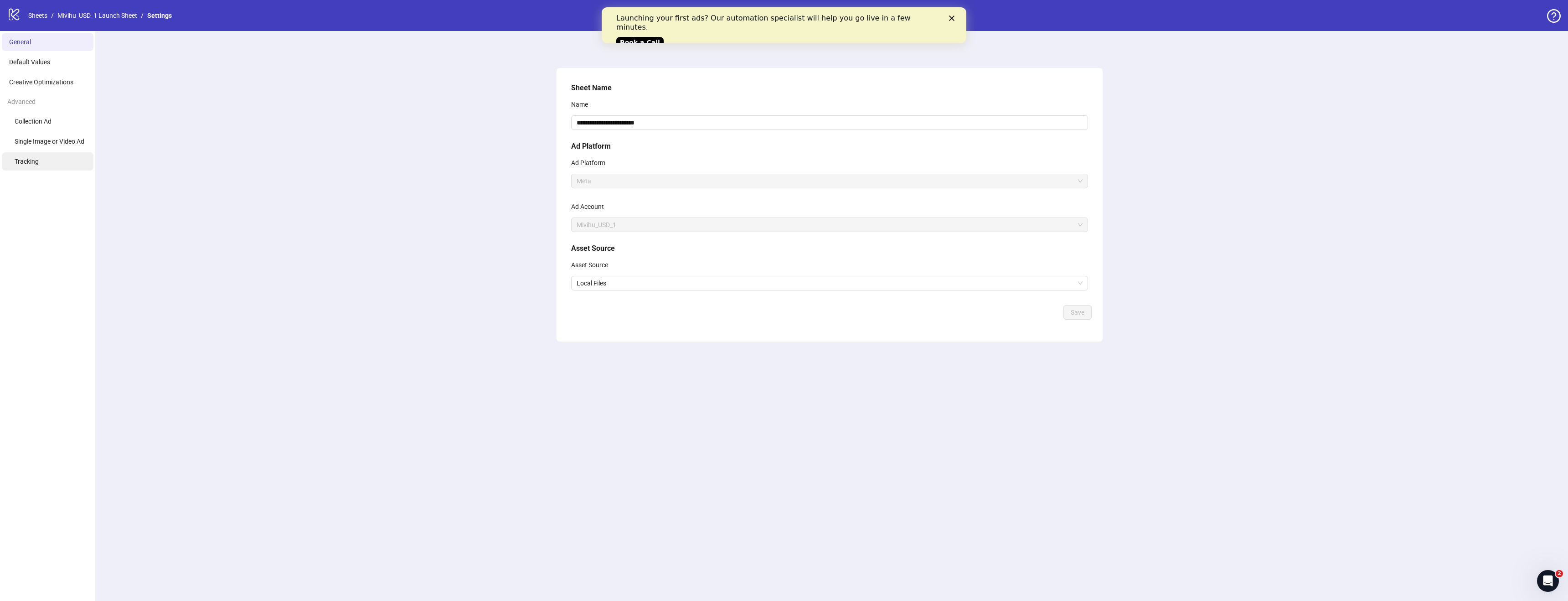
click at [58, 155] on li "Tracking" at bounding box center [48, 161] width 92 height 18
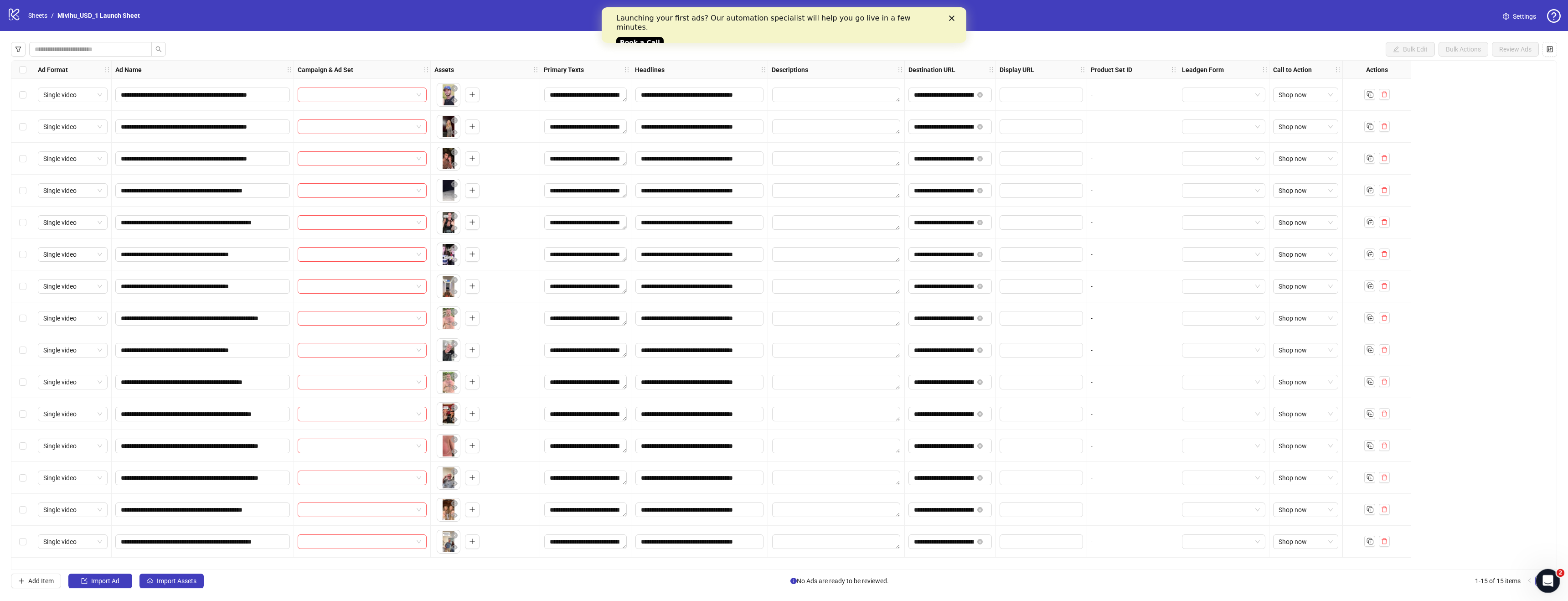
click at [1549, 577] on icon "Open Intercom Messenger" at bounding box center [1546, 579] width 15 height 15
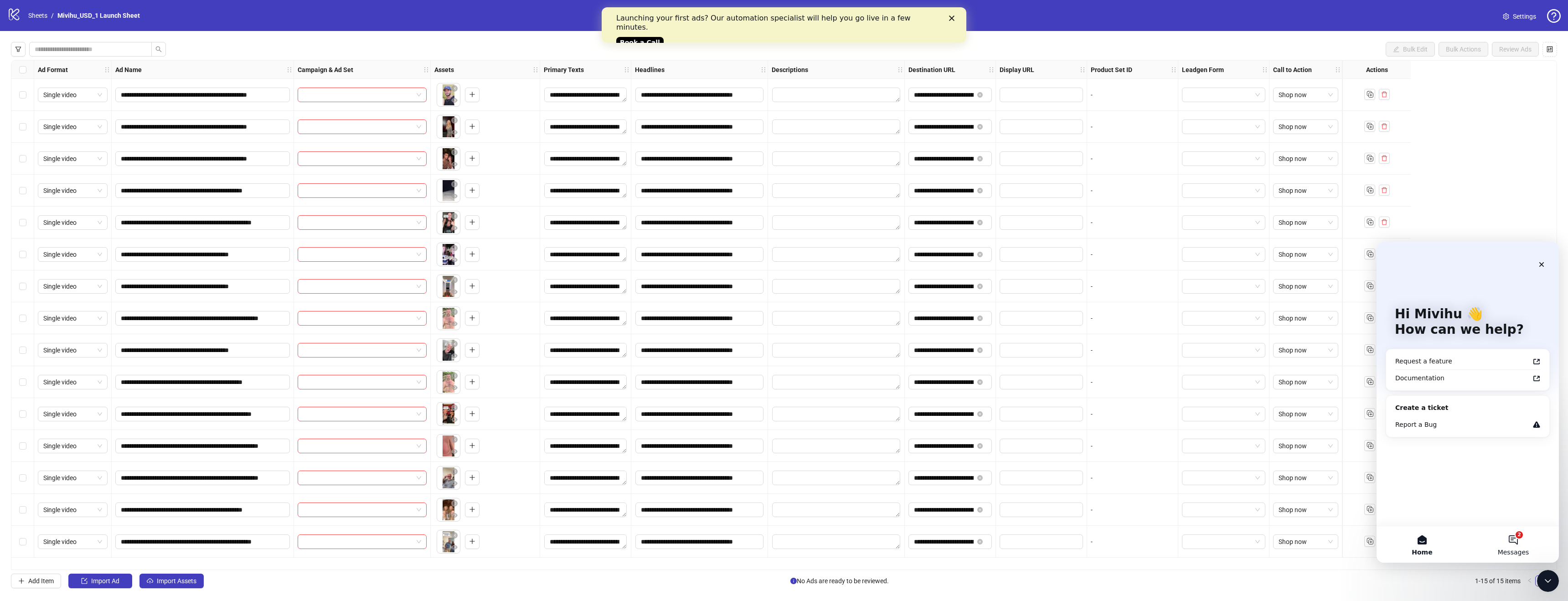
click at [1505, 546] on button "2 Messages" at bounding box center [1514, 544] width 91 height 37
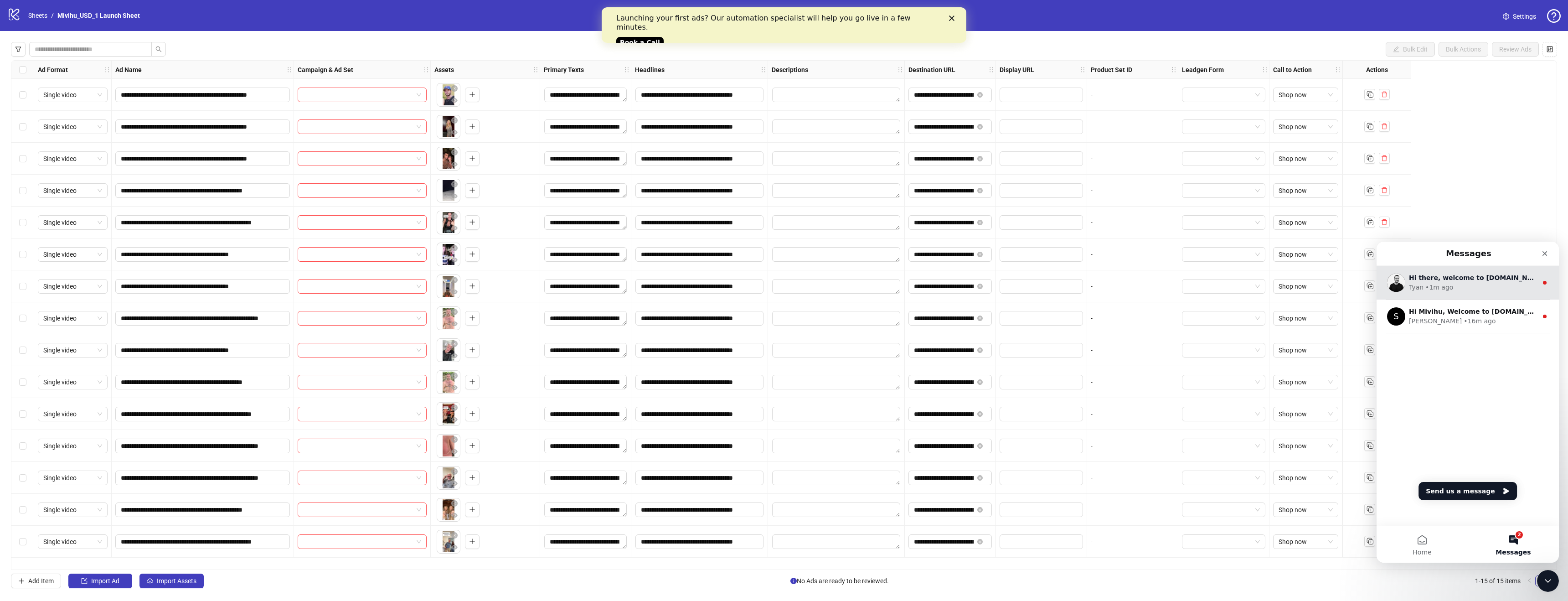
click at [1478, 283] on div "Tyan • 1m ago" at bounding box center [1473, 288] width 129 height 10
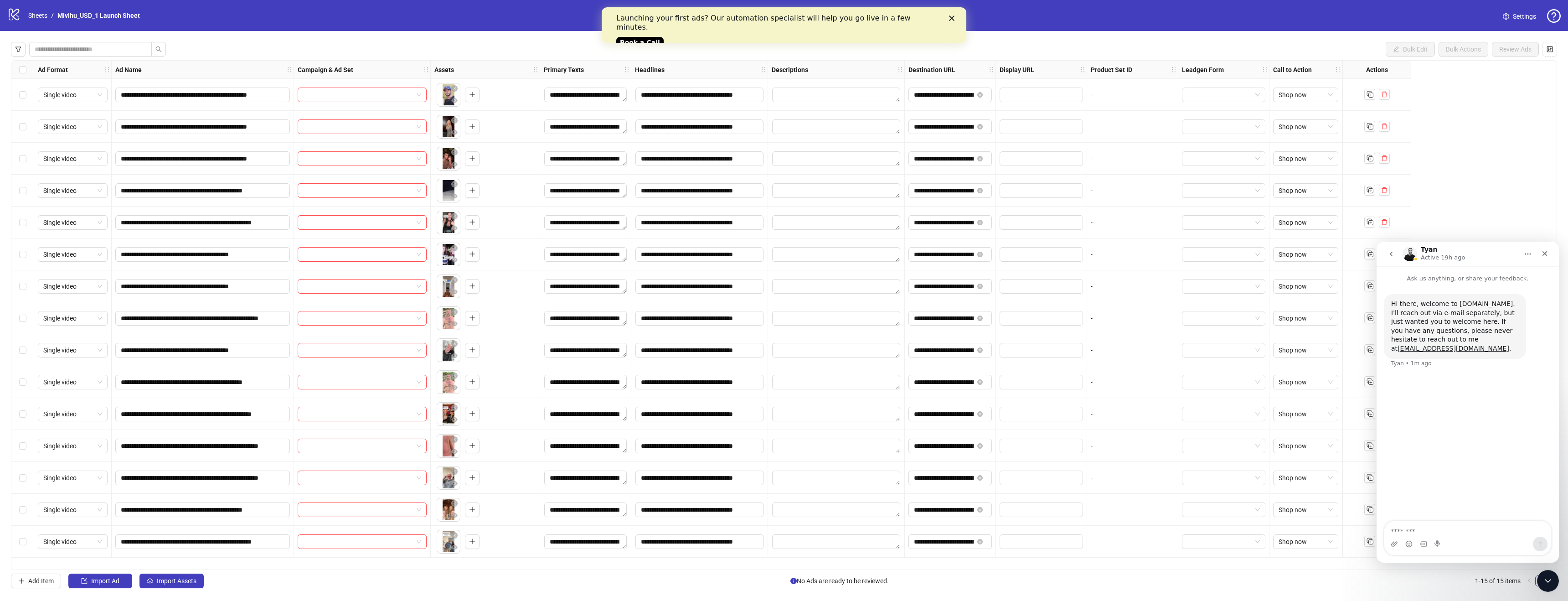
click at [1390, 253] on icon "go back" at bounding box center [1391, 253] width 3 height 5
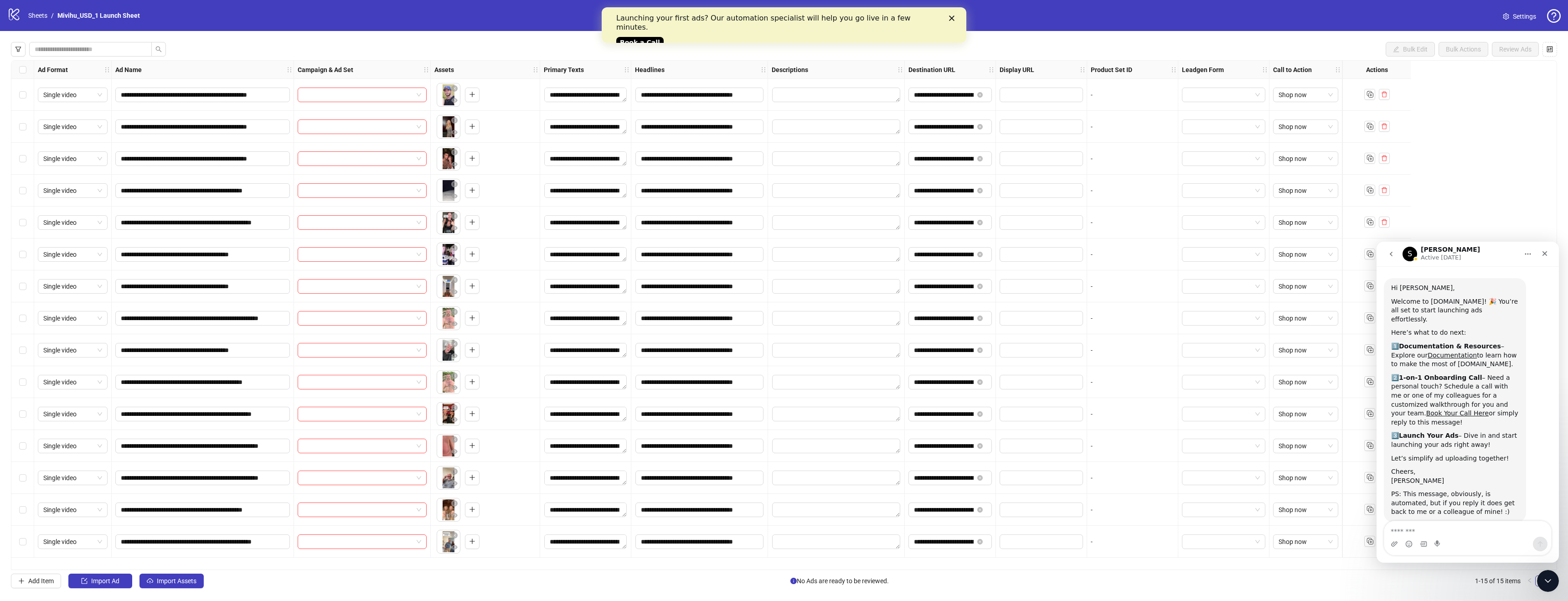
scroll to position [27, 0]
click at [1390, 257] on button "go back" at bounding box center [1391, 253] width 17 height 17
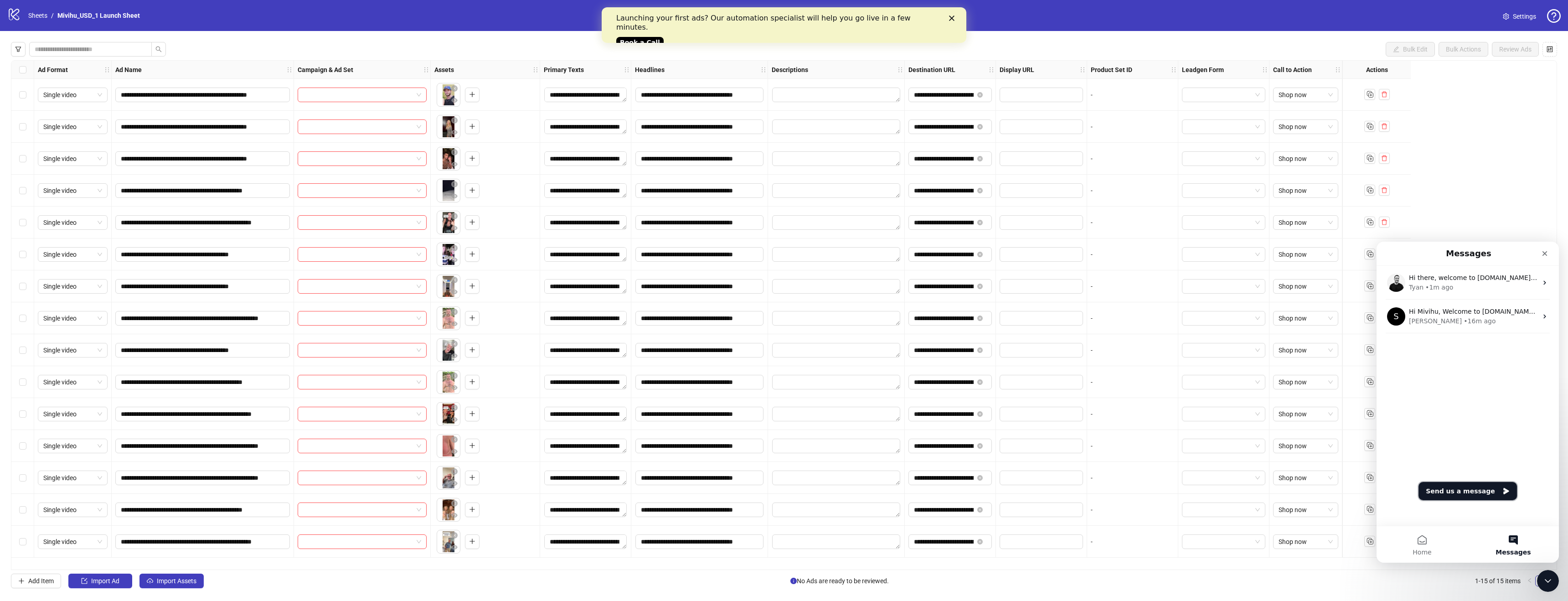
click at [1467, 489] on button "Send us a message" at bounding box center [1467, 491] width 98 height 18
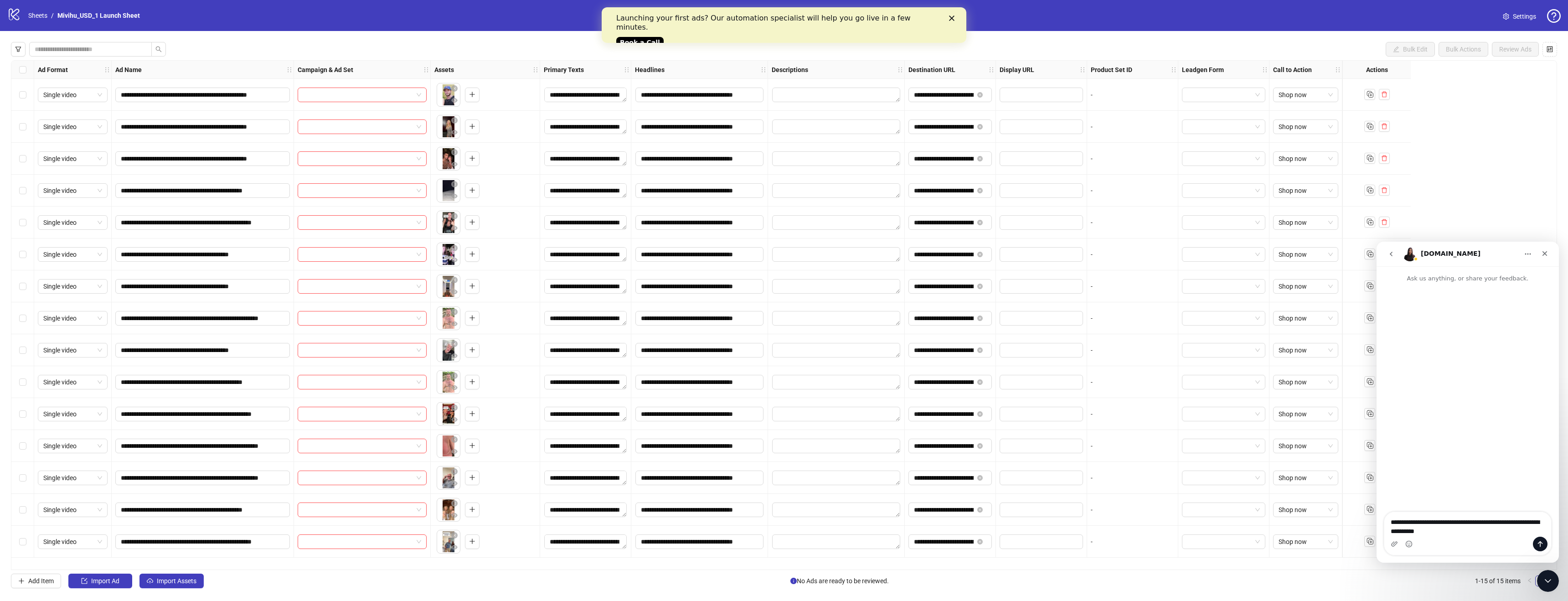
type textarea "**********"
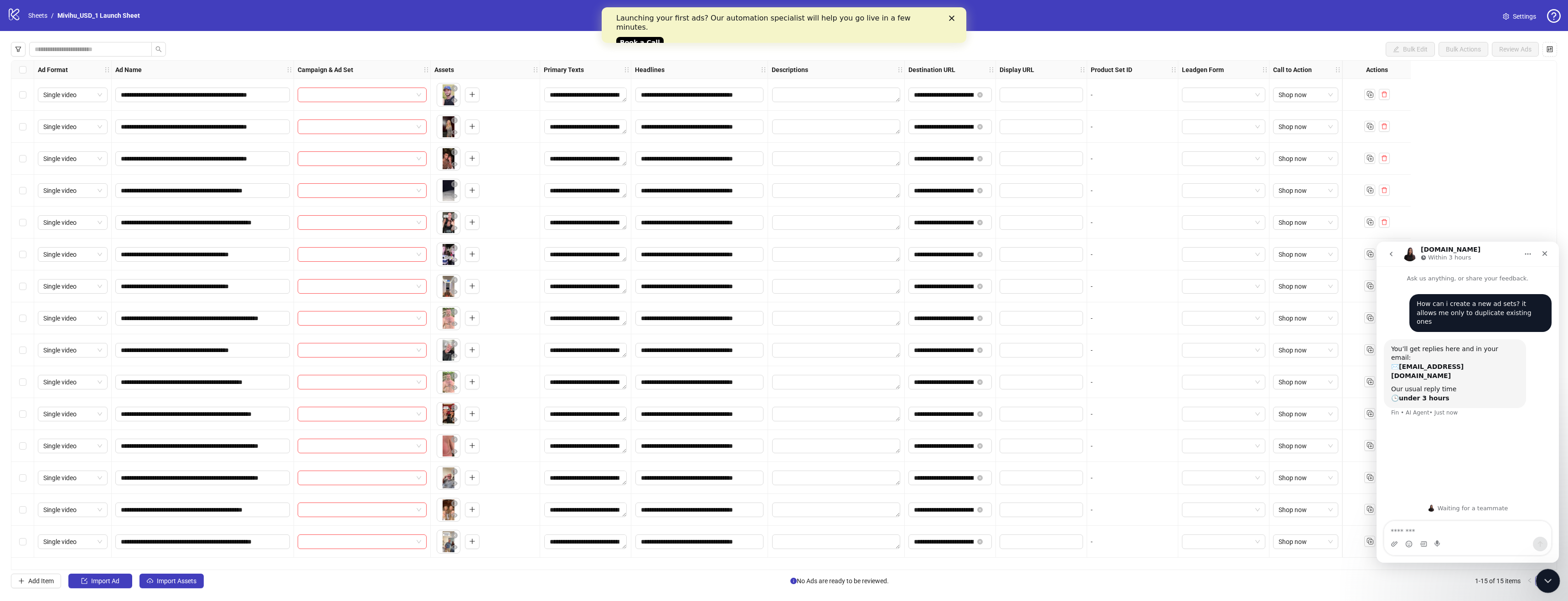
click at [1549, 576] on icon "Close Intercom Messenger" at bounding box center [1546, 579] width 11 height 11
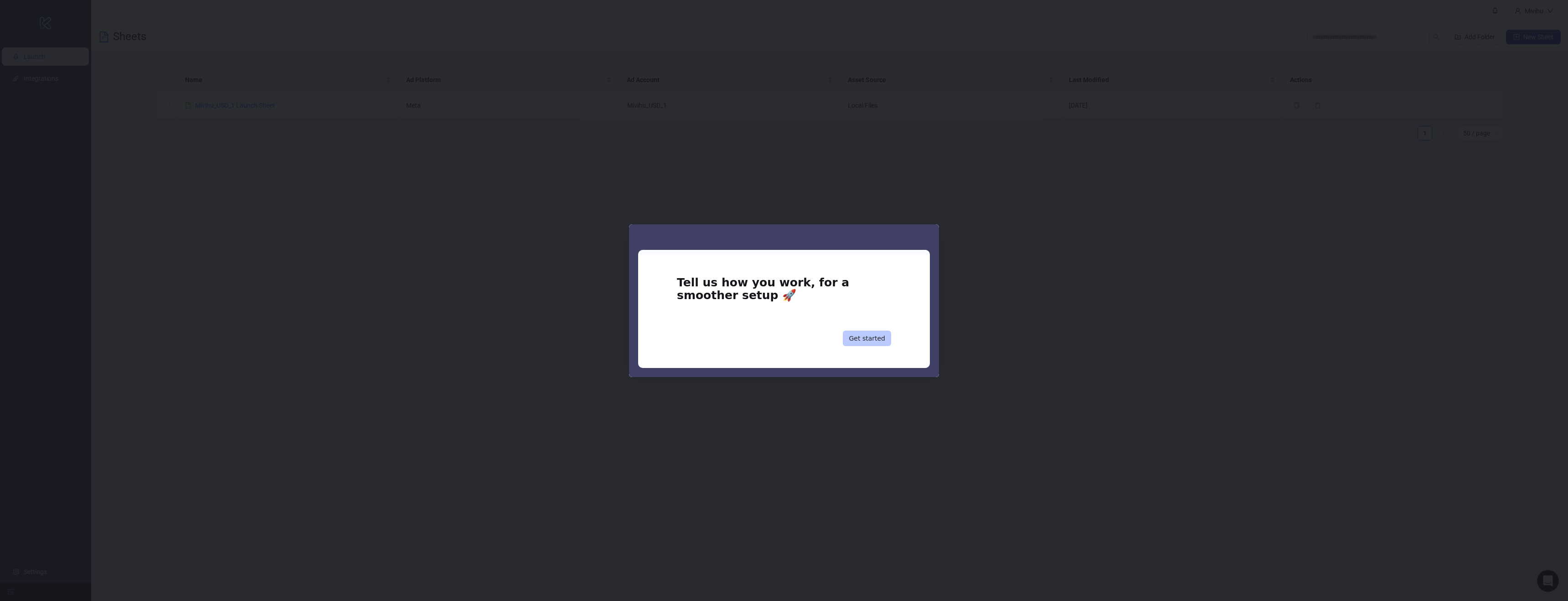
click at [870, 332] on button "Get started" at bounding box center [866, 339] width 49 height 16
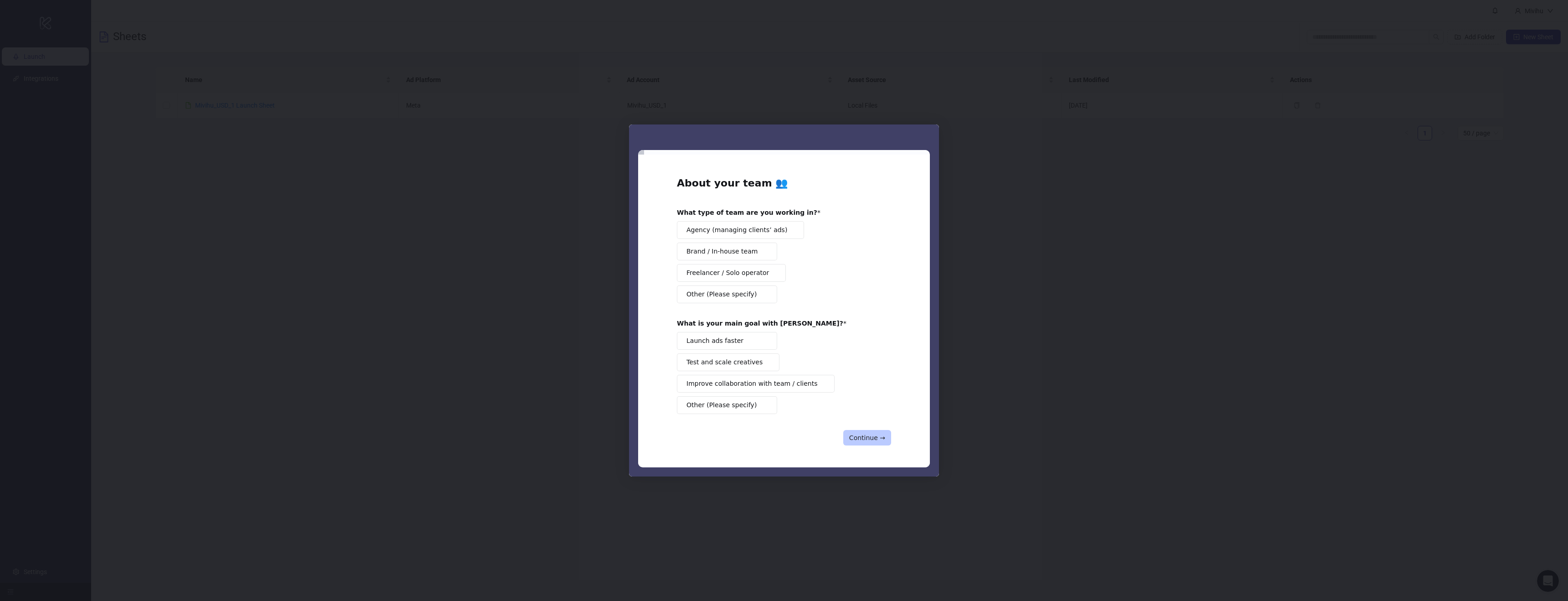
click at [877, 435] on button "Continue →" at bounding box center [867, 438] width 48 height 16
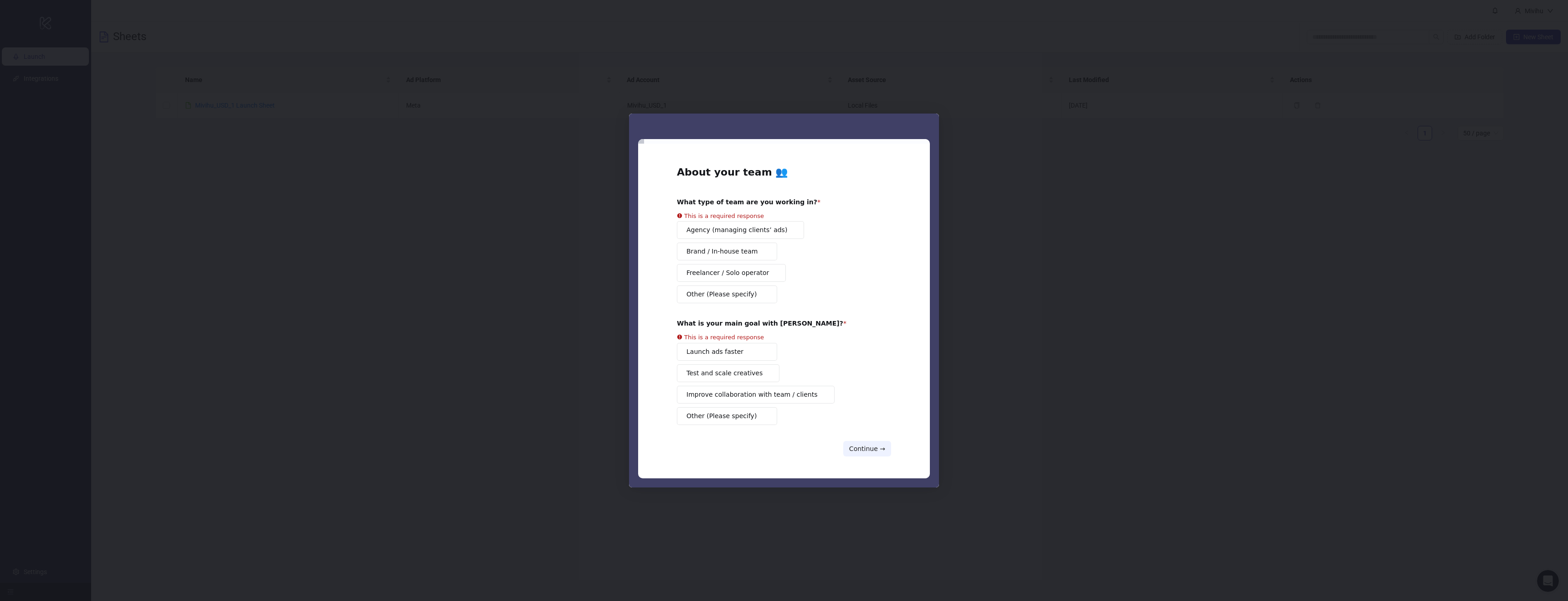
click at [750, 353] on button "Launch ads faster" at bounding box center [727, 351] width 100 height 18
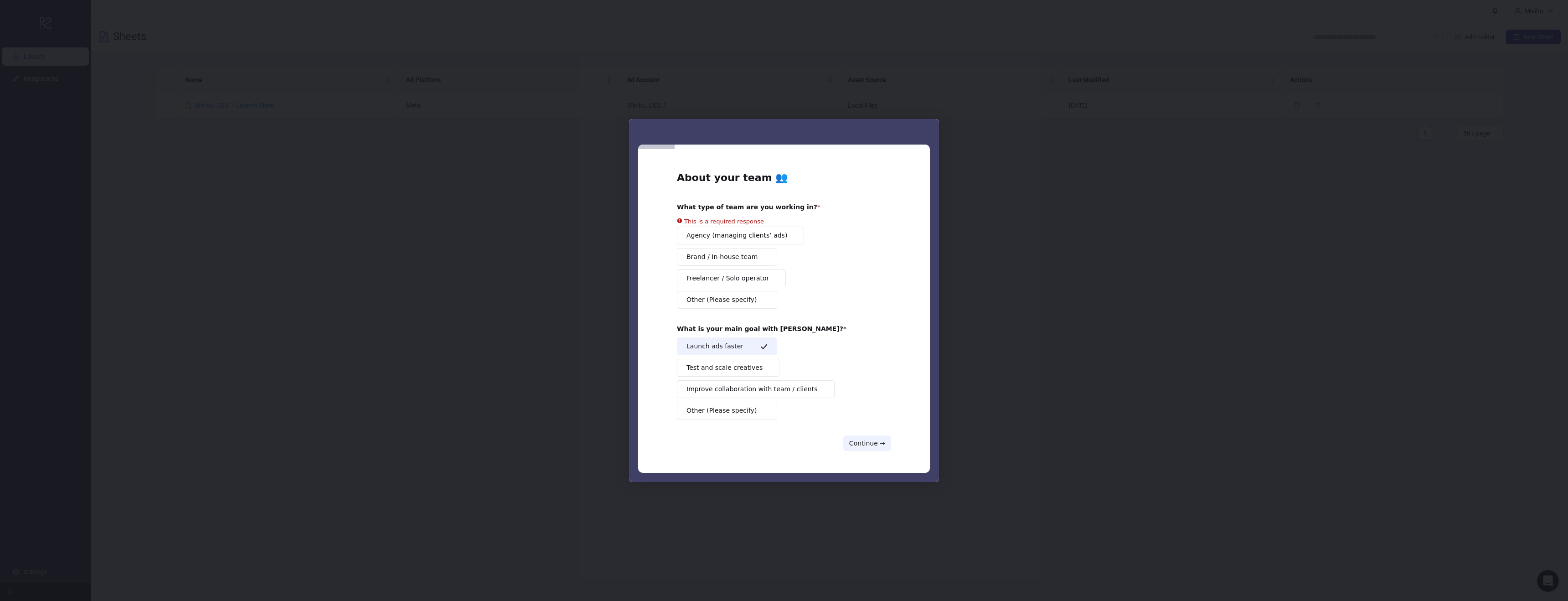
click at [738, 253] on span "Brand / In-house team" at bounding box center [723, 257] width 71 height 10
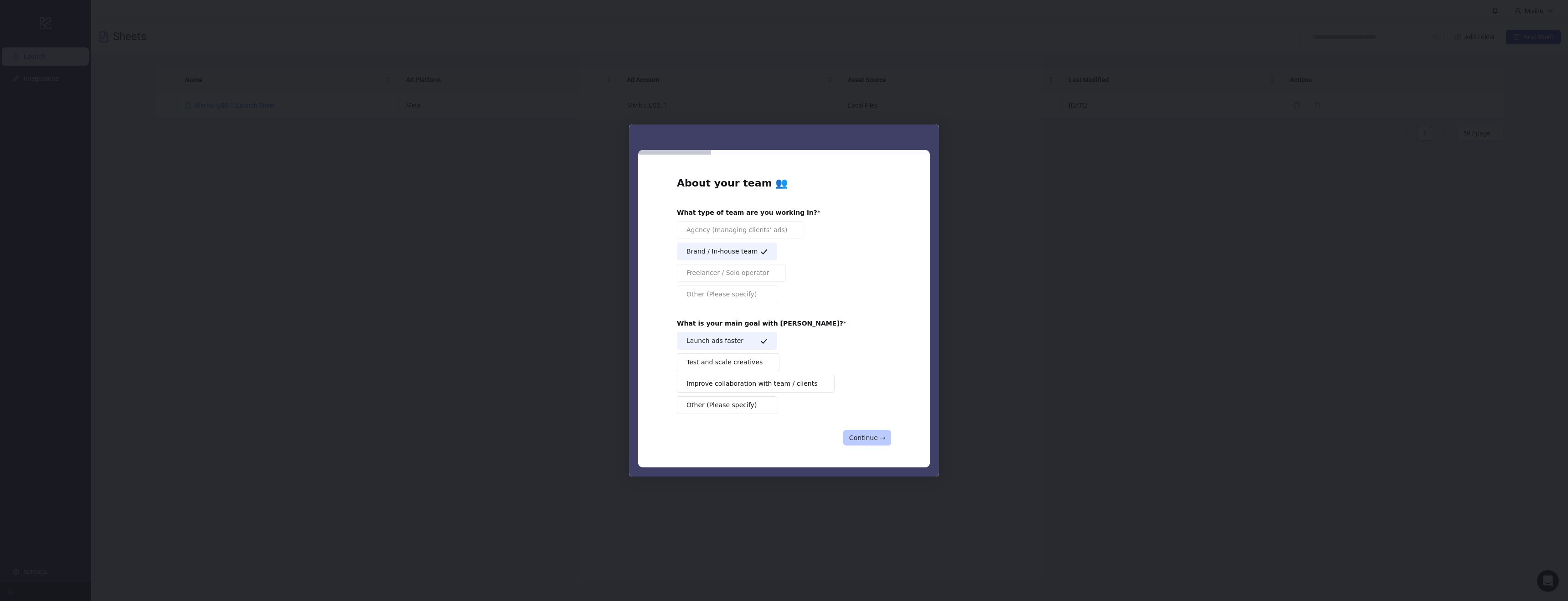
click at [873, 433] on button "Continue →" at bounding box center [867, 438] width 48 height 16
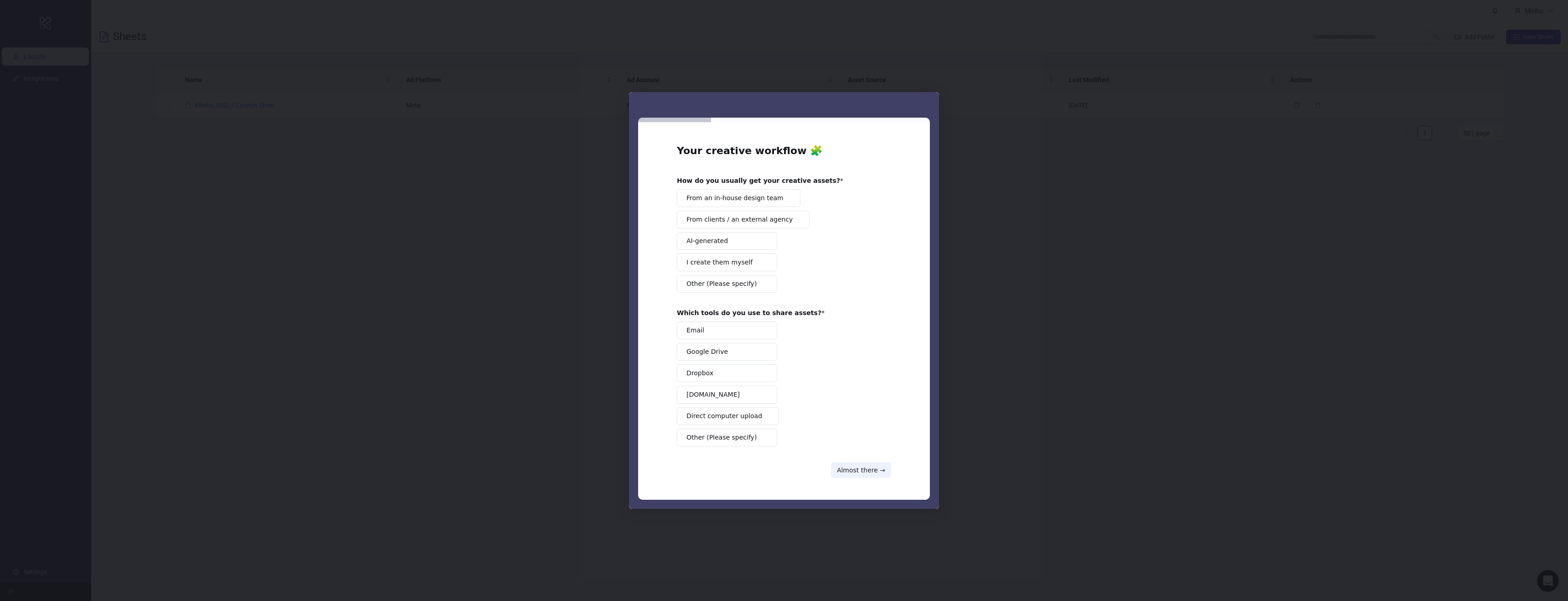
click at [741, 259] on span "I create them myself" at bounding box center [720, 262] width 66 height 10
click at [745, 264] on span "I create them myself" at bounding box center [720, 262] width 66 height 10
click at [745, 205] on button "From an in-house design team" at bounding box center [738, 198] width 124 height 18
click at [756, 439] on button "Other (Please specify)" at bounding box center [727, 438] width 100 height 18
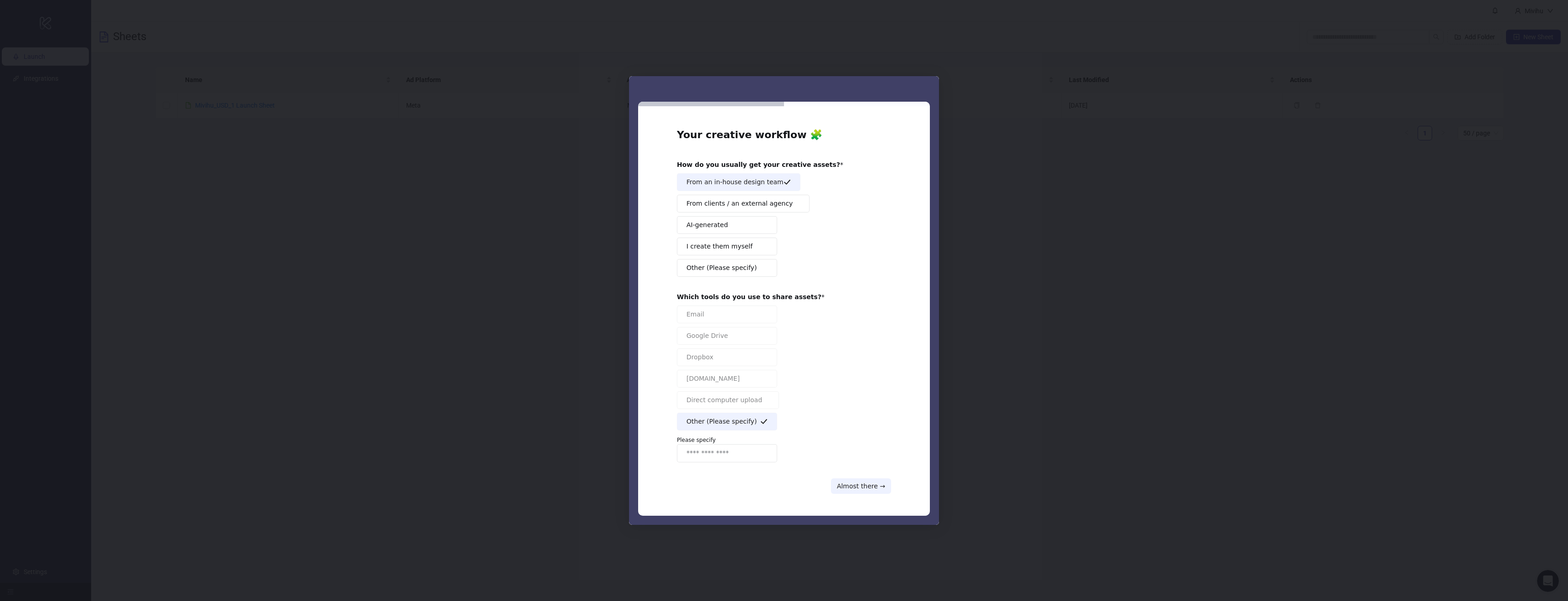
click at [865, 477] on div "Your creative workflow 🧩 How do you usually get your creative assets? From an i…" at bounding box center [784, 310] width 214 height 365
click at [867, 484] on button "Almost there →" at bounding box center [861, 486] width 60 height 16
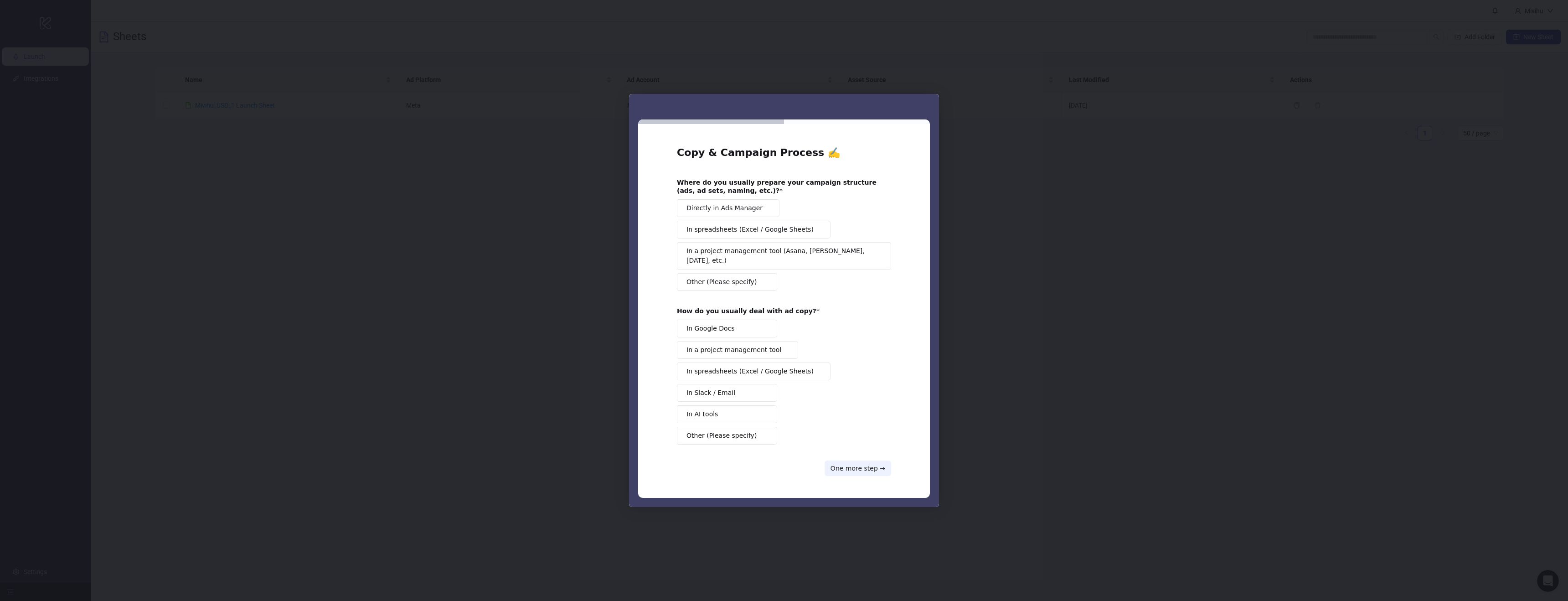
click at [744, 208] on span "Directly in Ads Manager" at bounding box center [725, 208] width 76 height 10
click at [743, 431] on span "Other (Please specify)" at bounding box center [722, 436] width 70 height 10
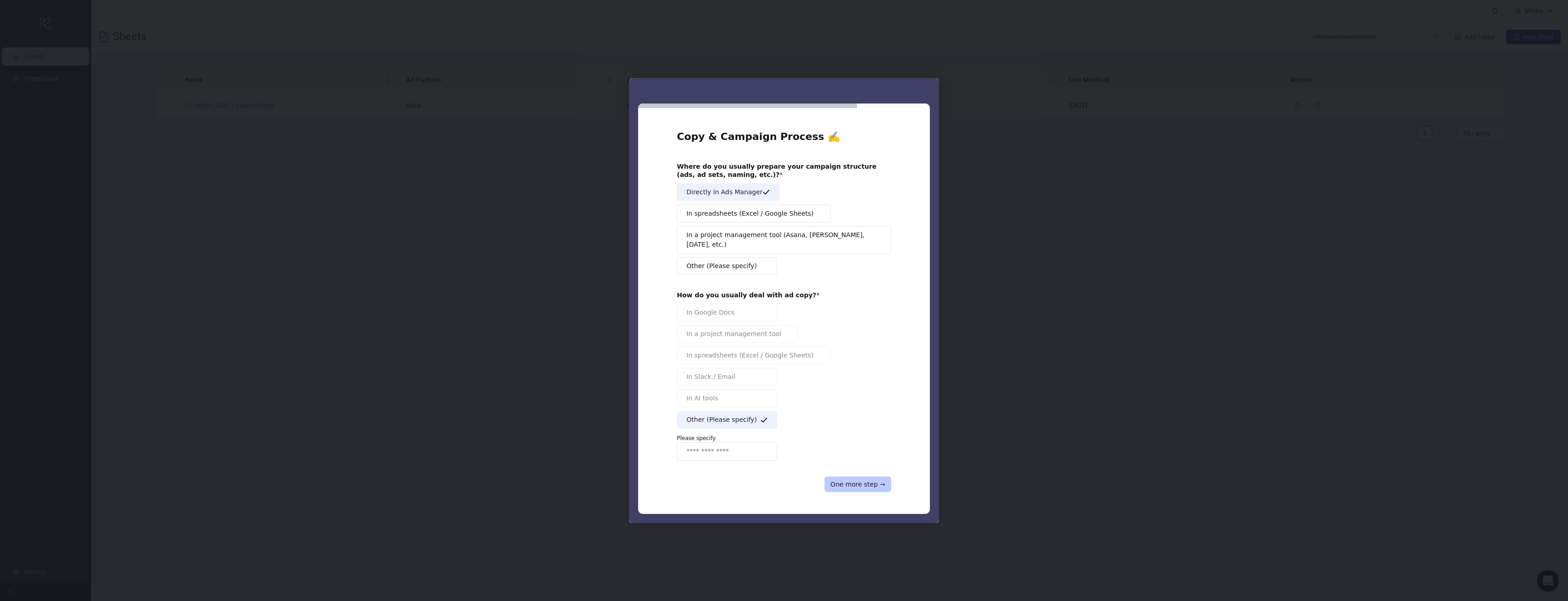
click at [868, 476] on button "One more step →" at bounding box center [857, 484] width 66 height 16
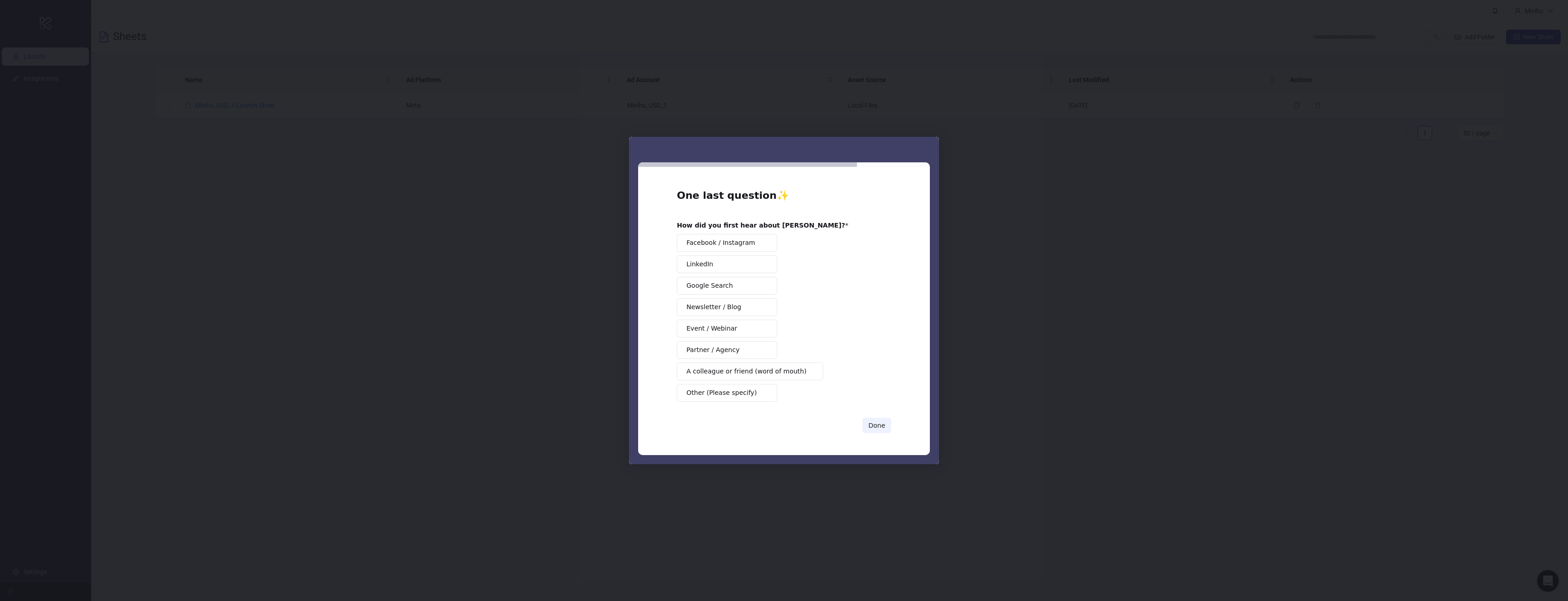
click at [755, 395] on button "Other (Please specify)" at bounding box center [727, 393] width 100 height 18
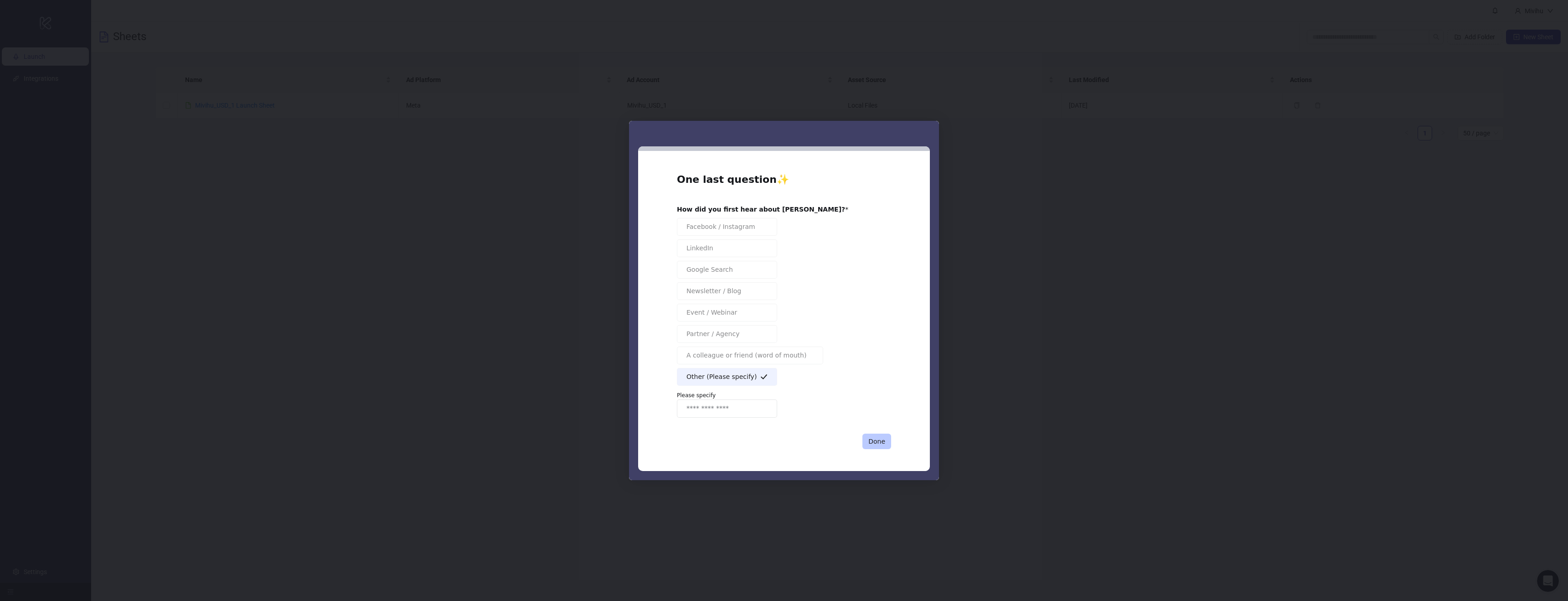
click at [885, 439] on button "Done" at bounding box center [876, 442] width 29 height 16
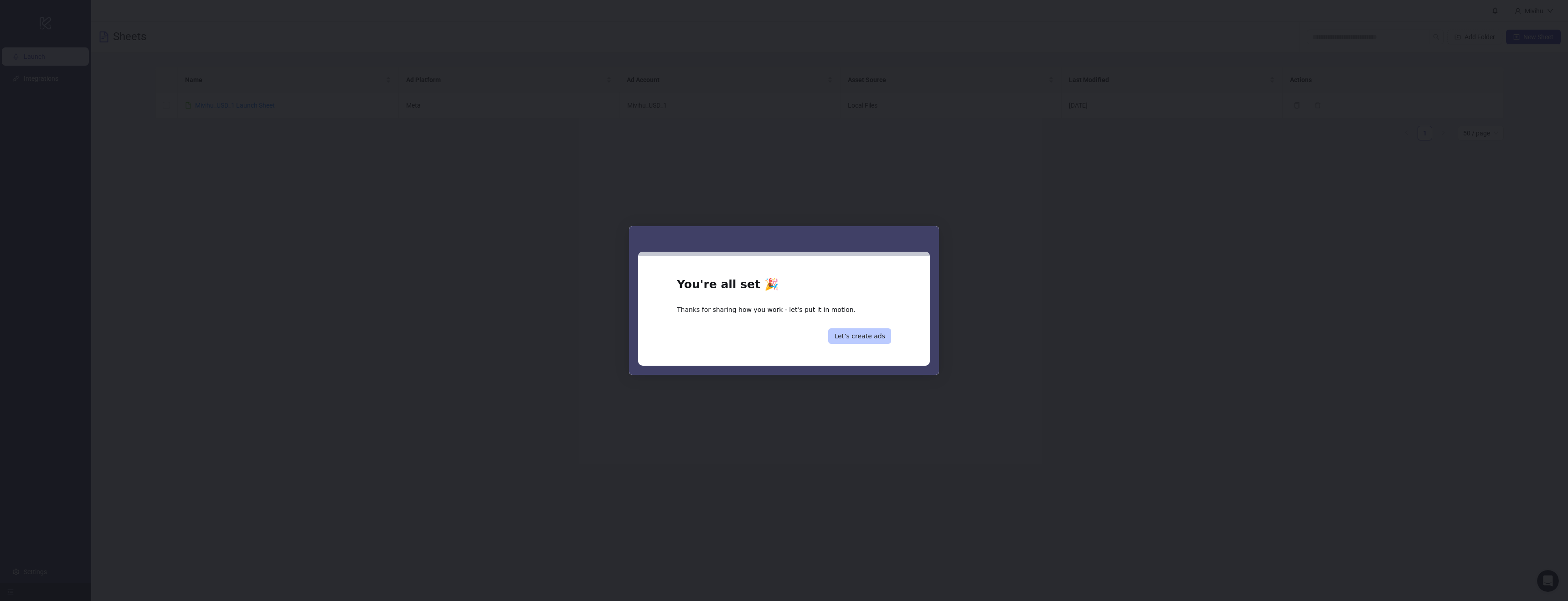
click at [878, 336] on button "Let’s create ads" at bounding box center [860, 337] width 63 height 16
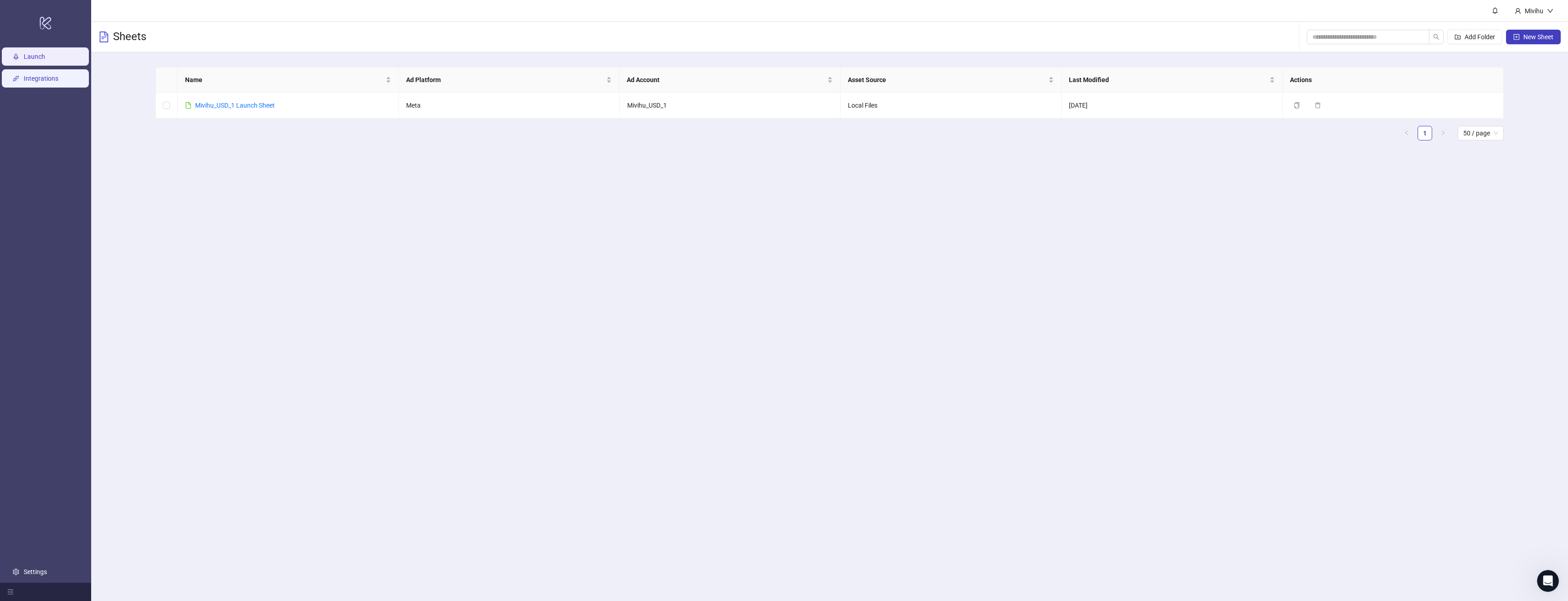
click at [58, 75] on link "Integrations" at bounding box center [41, 78] width 35 height 7
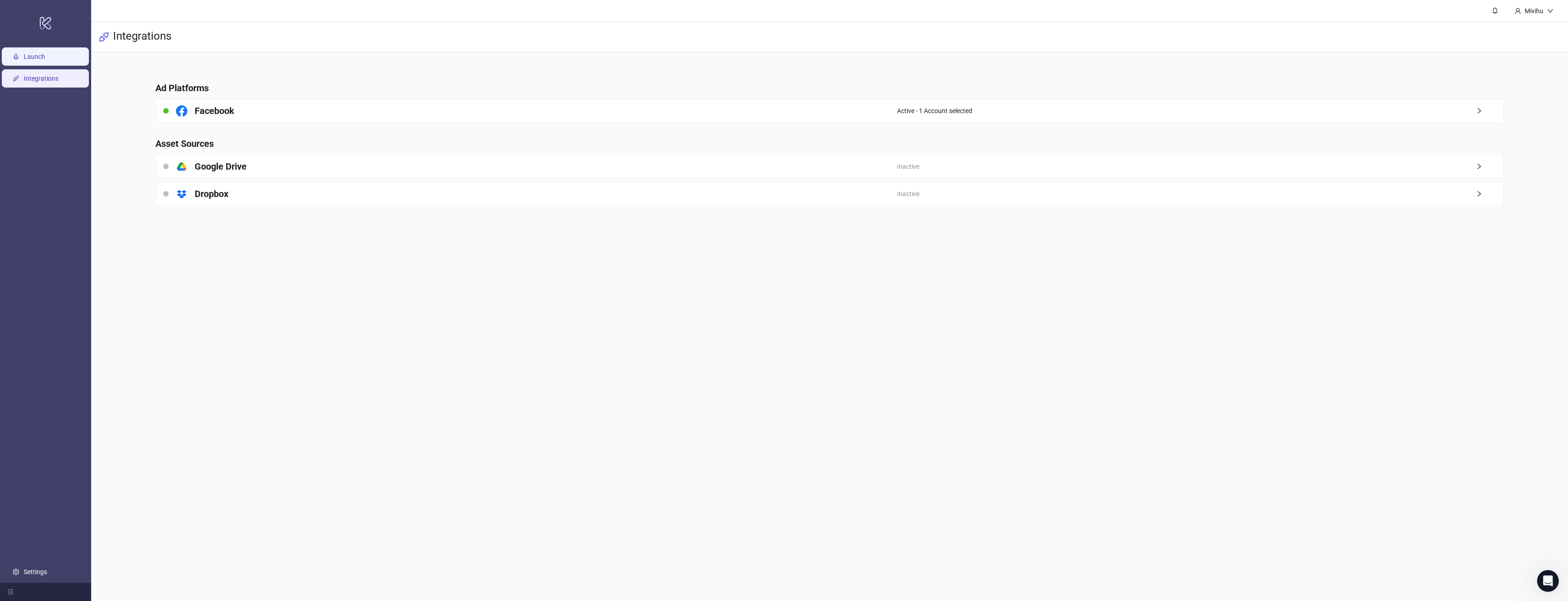
click at [46, 58] on link "Launch" at bounding box center [35, 55] width 22 height 7
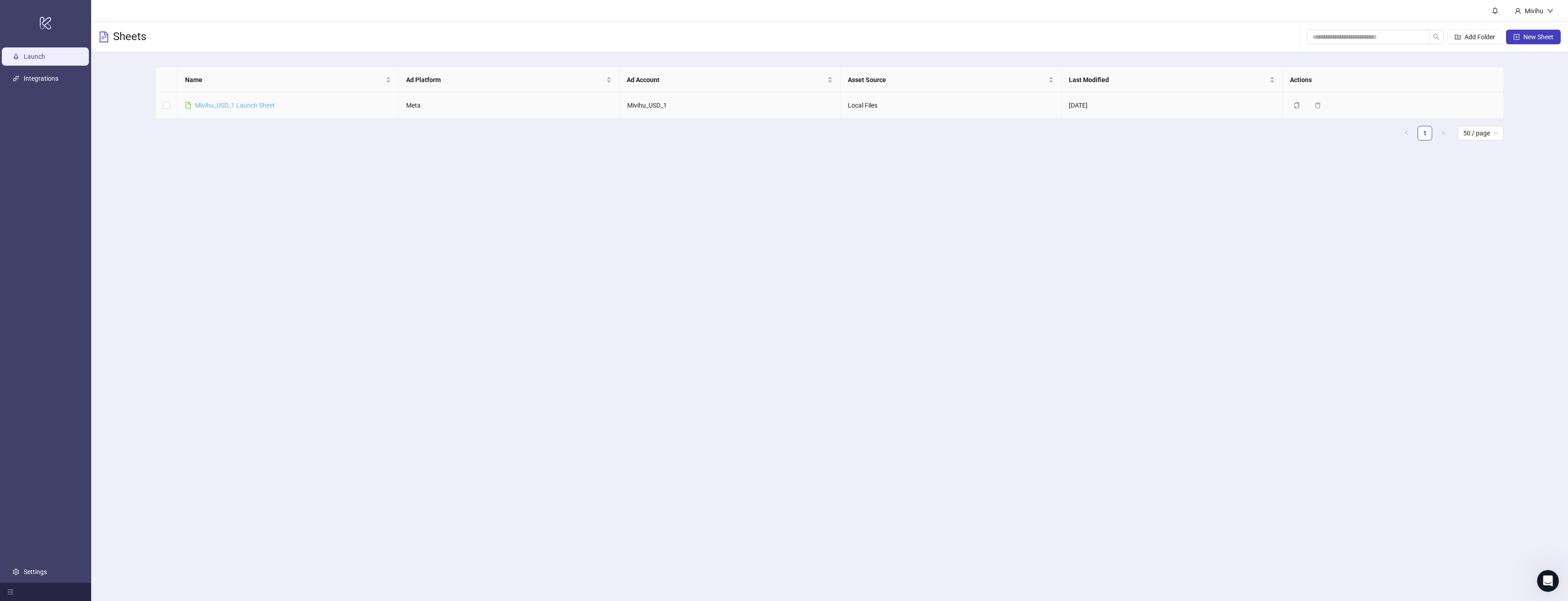
click at [227, 105] on link "Mivihu_USD_1 Launch Sheet" at bounding box center [235, 105] width 80 height 7
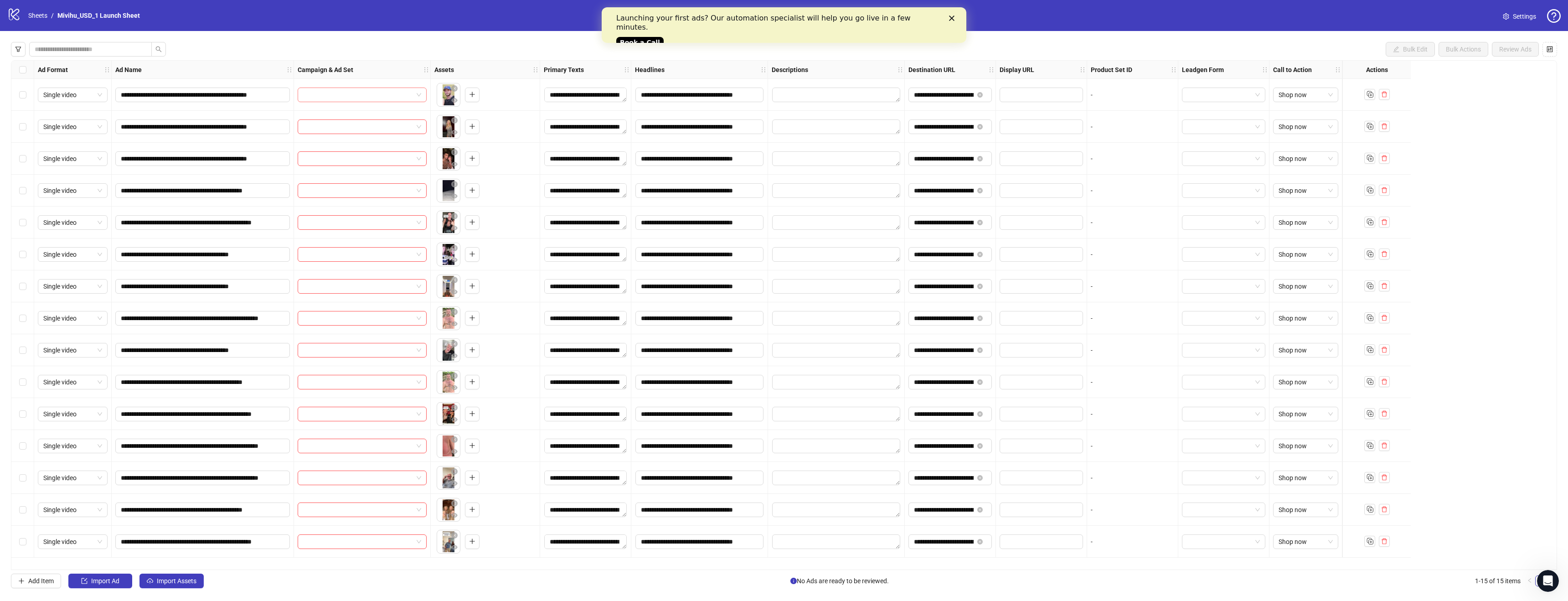
click at [401, 99] on input "search" at bounding box center [357, 95] width 110 height 14
click at [397, 98] on input "search" at bounding box center [357, 95] width 110 height 14
click at [398, 71] on div "Campaign & Ad Set" at bounding box center [362, 69] width 137 height 18
click at [396, 94] on input "search" at bounding box center [357, 95] width 110 height 14
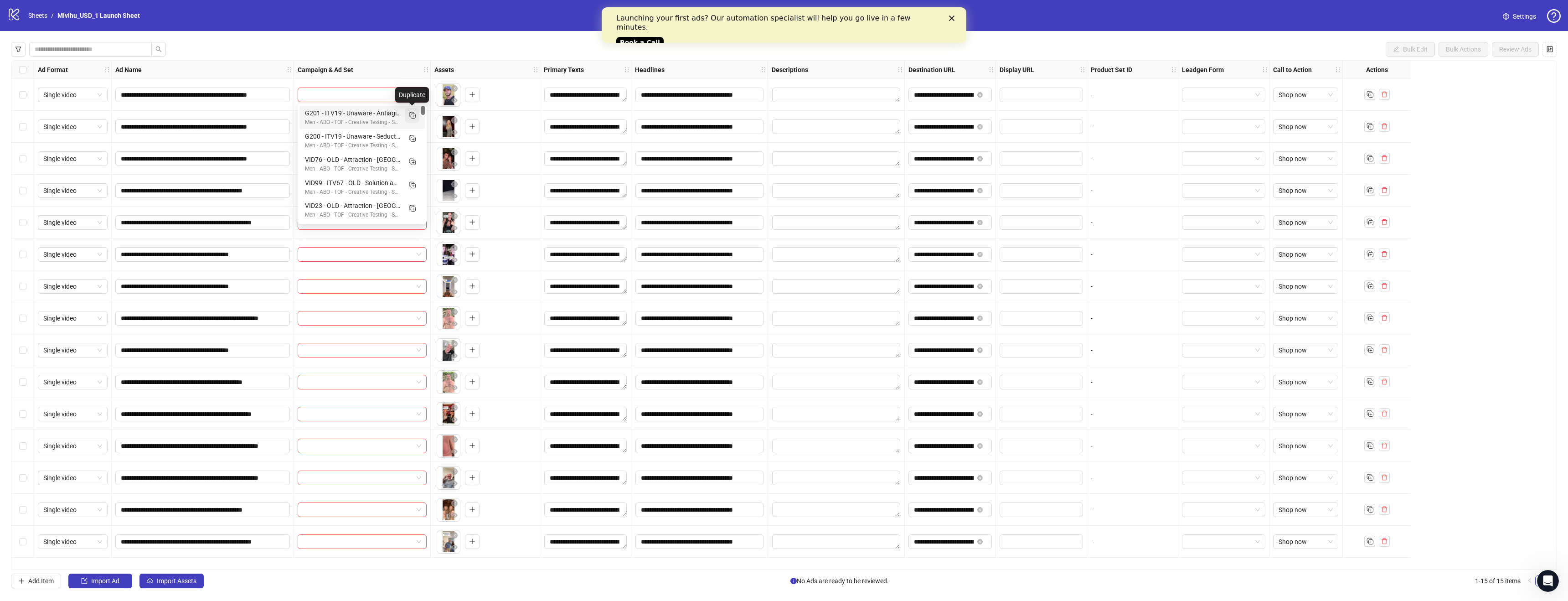
click at [414, 116] on rect "Duplicate" at bounding box center [412, 114] width 5 height 5
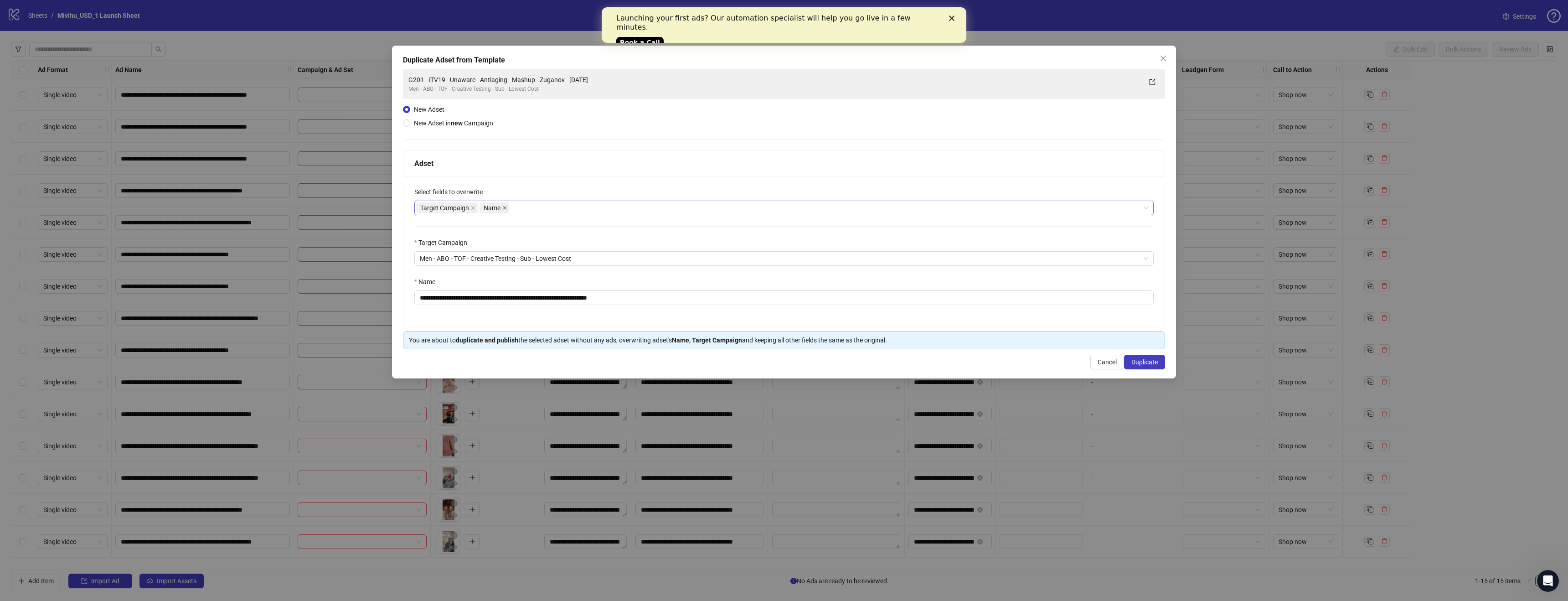
click at [504, 209] on icon "close" at bounding box center [504, 208] width 5 height 5
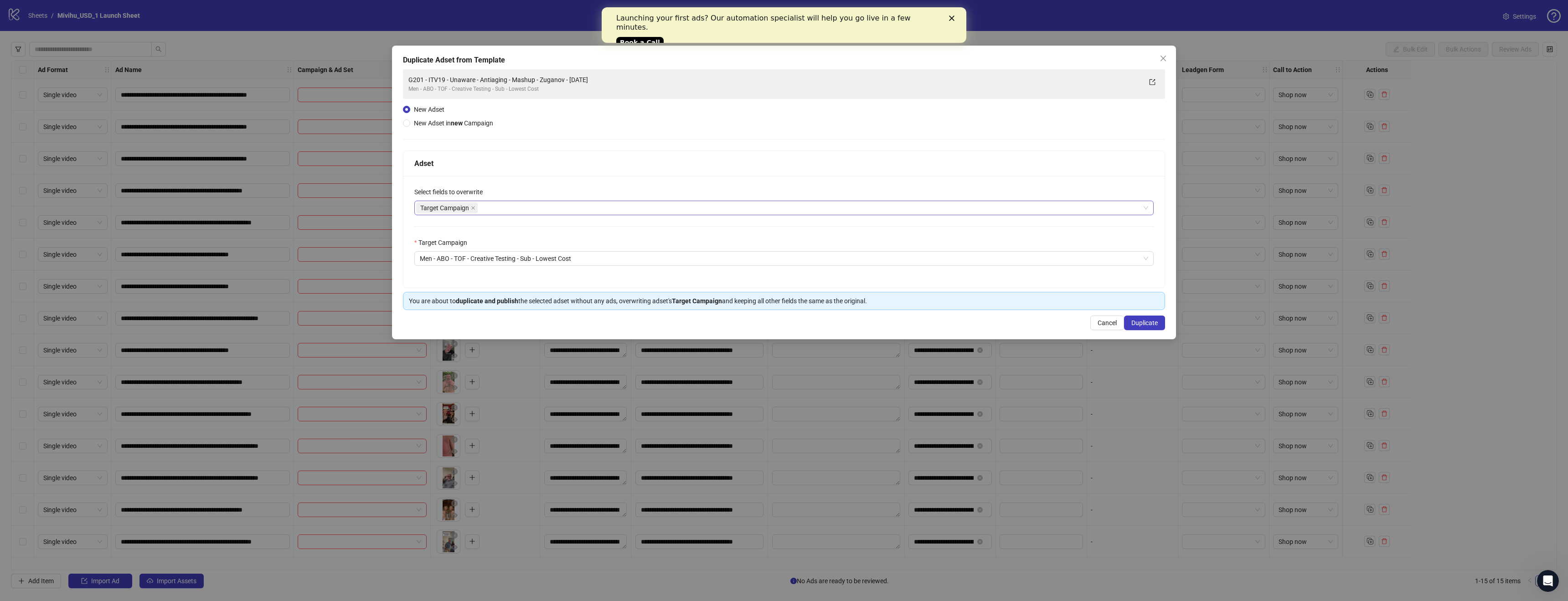
click at [504, 209] on div "Target Campaign" at bounding box center [779, 208] width 727 height 13
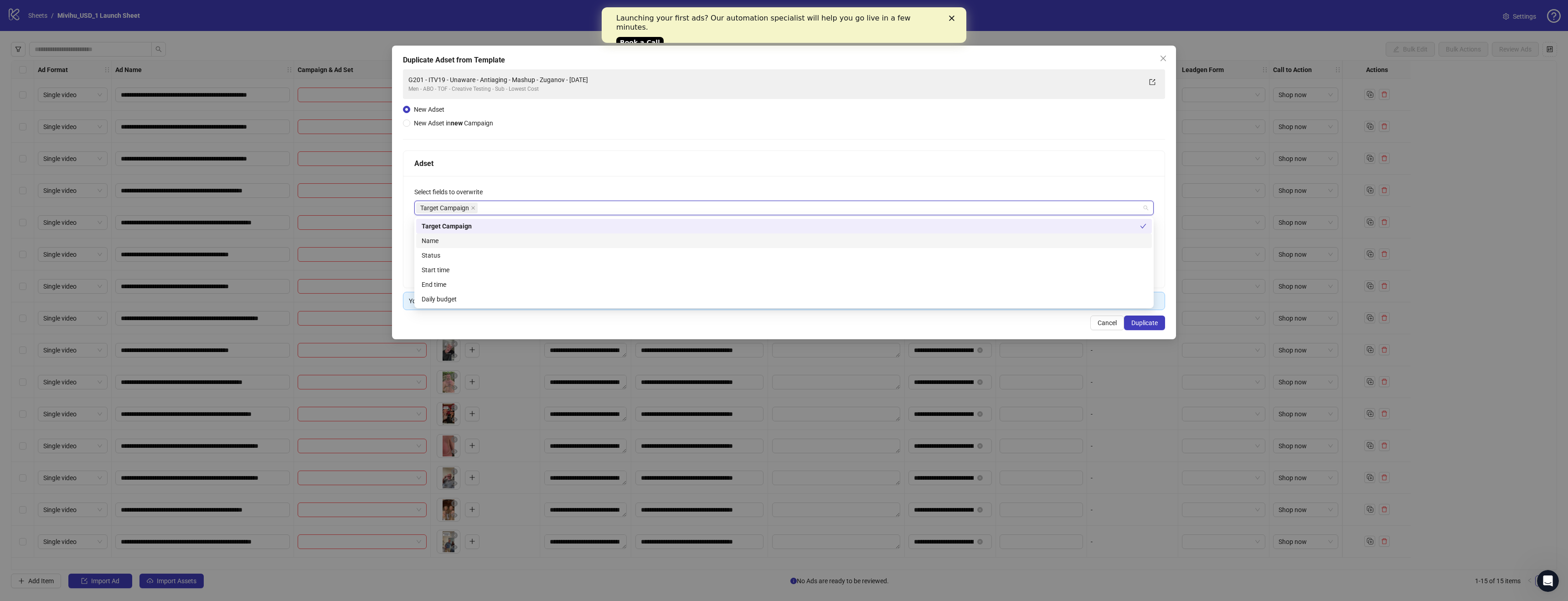
click at [465, 239] on div "Name" at bounding box center [784, 241] width 725 height 10
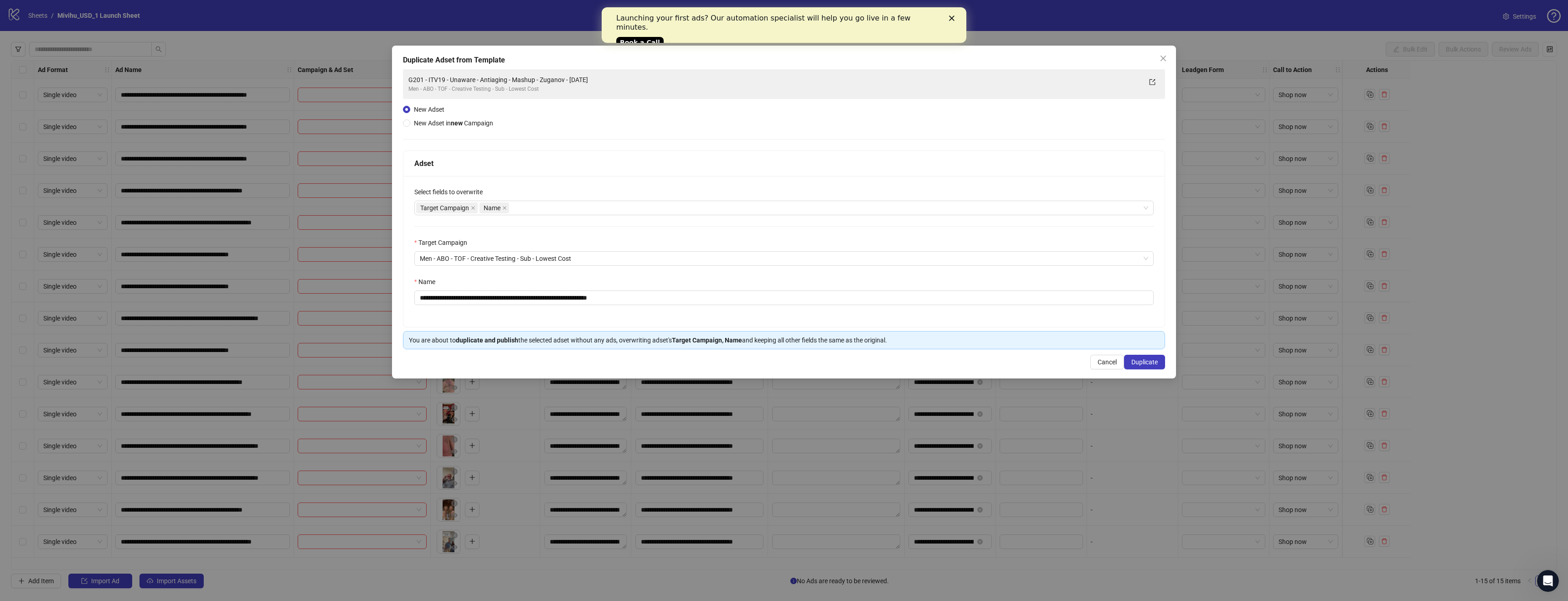
click at [683, 338] on strong "Target Campaign, Name" at bounding box center [707, 340] width 70 height 7
click at [563, 298] on input "**********" at bounding box center [784, 297] width 739 height 15
click at [475, 298] on input "**********" at bounding box center [784, 297] width 739 height 15
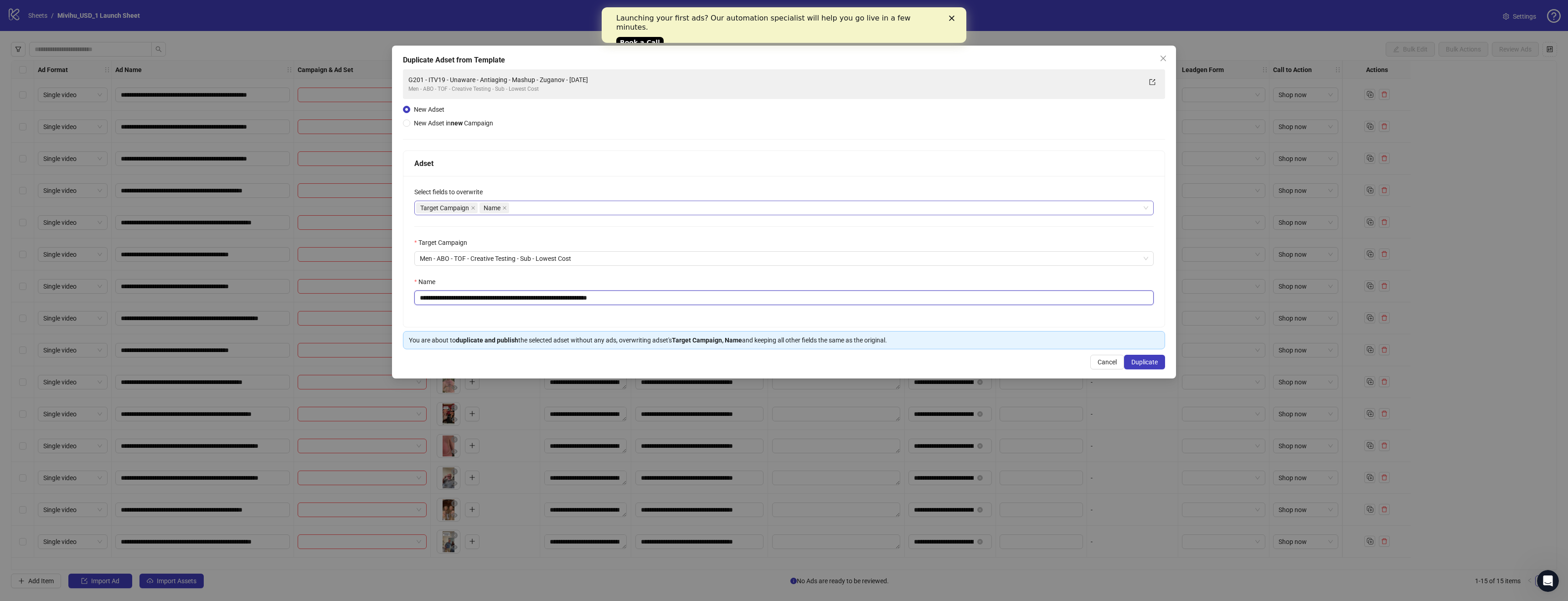
click at [517, 210] on div "Target Campaign Name" at bounding box center [779, 208] width 727 height 13
click at [555, 195] on div "Select fields to overwrite" at bounding box center [784, 194] width 739 height 14
click at [1166, 56] on icon "close" at bounding box center [1163, 57] width 7 height 7
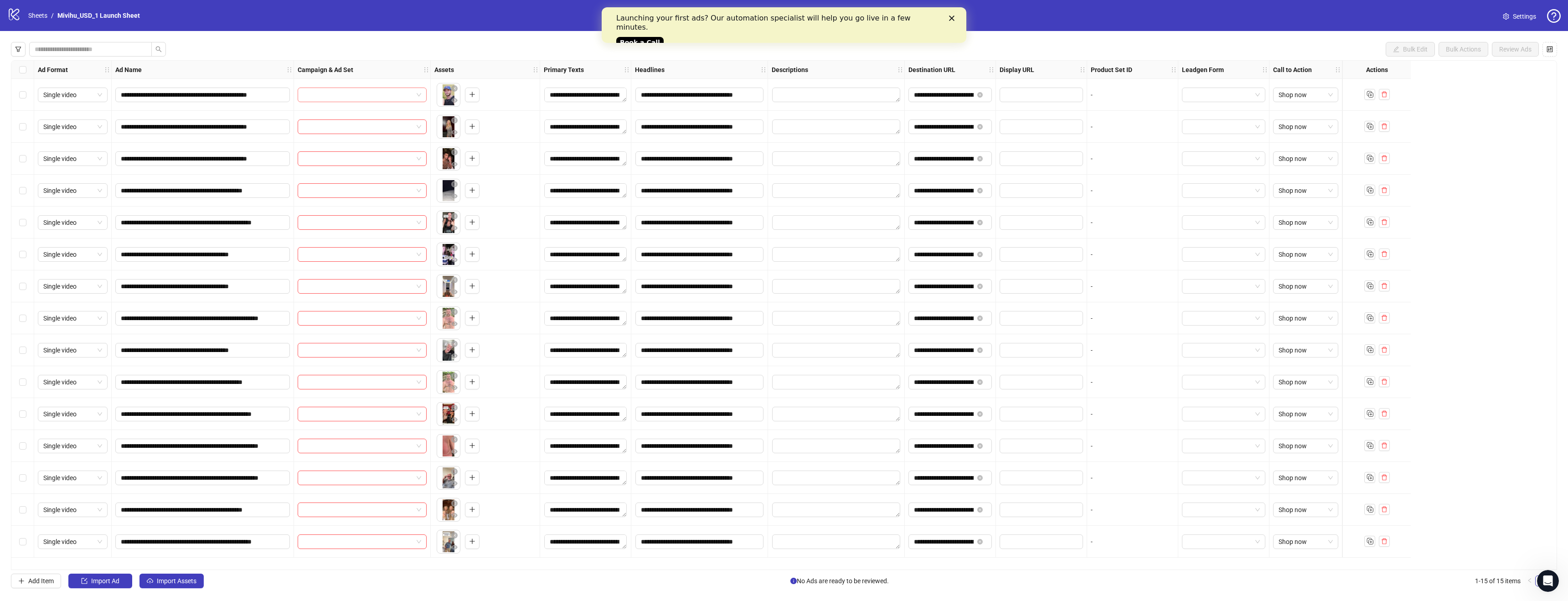
click at [394, 98] on input "search" at bounding box center [357, 95] width 110 height 14
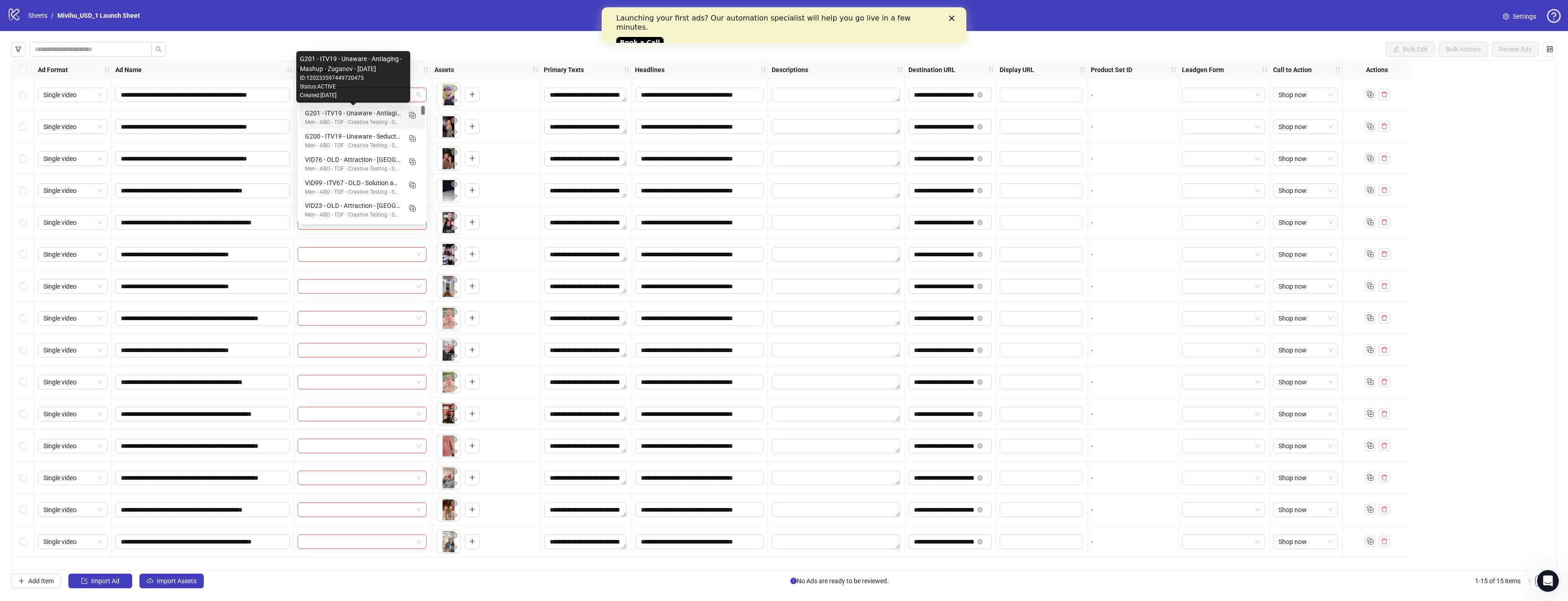
click at [370, 113] on div "G201 - ITV19 - Unaware - Antiaging - Mashup - Zuganov - [DATE]" at bounding box center [352, 113] width 96 height 10
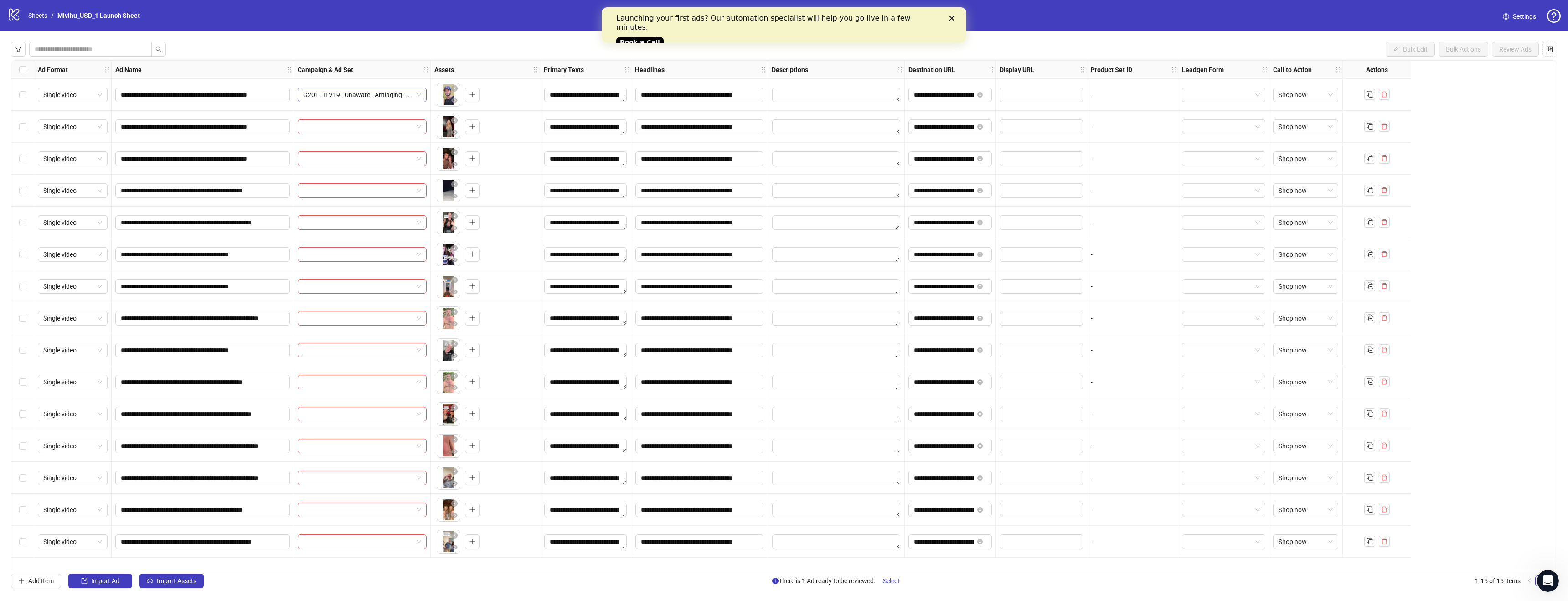
click at [389, 97] on span "G201 - ITV19 - Unaware - Antiaging - Mashup - Zuganov - [DATE]" at bounding box center [361, 95] width 118 height 14
click at [387, 113] on div "G201 - ITV19 - Unaware - Antiaging - Mashup - Zuganov - [DATE]" at bounding box center [352, 113] width 96 height 10
click at [413, 93] on span "G201 - ITV19 - Unaware - Antiaging - Mashup - Zuganov - [DATE]" at bounding box center [361, 95] width 118 height 14
click at [422, 93] on div "G201 - ITV19 - Unaware - Antiaging - Mashup - Zuganov - [DATE]" at bounding box center [362, 94] width 129 height 15
click at [344, 88] on span "G201 - ITV19 - Unaware - Antiaging - Mashup - Zuganov - [DATE]" at bounding box center [361, 95] width 118 height 14
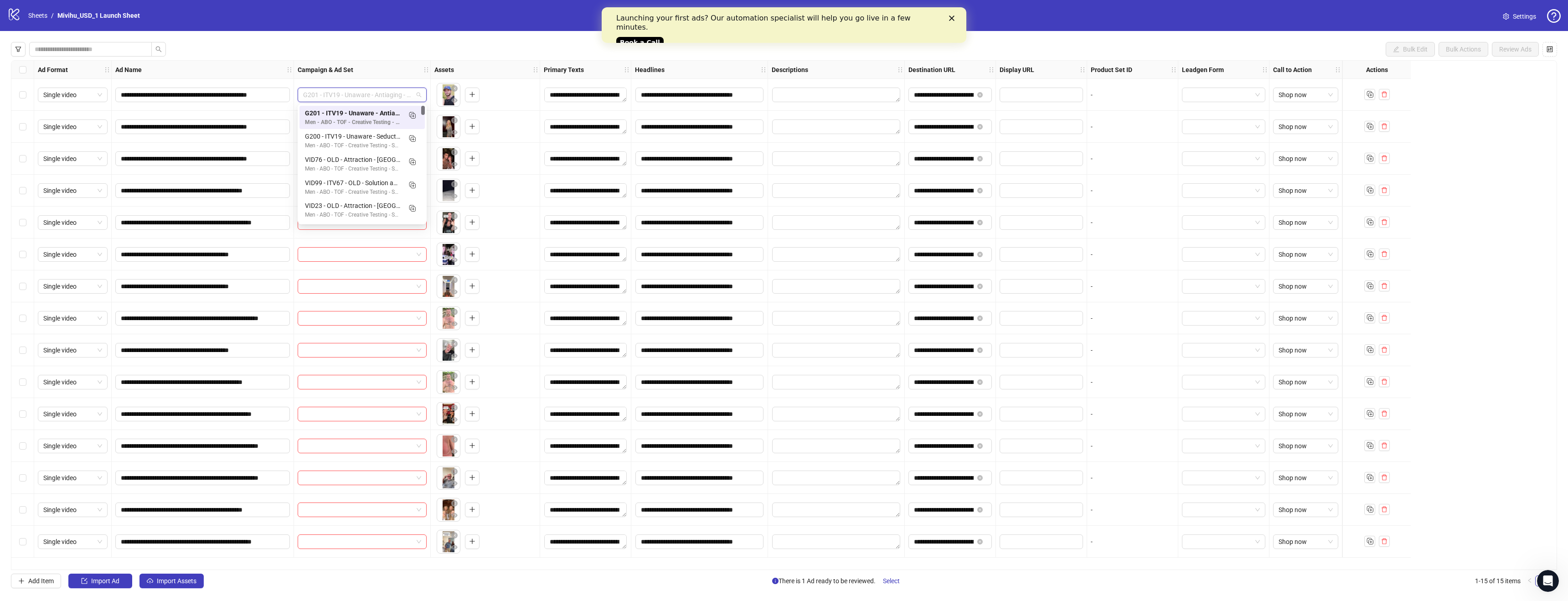
click at [327, 92] on span "G201 - ITV19 - Unaware - Antiaging - Mashup - Zuganov - [DATE]" at bounding box center [361, 95] width 118 height 14
click at [43, 14] on link "Sheets" at bounding box center [38, 16] width 23 height 10
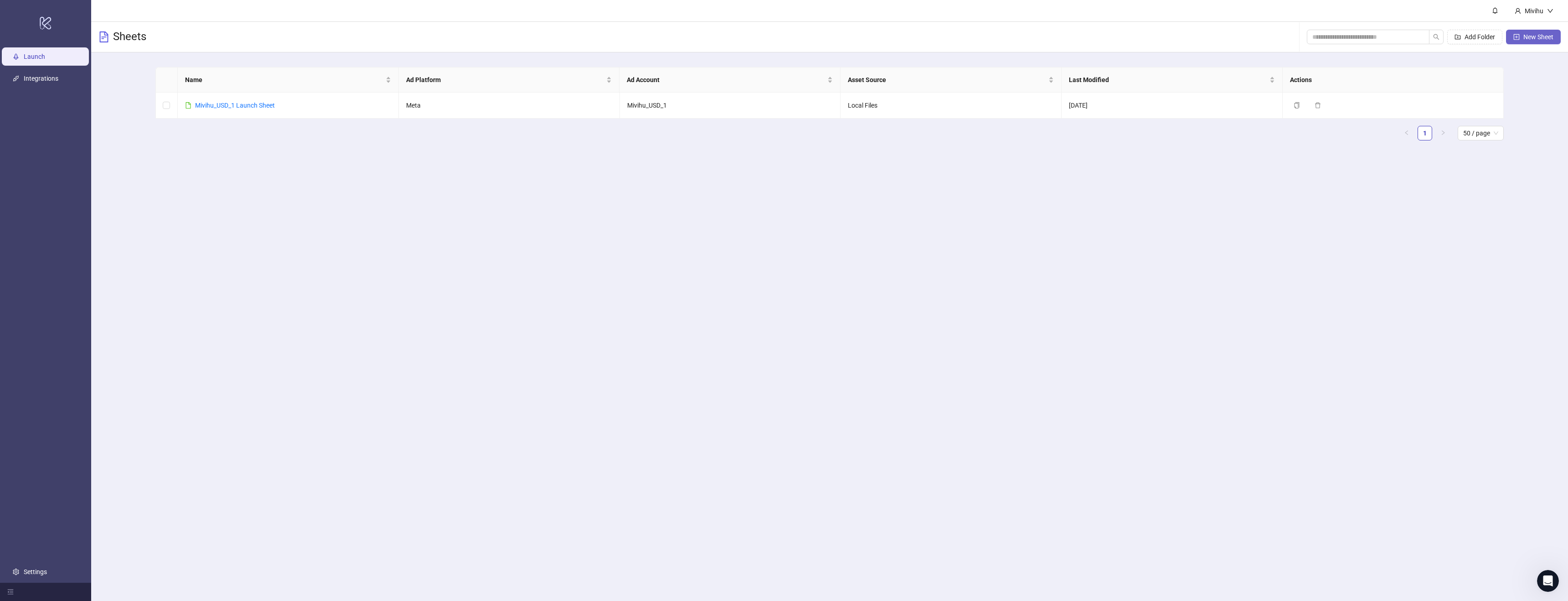
click at [1533, 36] on span "New Sheet" at bounding box center [1538, 37] width 30 height 7
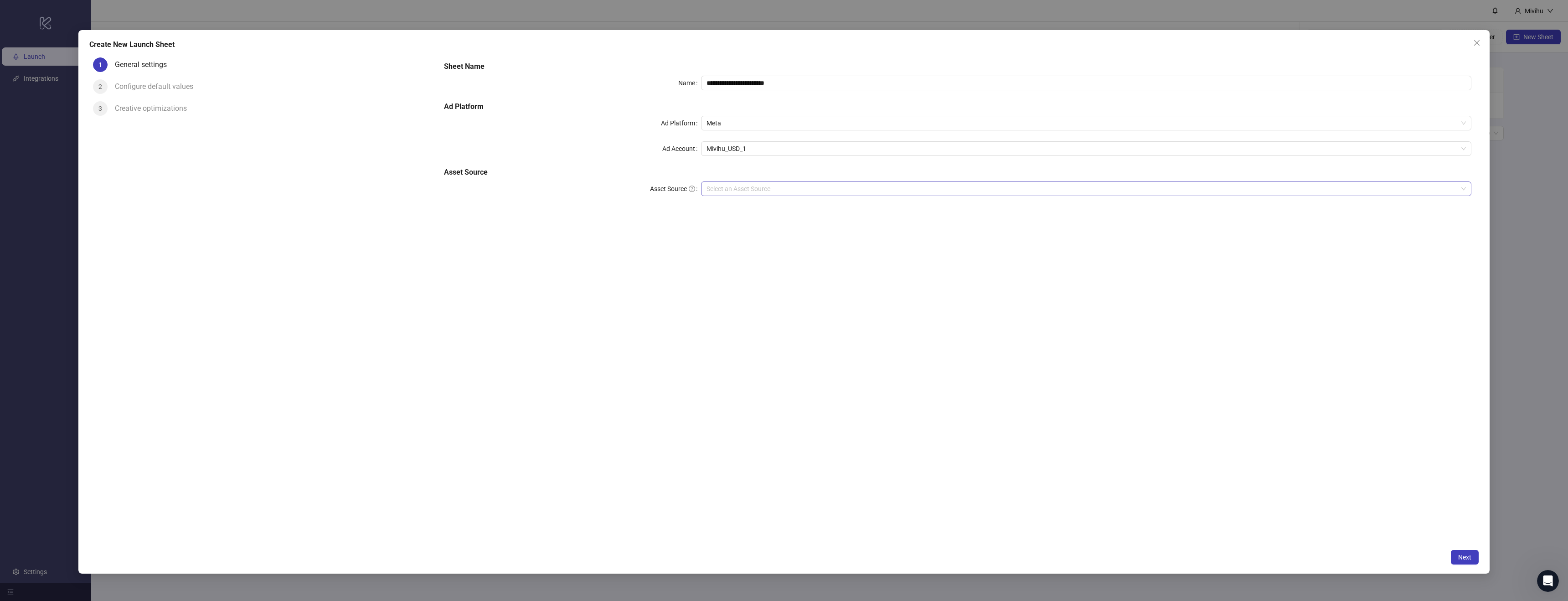
click at [730, 191] on input "Asset Source" at bounding box center [1082, 189] width 751 height 14
click at [733, 207] on div "Local Files" at bounding box center [1087, 207] width 756 height 10
click at [1467, 557] on span "Next" at bounding box center [1464, 556] width 13 height 7
type input "**********"
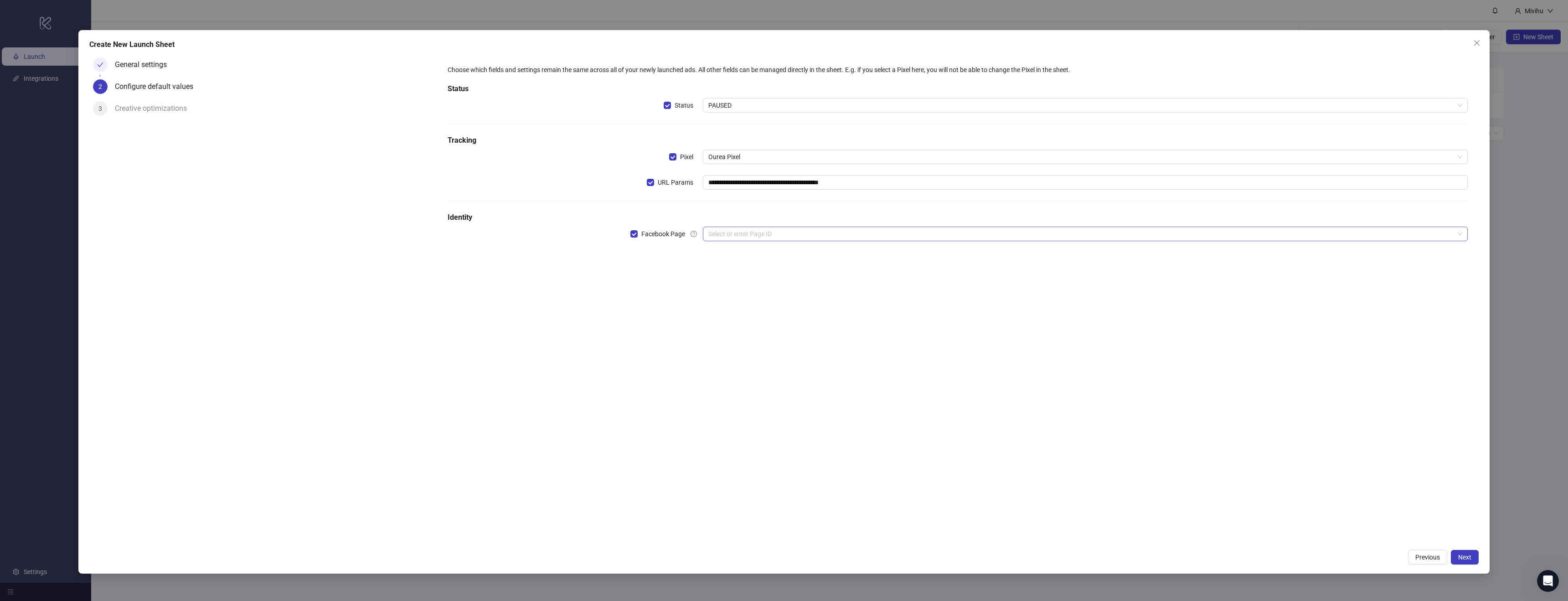
click at [739, 231] on input "search" at bounding box center [1082, 234] width 746 height 14
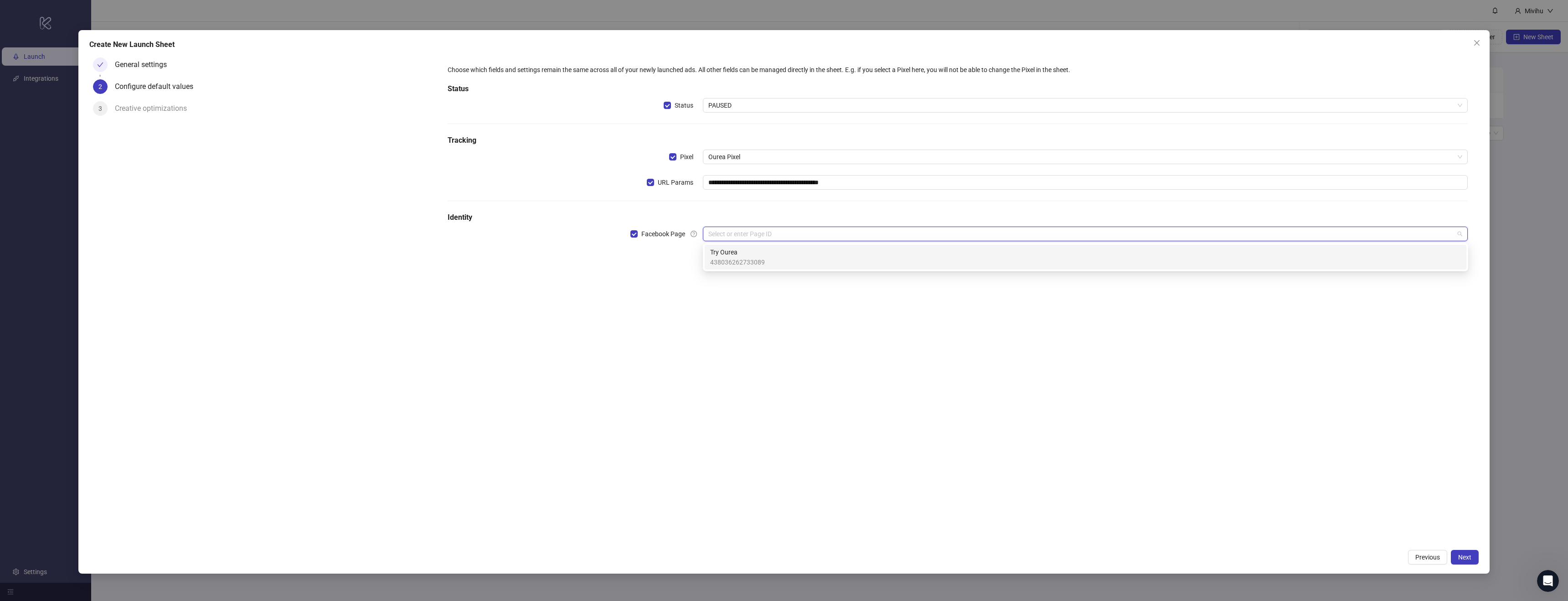
click at [753, 249] on span "Try Ourea" at bounding box center [736, 252] width 54 height 10
click at [750, 259] on input "search" at bounding box center [1082, 259] width 746 height 14
click at [764, 277] on div "tryourea_us" at bounding box center [1085, 277] width 750 height 10
click at [1459, 555] on span "Next" at bounding box center [1464, 556] width 13 height 7
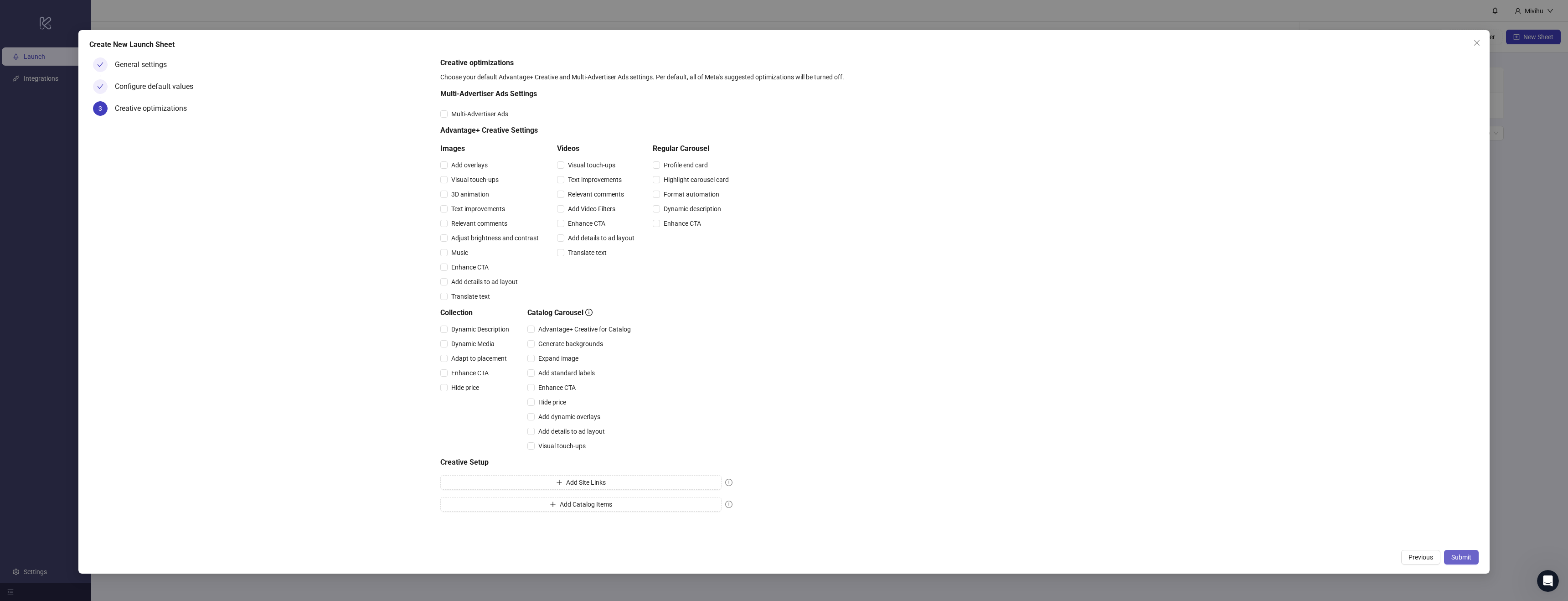
click at [1468, 556] on span "Submit" at bounding box center [1461, 556] width 20 height 7
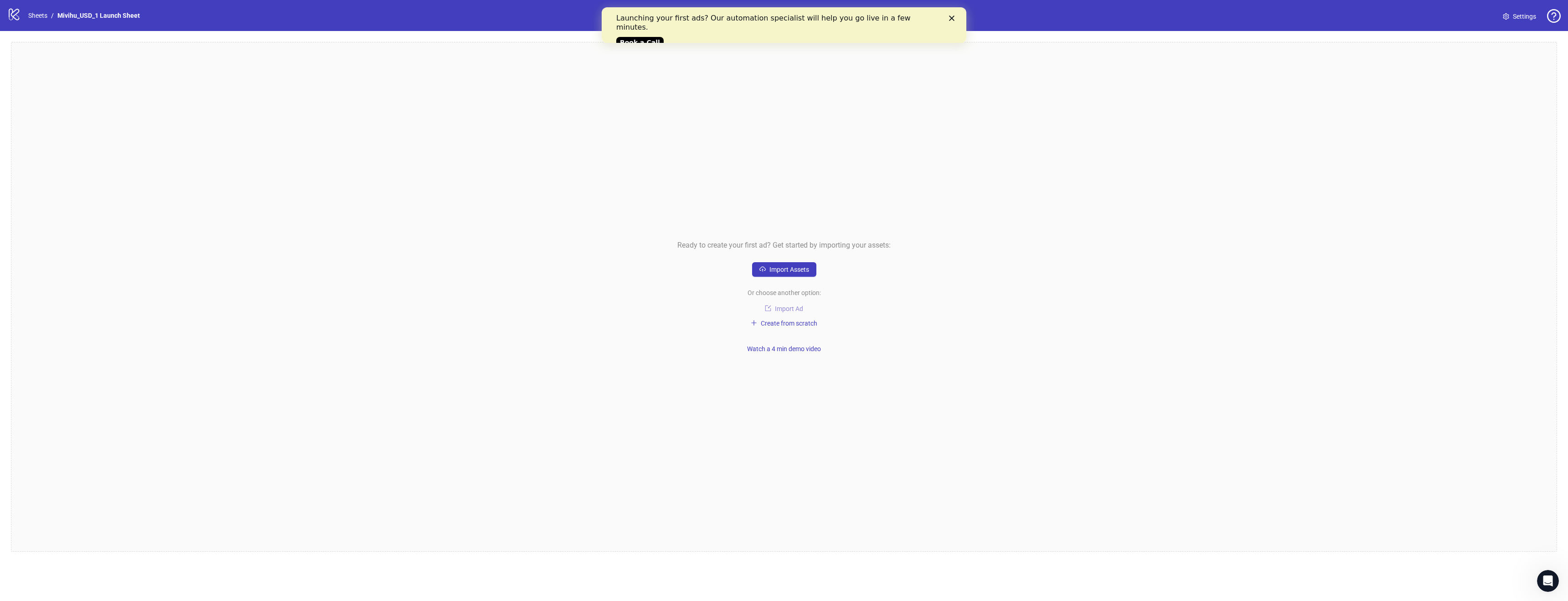
click at [794, 308] on span "Import Ad" at bounding box center [789, 308] width 29 height 7
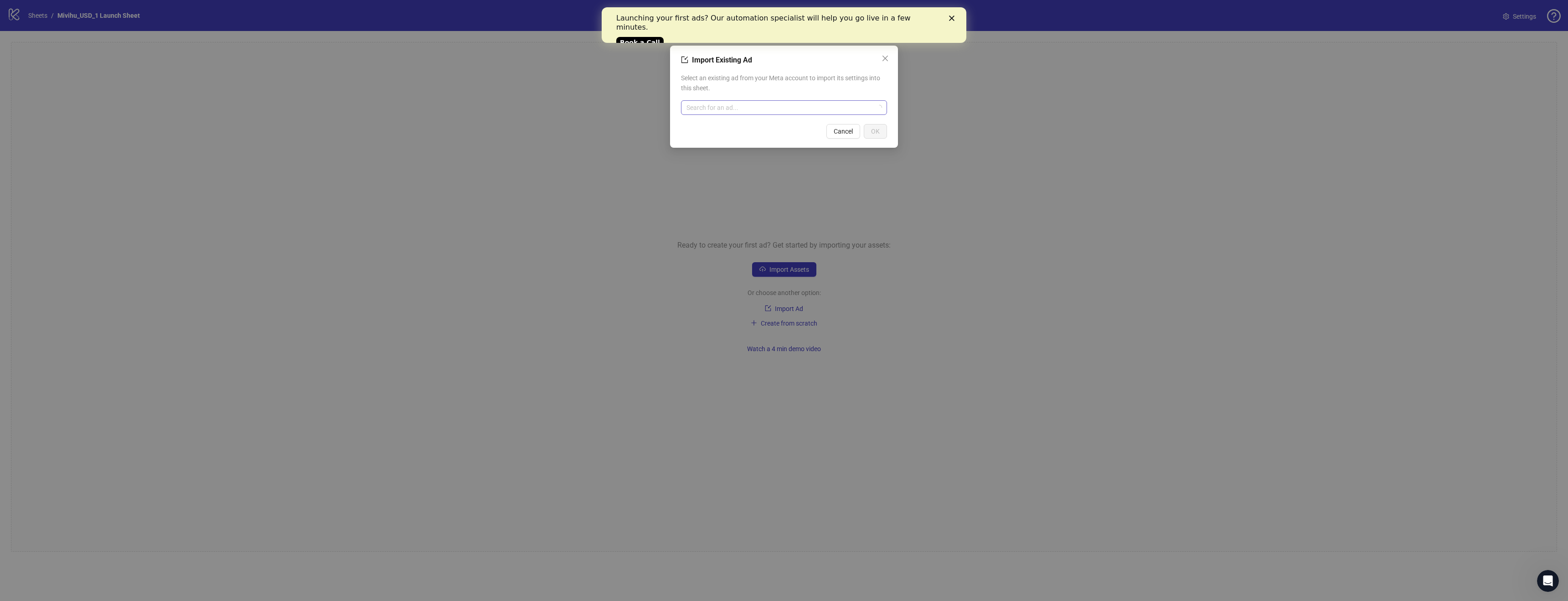
click at [760, 114] on input "search" at bounding box center [780, 108] width 187 height 14
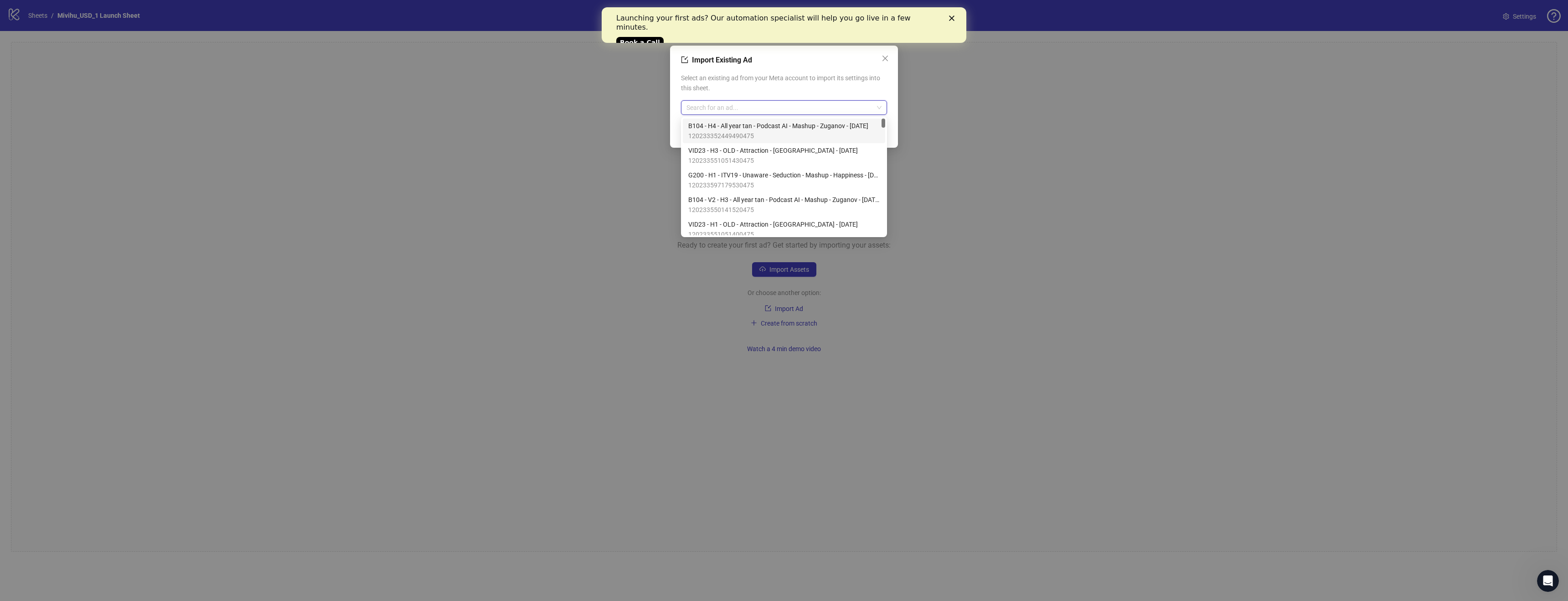
click at [646, 113] on div "Import Existing Ad Select an existing ad from your Meta account to import its s…" at bounding box center [784, 300] width 1568 height 601
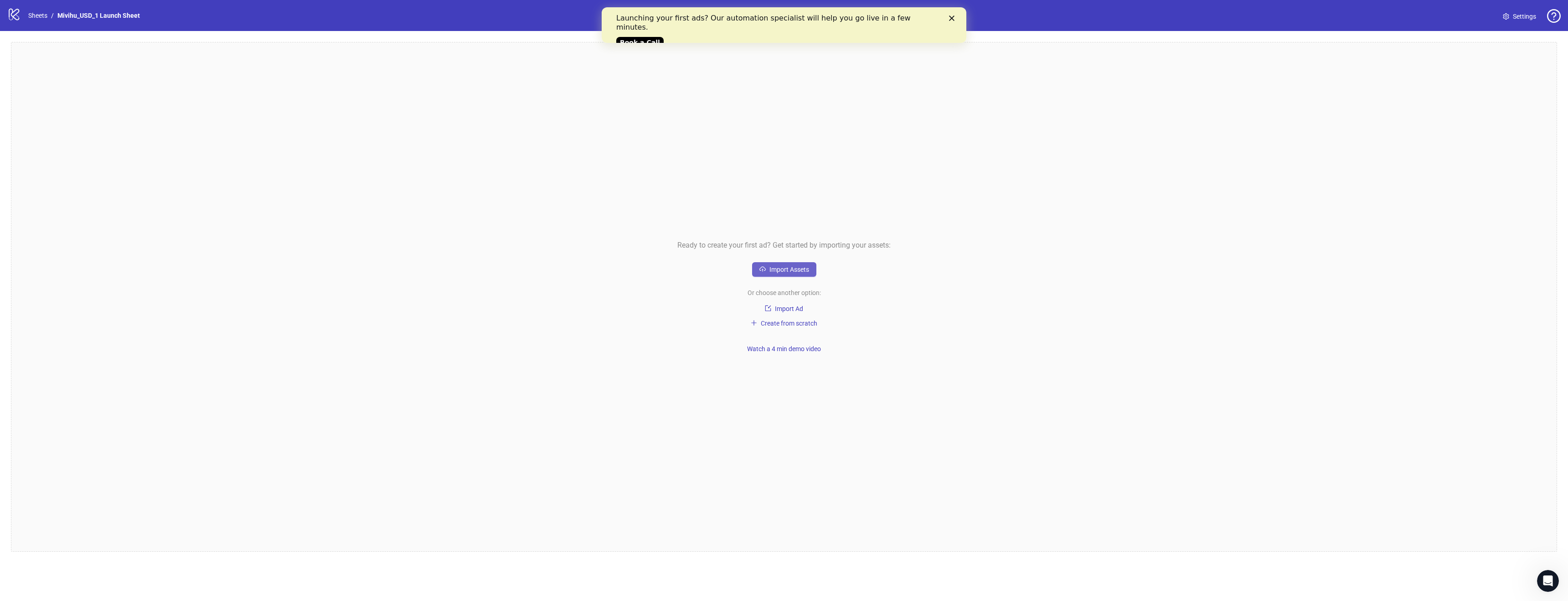
click at [786, 268] on span "Import Assets" at bounding box center [789, 268] width 40 height 7
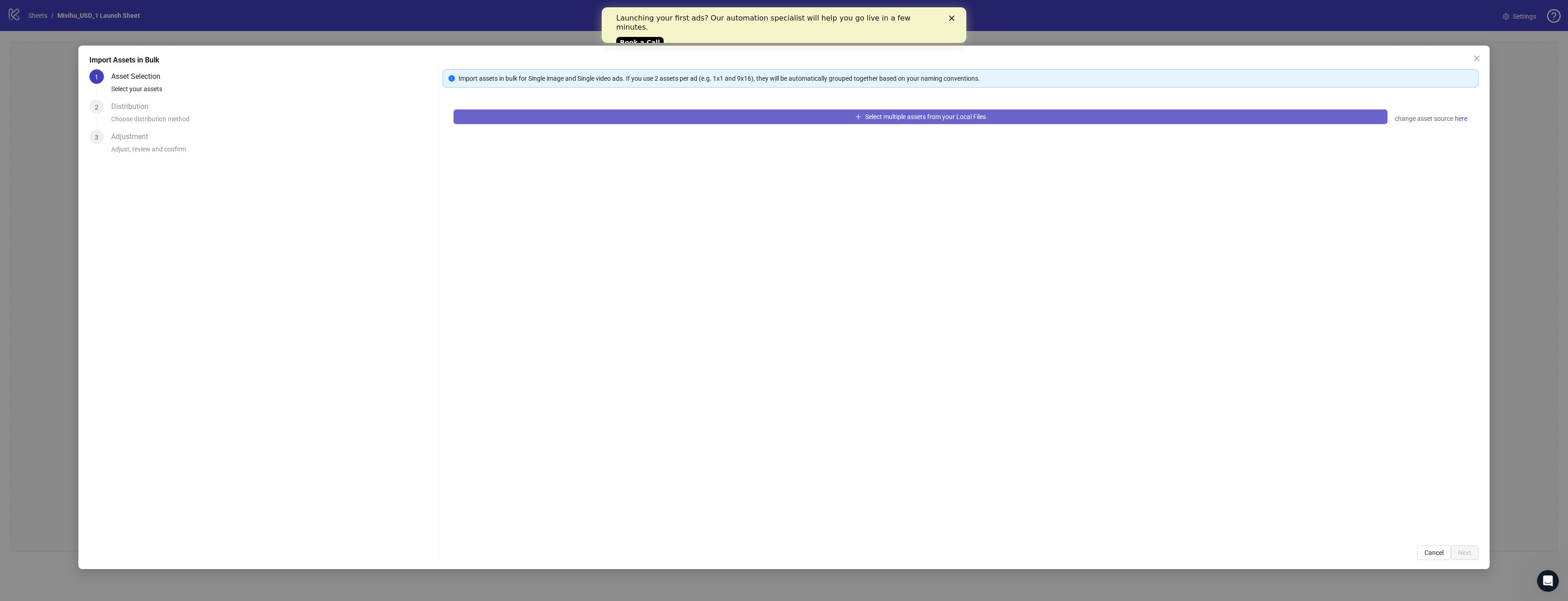
click at [586, 115] on button "Select multiple assets from your Local Files" at bounding box center [921, 117] width 934 height 15
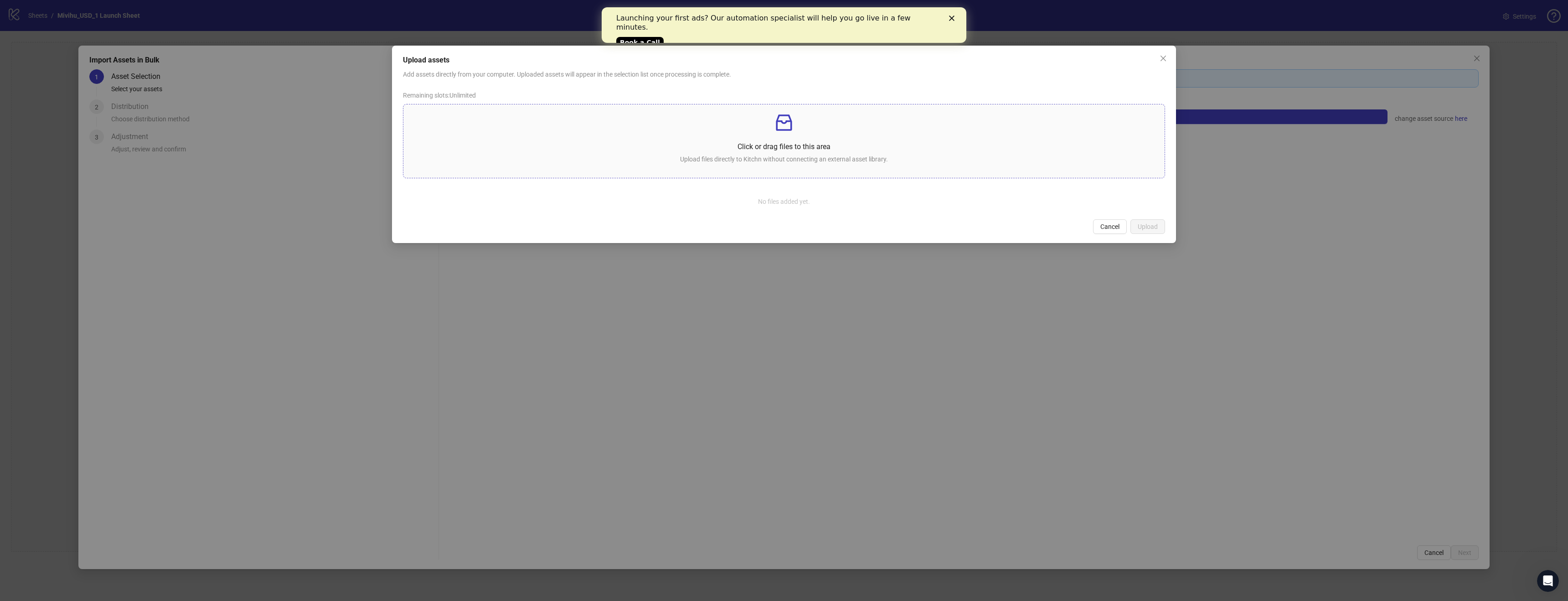
click at [654, 135] on div "Click or drag files to this area Upload files directly to Kitchn without connec…" at bounding box center [784, 141] width 746 height 58
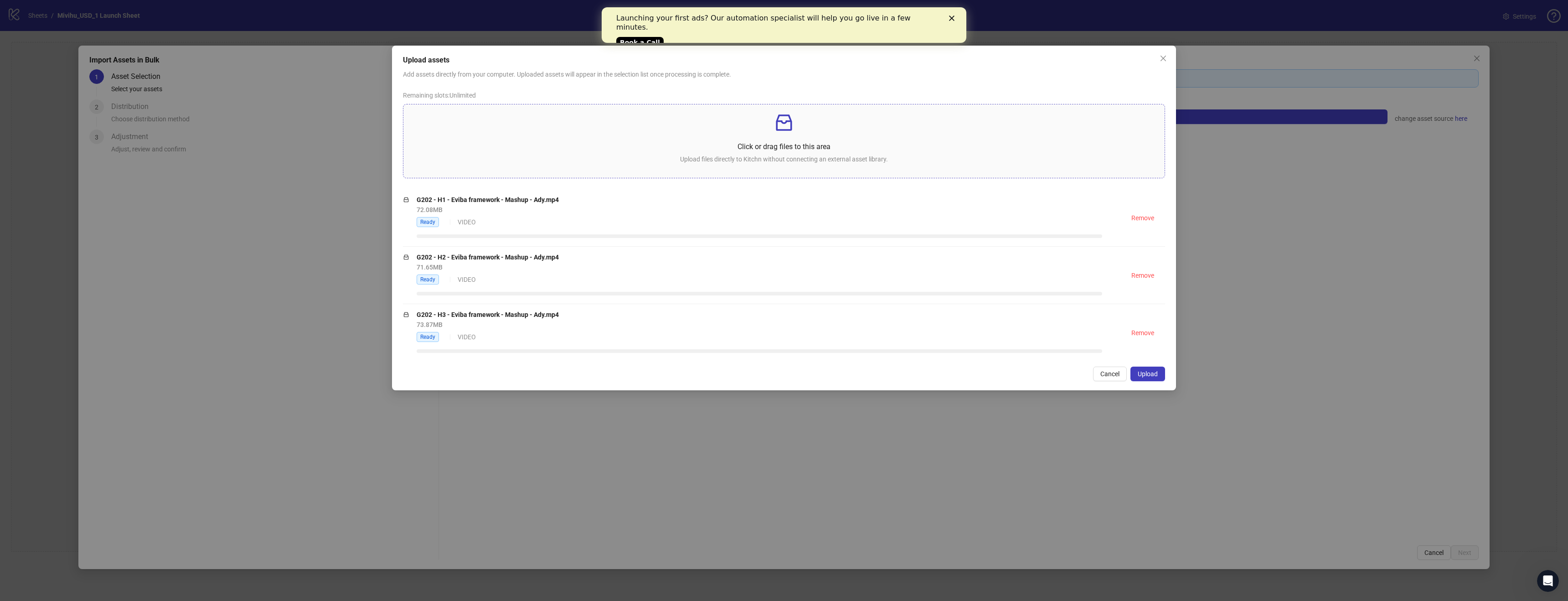
click at [847, 168] on div "Click or drag files to this area Upload files directly to Kitchn without connec…" at bounding box center [784, 141] width 746 height 58
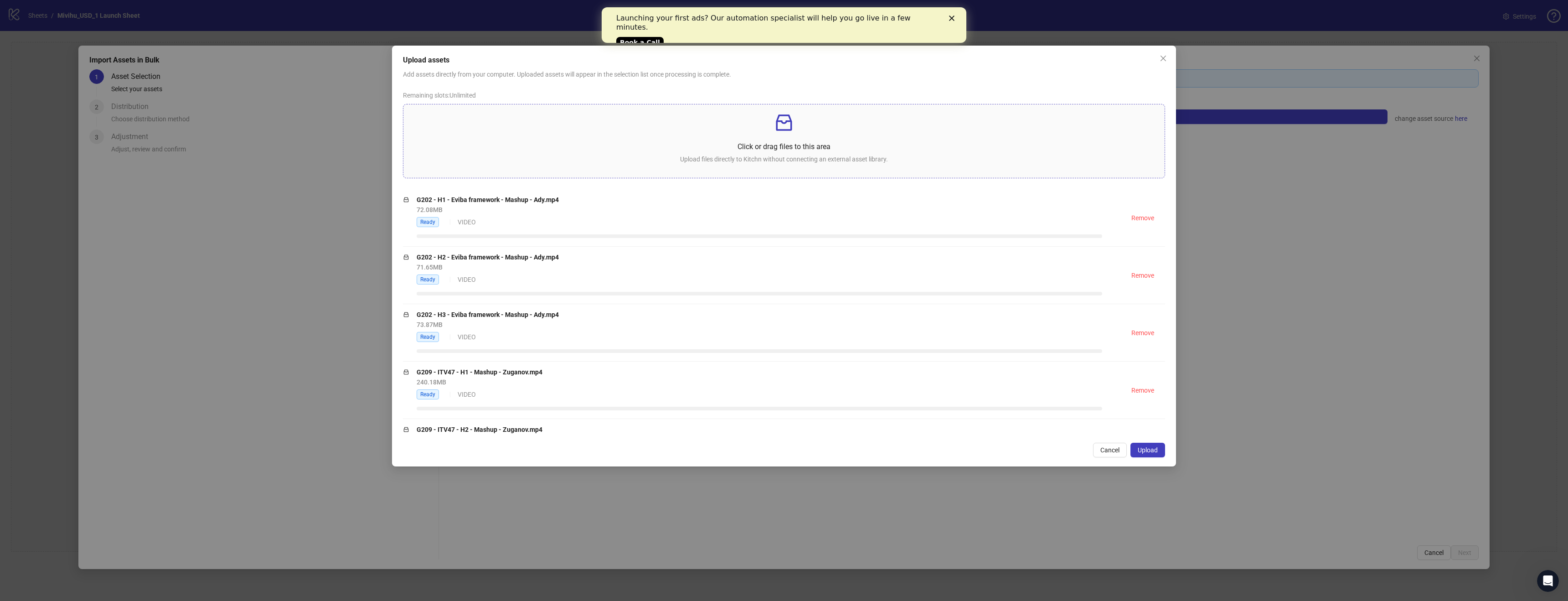
click at [813, 138] on div "Click or drag files to this area Upload files directly to Kitchn without connec…" at bounding box center [784, 141] width 746 height 58
click at [1143, 450] on span "Upload" at bounding box center [1147, 450] width 20 height 7
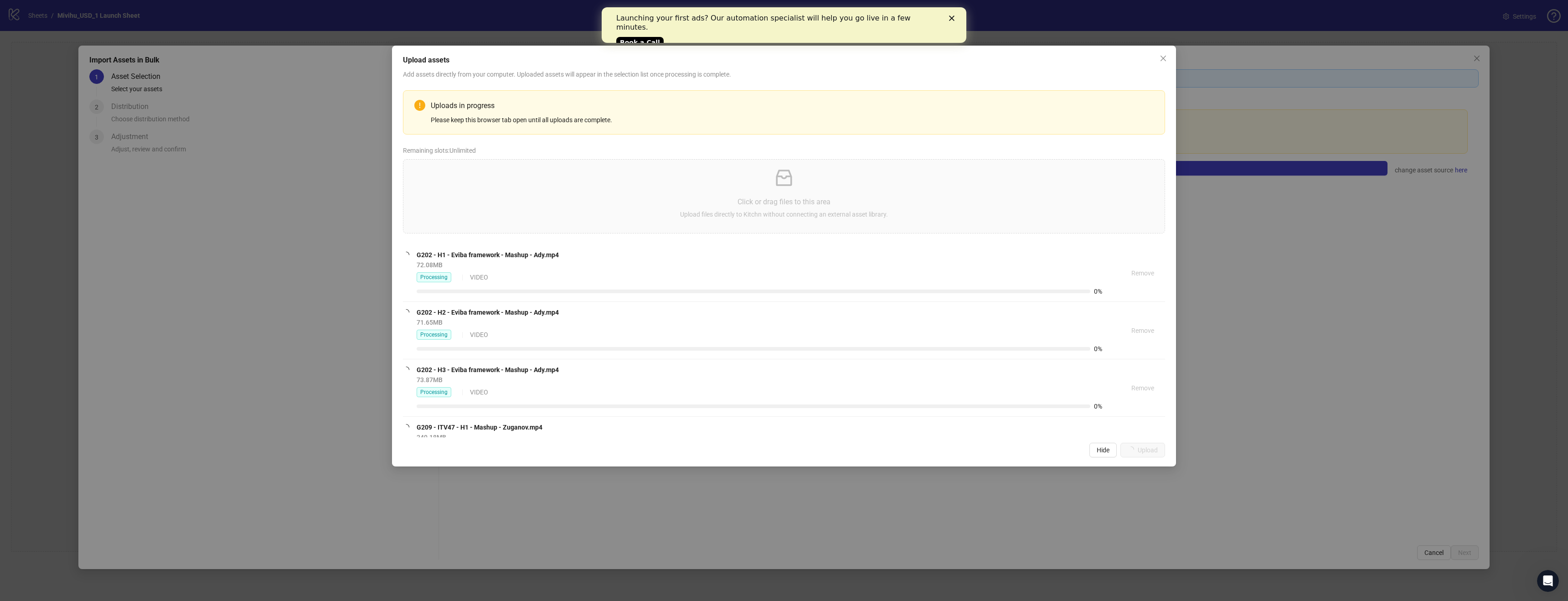
scroll to position [151, 0]
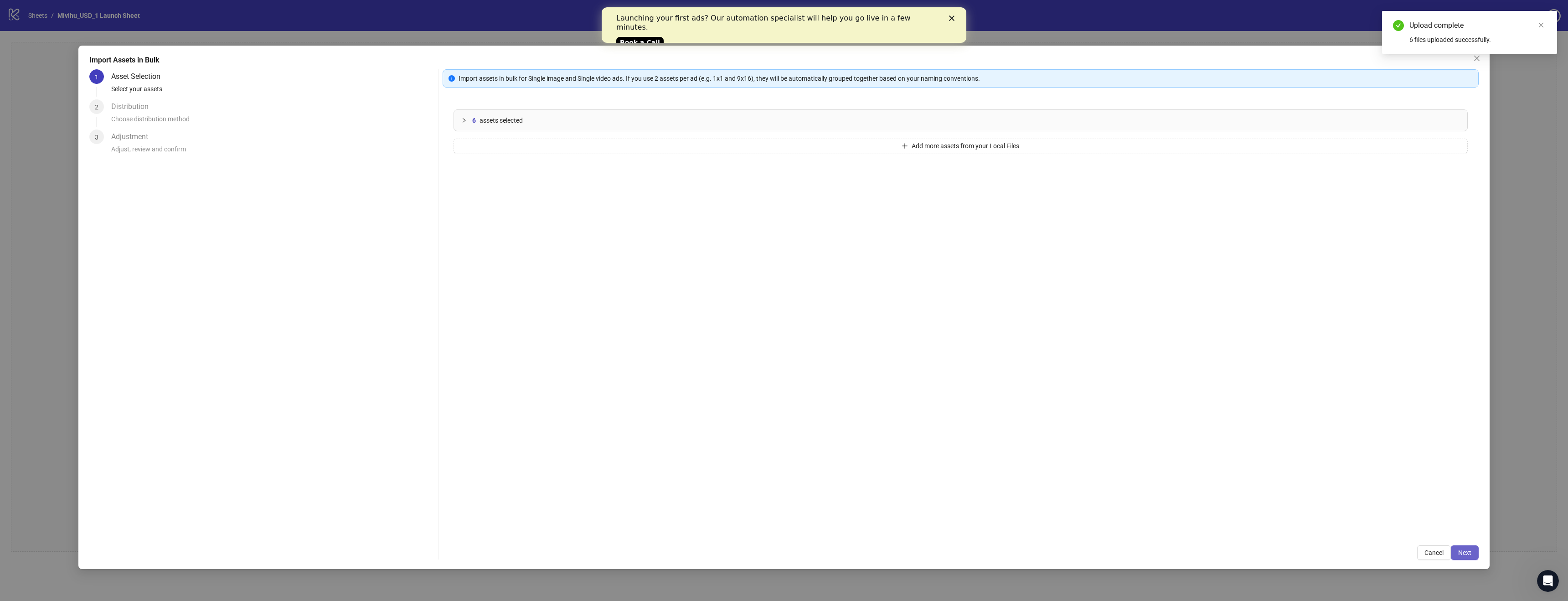
click at [1462, 551] on span "Next" at bounding box center [1464, 551] width 13 height 7
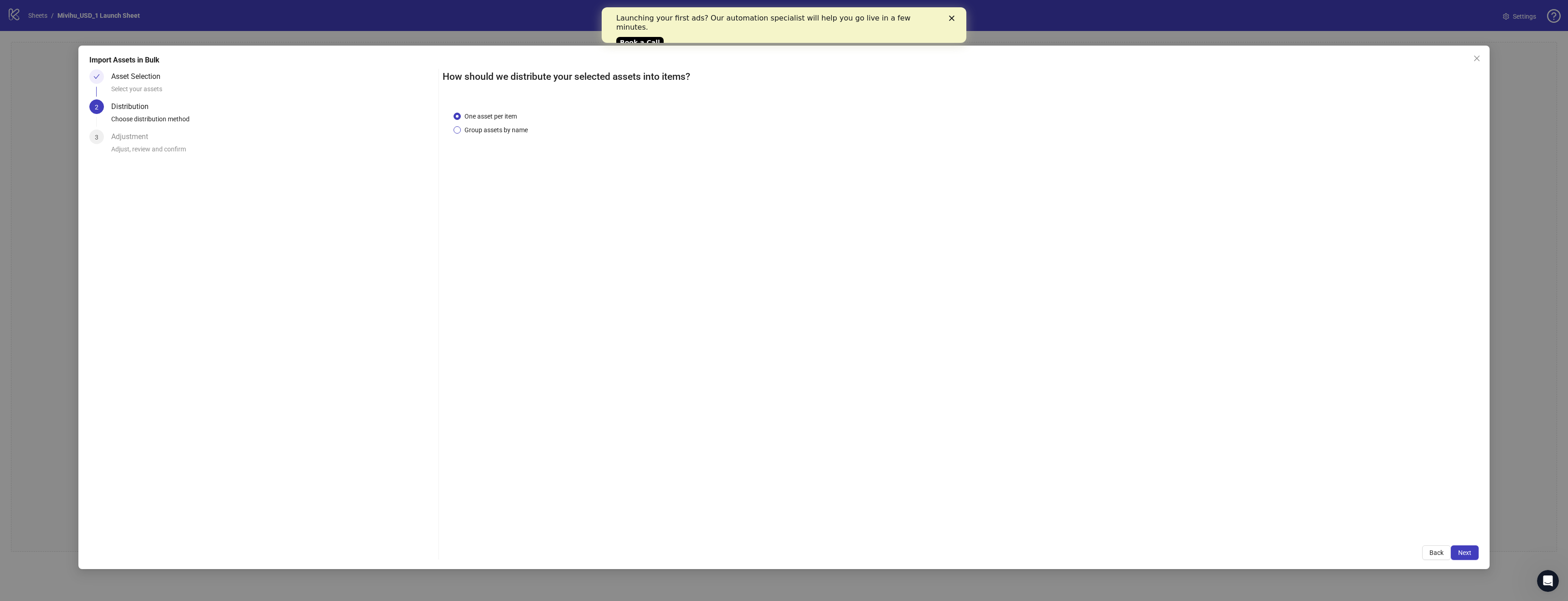
click at [504, 131] on span "Group assets by name" at bounding box center [496, 130] width 70 height 10
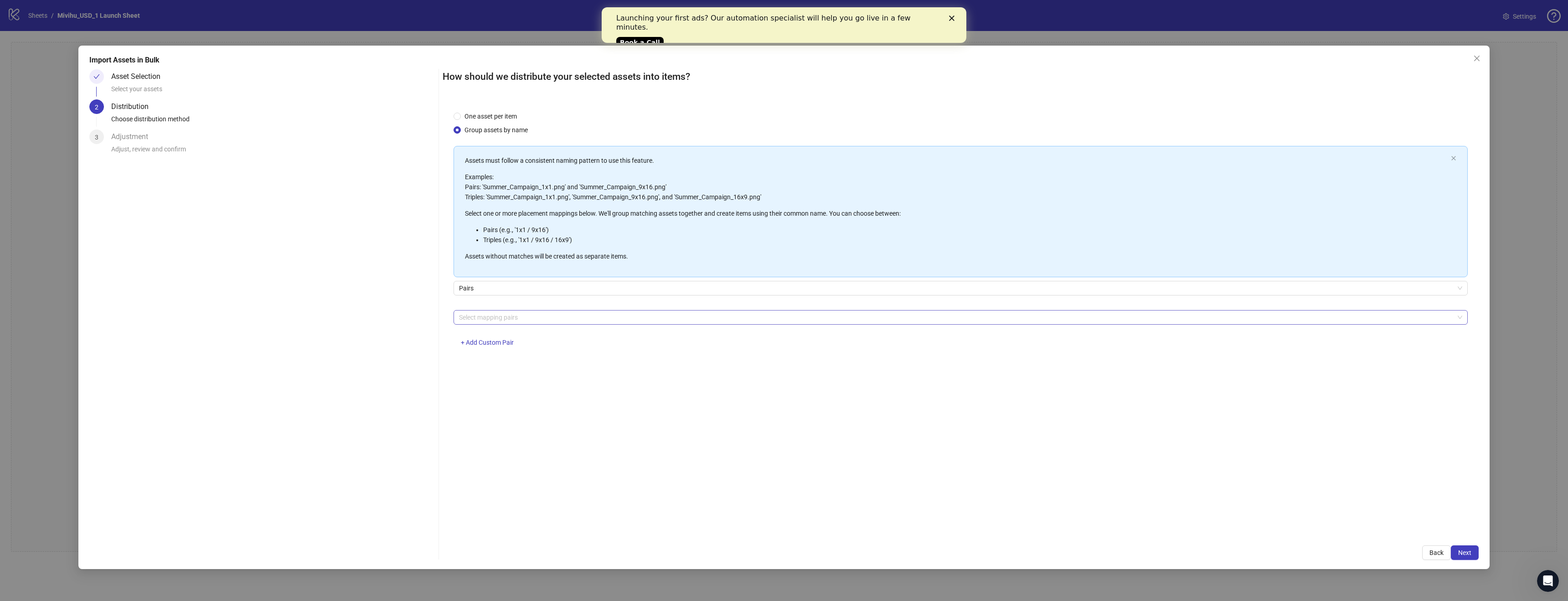
click at [499, 316] on div at bounding box center [955, 317] width 1001 height 13
click at [392, 319] on div "Asset Selection Select your assets 2 Distribution Choose distribution method 3 …" at bounding box center [261, 315] width 345 height 491
click at [488, 286] on span "Pairs" at bounding box center [961, 288] width 1004 height 14
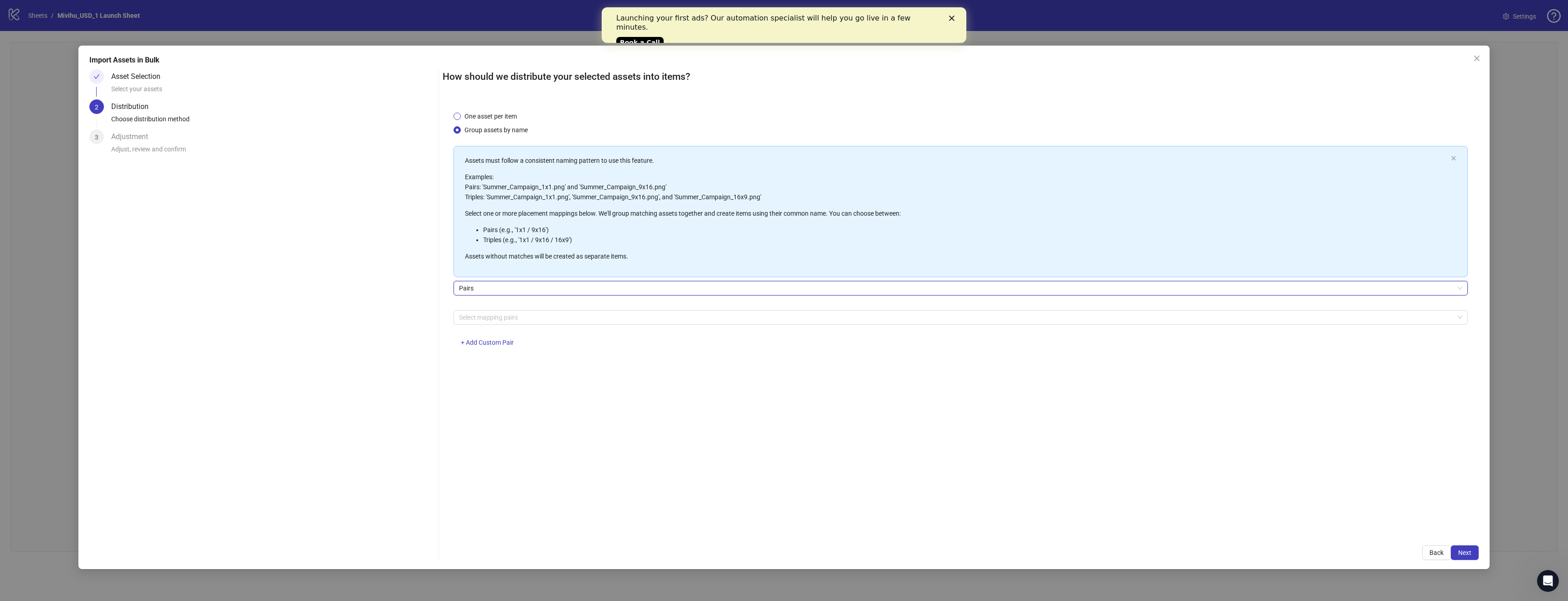
click at [508, 115] on span "One asset per item" at bounding box center [491, 116] width 59 height 10
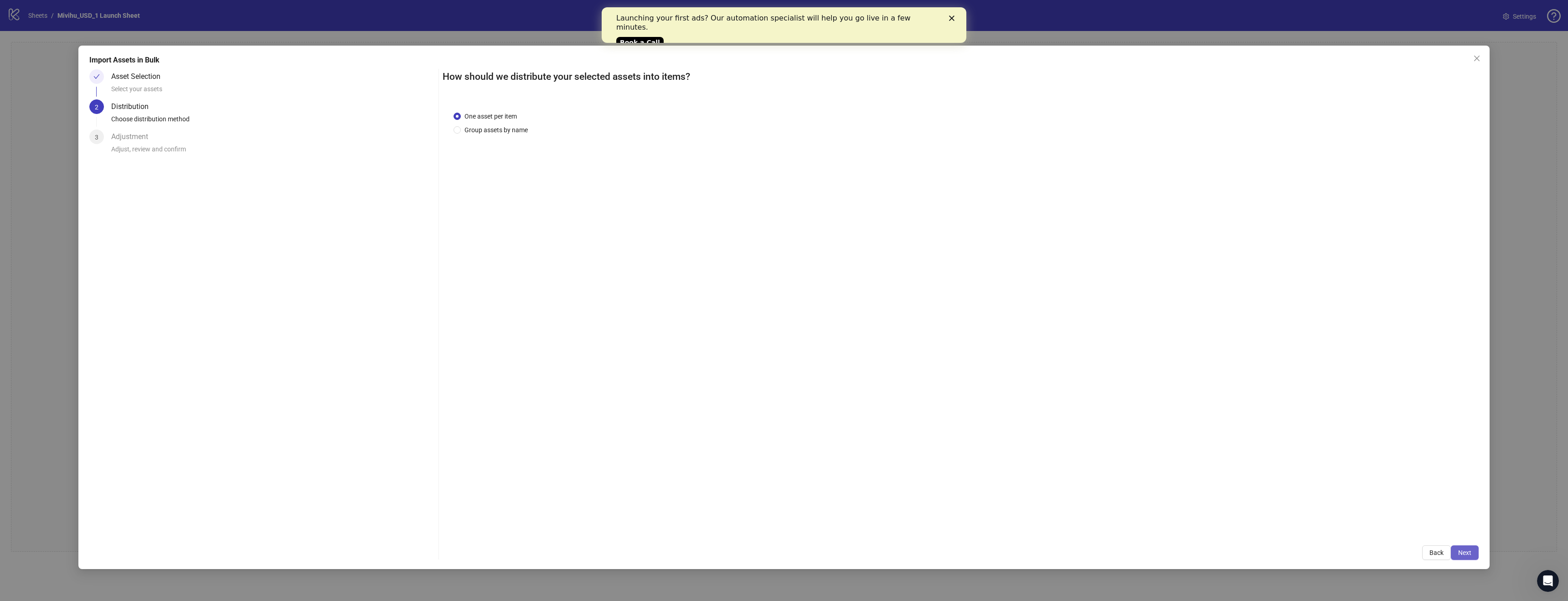
click at [1458, 551] on span "Next" at bounding box center [1464, 551] width 13 height 7
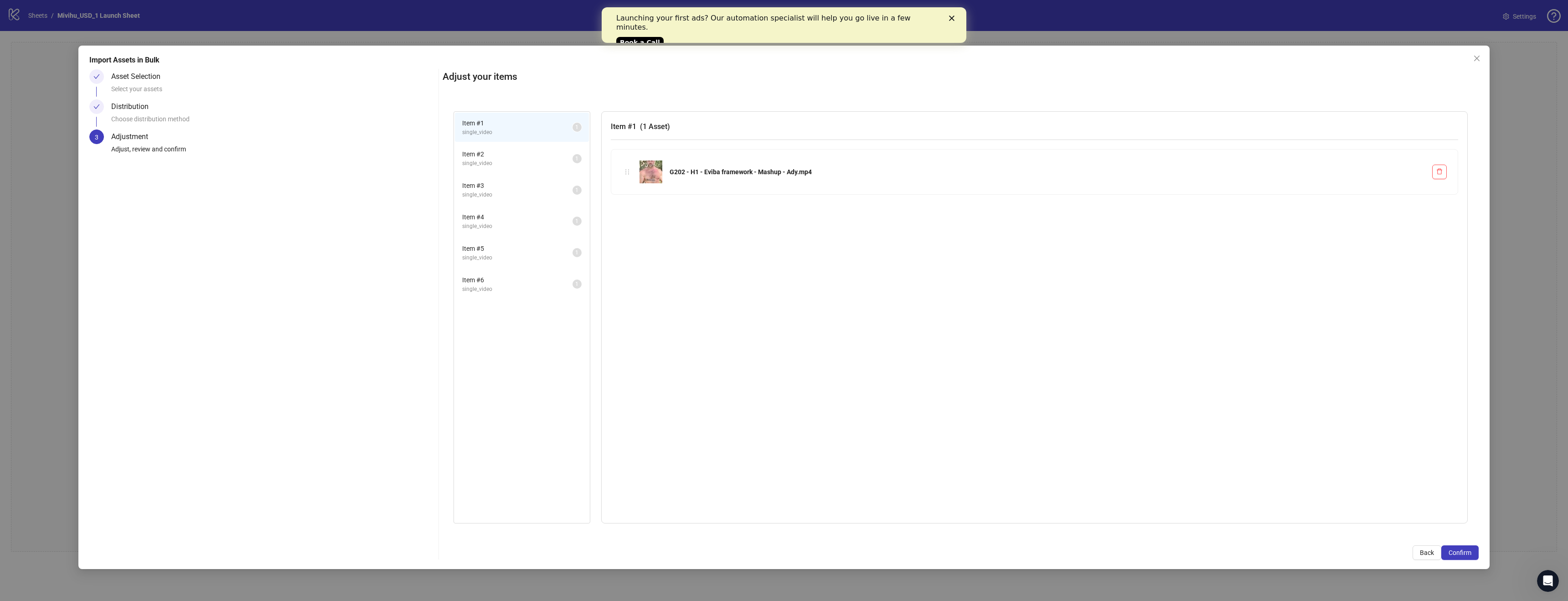
click at [695, 133] on div "Item # 1 ( 1 Asset )" at bounding box center [1034, 130] width 847 height 19
drag, startPoint x: 718, startPoint y: 162, endPoint x: 724, endPoint y: 165, distance: 6.7
click at [724, 165] on div "G202 - H1 - Eviba framework - Mashup - Ady.mp4" at bounding box center [1034, 171] width 825 height 23
click at [508, 152] on span "Item # 2" at bounding box center [517, 154] width 110 height 10
drag, startPoint x: 514, startPoint y: 159, endPoint x: 539, endPoint y: 150, distance: 26.6
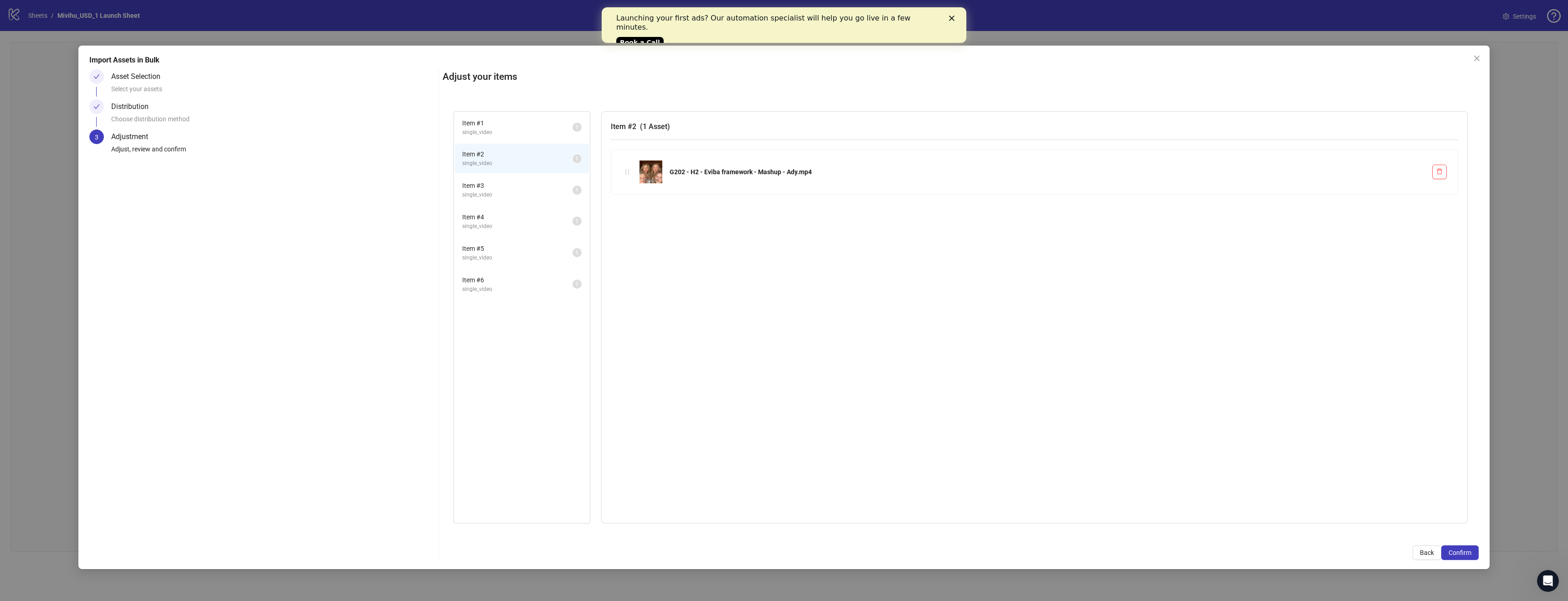
click at [520, 134] on ul "Item # 1 single_video 1 Item # 2 single_video 1 Item # 3 single_video 1 Item # …" at bounding box center [522, 206] width 136 height 188
drag, startPoint x: 578, startPoint y: 160, endPoint x: 622, endPoint y: 161, distance: 44.0
click at [621, 160] on div "Item # 1 single_video 1 Item # 2 single_video 1 Item # 3 single_video 1 Item # …" at bounding box center [960, 317] width 1015 height 413
drag, startPoint x: 688, startPoint y: 174, endPoint x: 649, endPoint y: 164, distance: 40.3
click at [649, 164] on div "G202 - H2 - Eviba framework - Mashup - Ady.mp4" at bounding box center [1034, 171] width 825 height 23
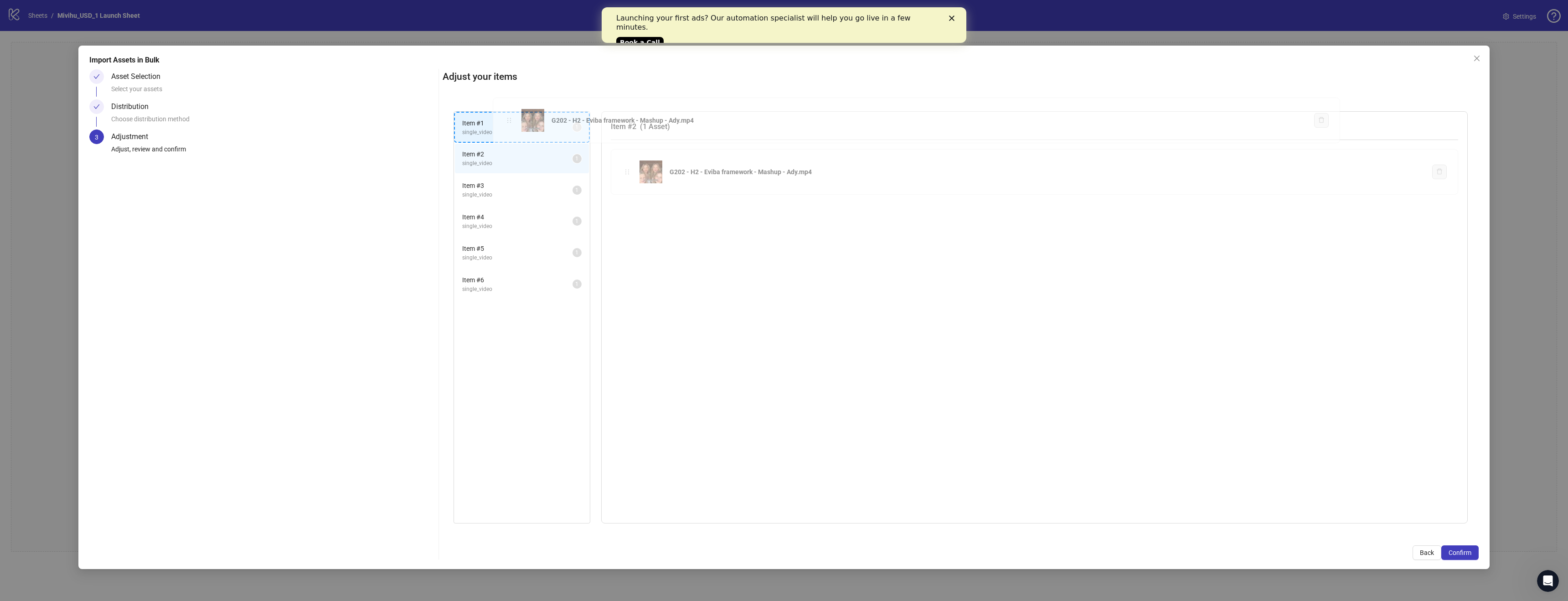
drag, startPoint x: 624, startPoint y: 171, endPoint x: 506, endPoint y: 120, distance: 128.5
click at [506, 120] on div "Item # 1 single_video 1 Item # 2 single_video 1 Item # 3 single_video 1 Item # …" at bounding box center [960, 317] width 1036 height 435
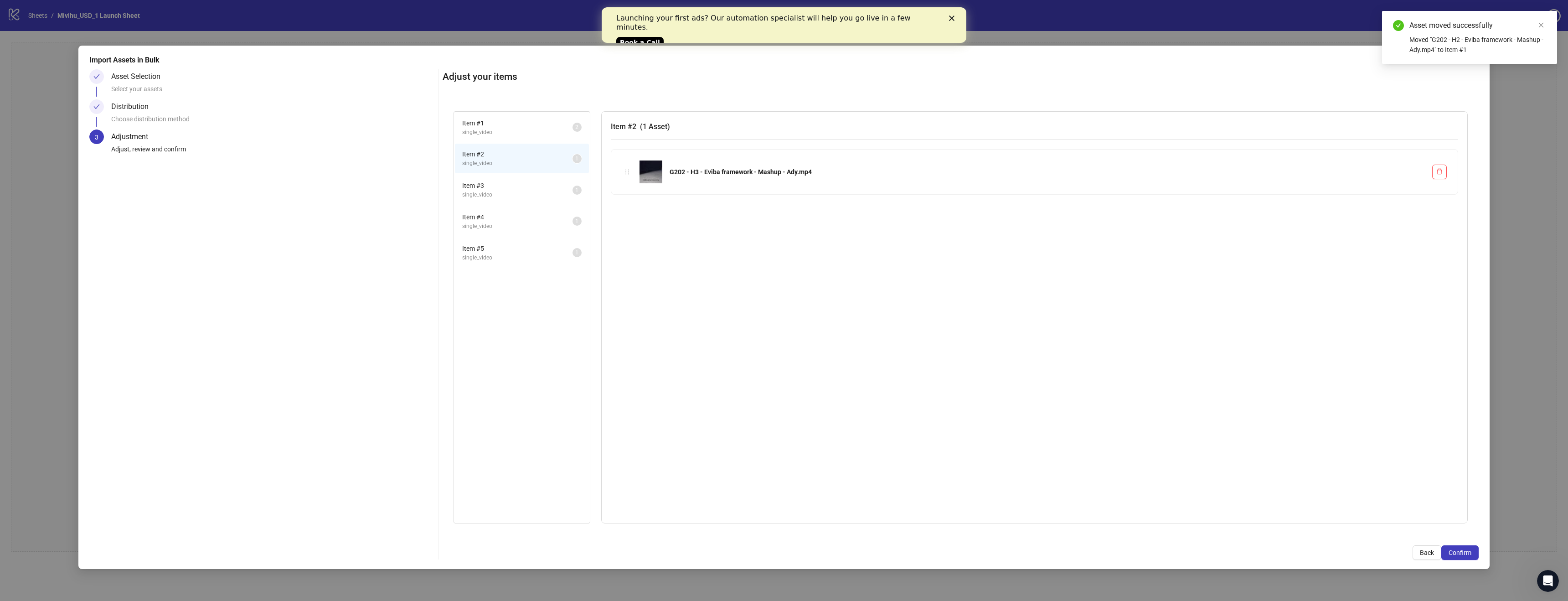
click at [530, 159] on span "single_video" at bounding box center [517, 163] width 110 height 9
click at [524, 126] on span "Item # 1" at bounding box center [517, 123] width 110 height 10
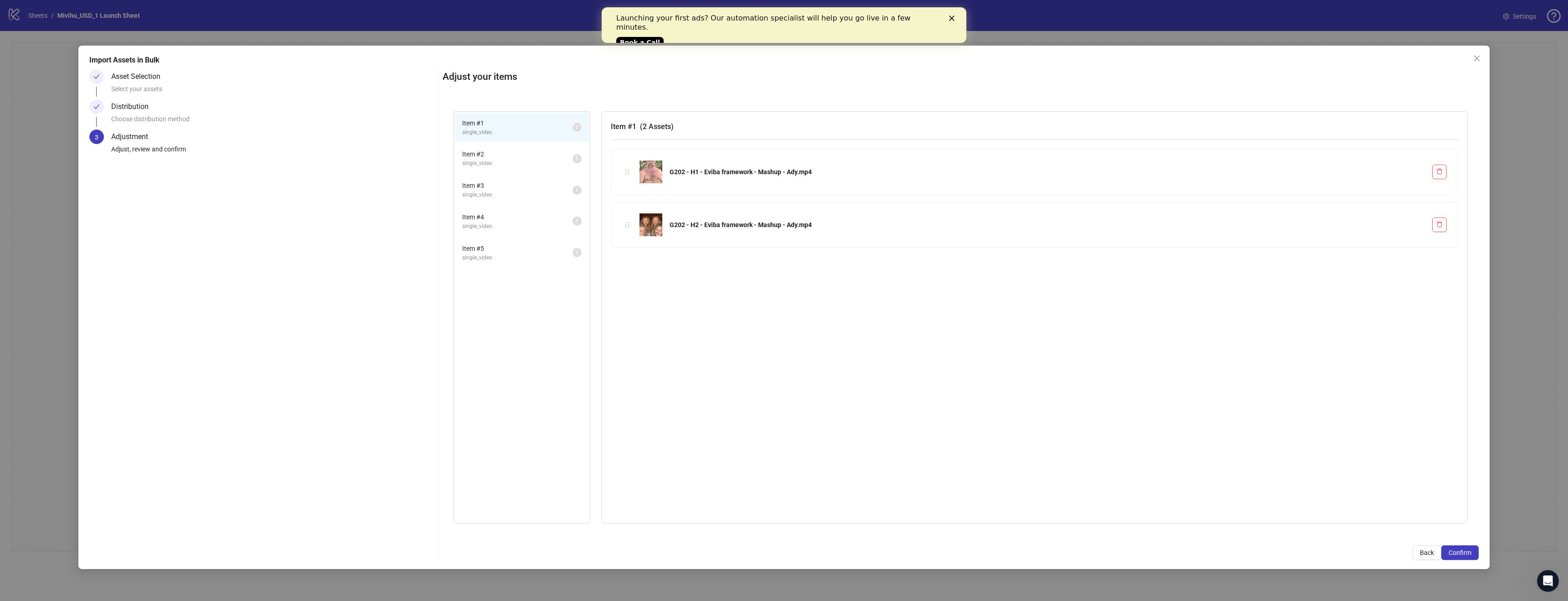
click at [515, 154] on span "Item # 2" at bounding box center [517, 154] width 110 height 10
click at [519, 188] on span "Item # 3" at bounding box center [517, 185] width 110 height 10
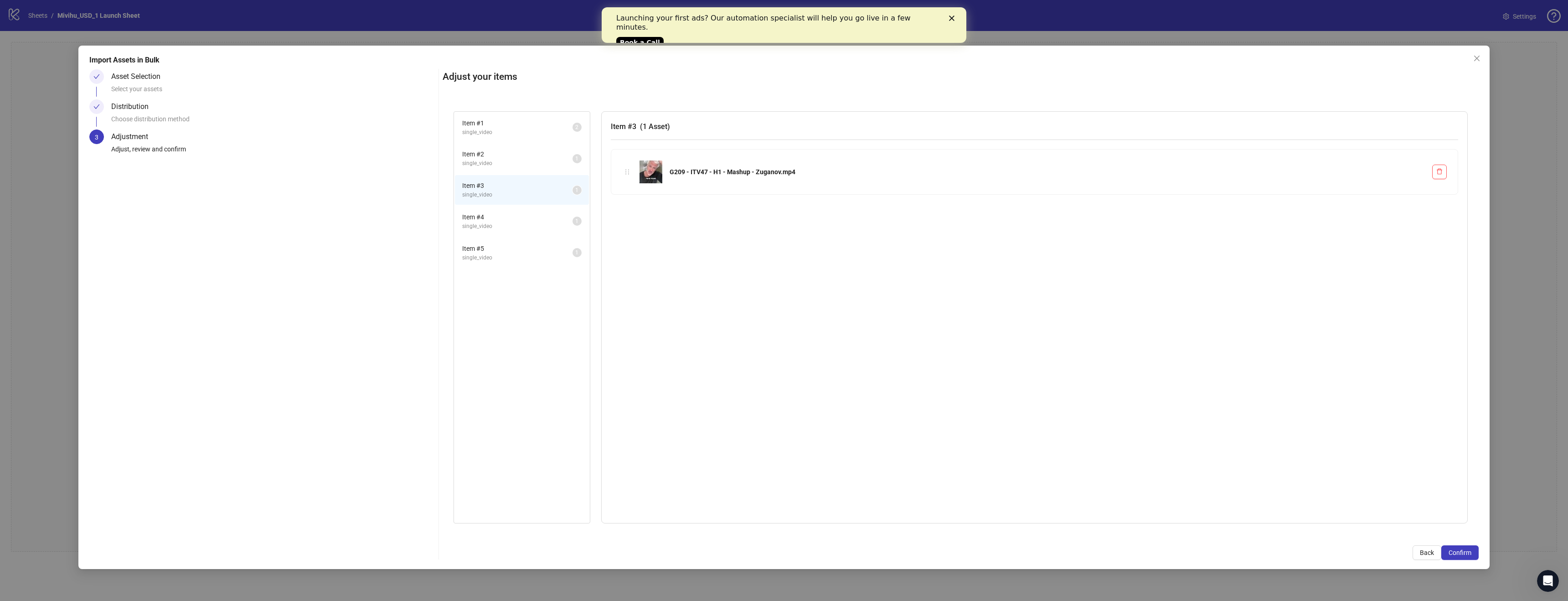
click at [527, 161] on span "single_video" at bounding box center [517, 163] width 110 height 9
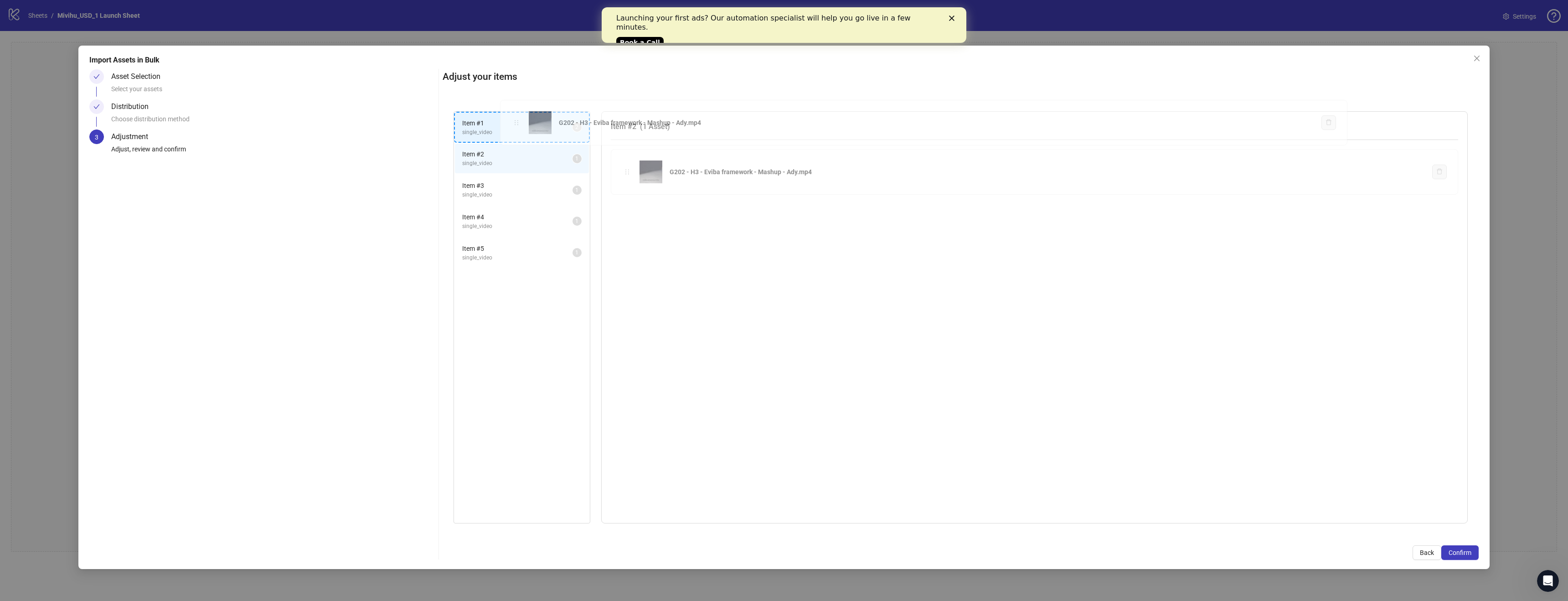
drag, startPoint x: 622, startPoint y: 169, endPoint x: 517, endPoint y: 122, distance: 115.0
click at [517, 122] on div "Item # 1 single_video 2 Item # 2 single_video 1 Item # 3 single_video 1 Item # …" at bounding box center [960, 317] width 1036 height 435
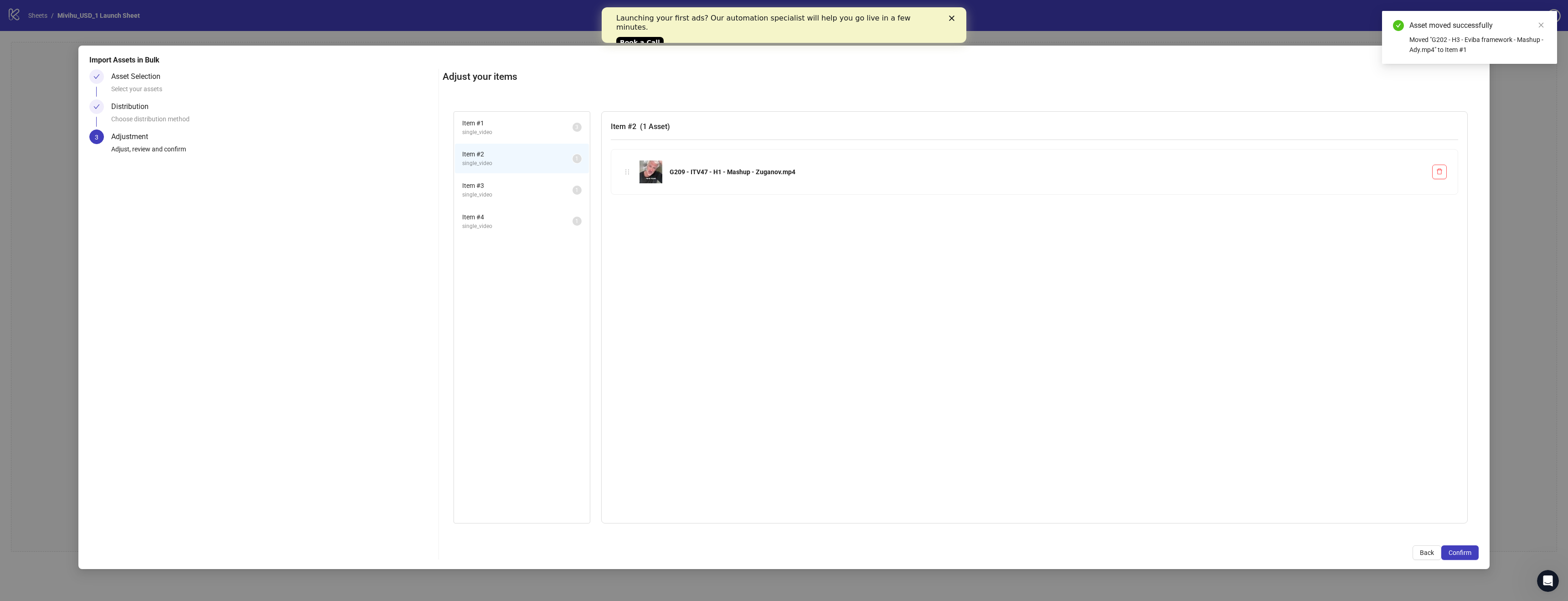
drag, startPoint x: 540, startPoint y: 194, endPoint x: 558, endPoint y: 194, distance: 18.0
click at [542, 194] on span "single_video" at bounding box center [517, 194] width 110 height 9
drag, startPoint x: 624, startPoint y: 173, endPoint x: 557, endPoint y: 160, distance: 68.2
click at [557, 160] on div "Item # 1 single_video 3 Item # 2 single_video 1 Item # 3 single_video 1 Item # …" at bounding box center [960, 317] width 1036 height 435
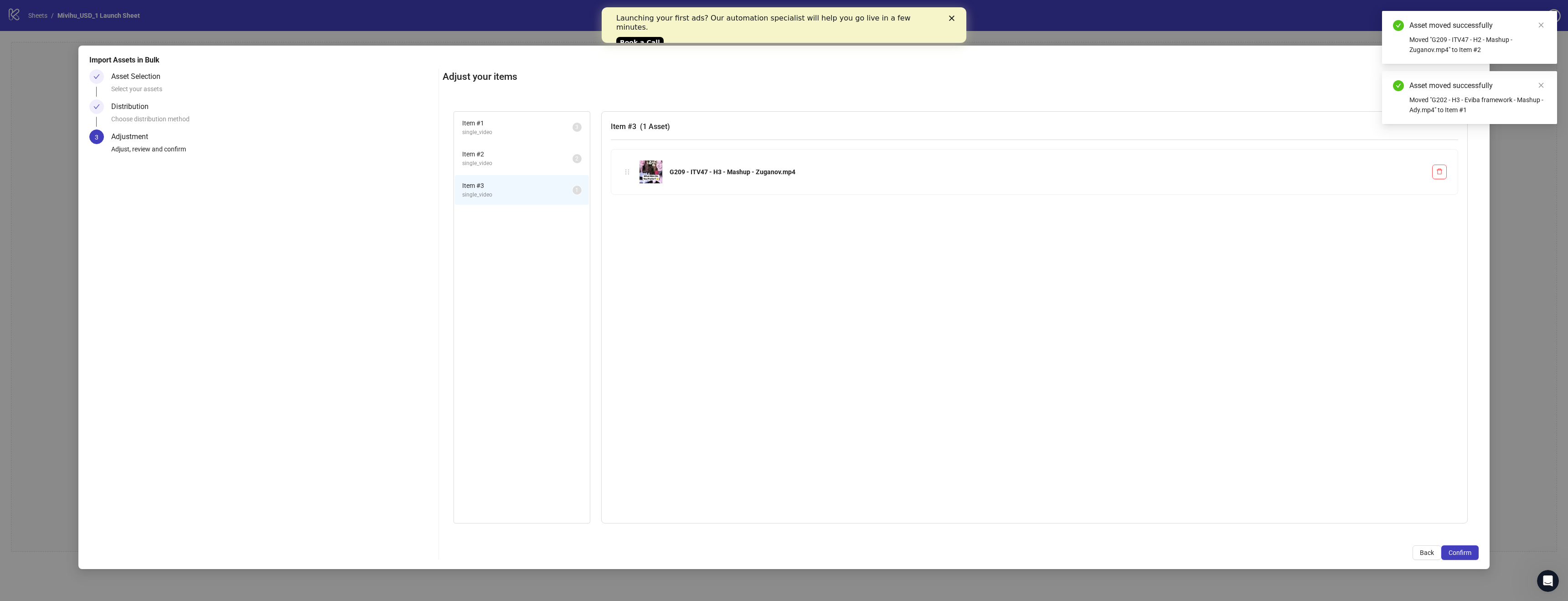
drag, startPoint x: 554, startPoint y: 198, endPoint x: 597, endPoint y: 186, distance: 44.6
click at [554, 198] on span "single_video" at bounding box center [517, 194] width 110 height 9
drag, startPoint x: 626, startPoint y: 173, endPoint x: 552, endPoint y: 165, distance: 74.4
click at [552, 165] on div "Item # 1 single_video 3 Item # 2 single_video 2 Item # 3 single_video 1 Item # …" at bounding box center [960, 317] width 1036 height 435
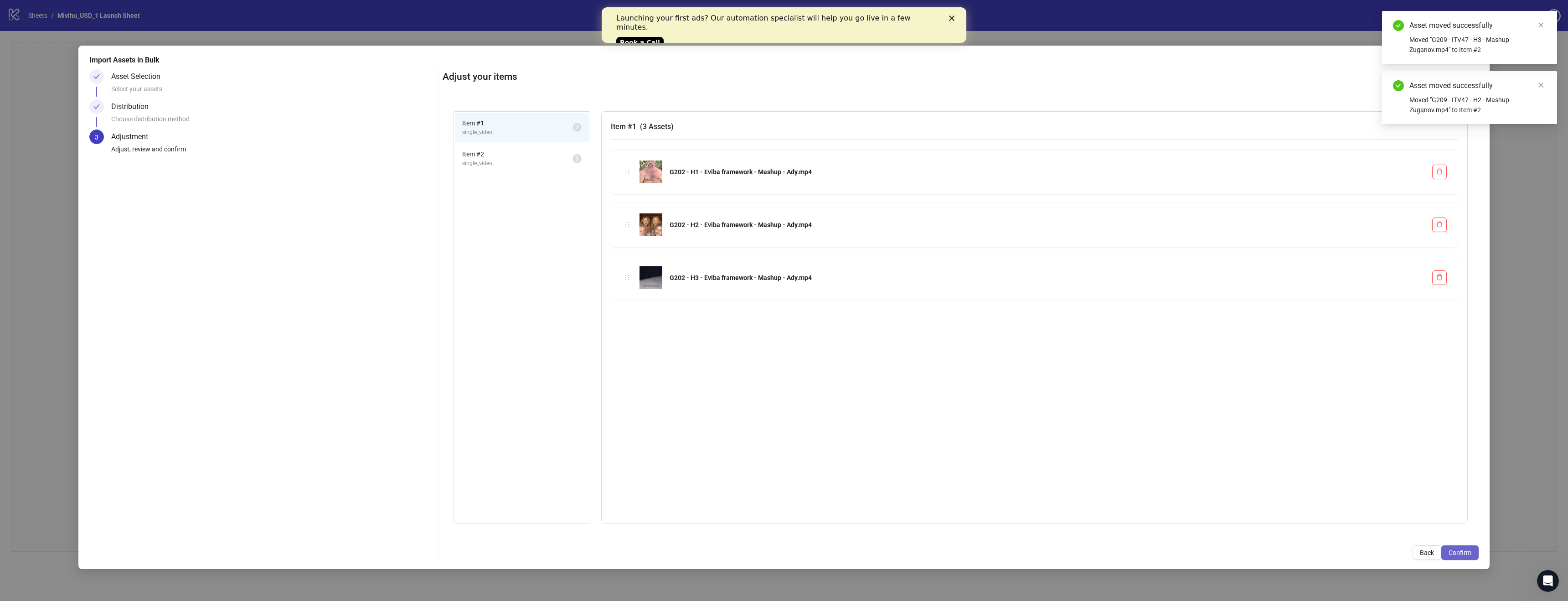
click at [1469, 554] on span "Confirm" at bounding box center [1459, 551] width 23 height 7
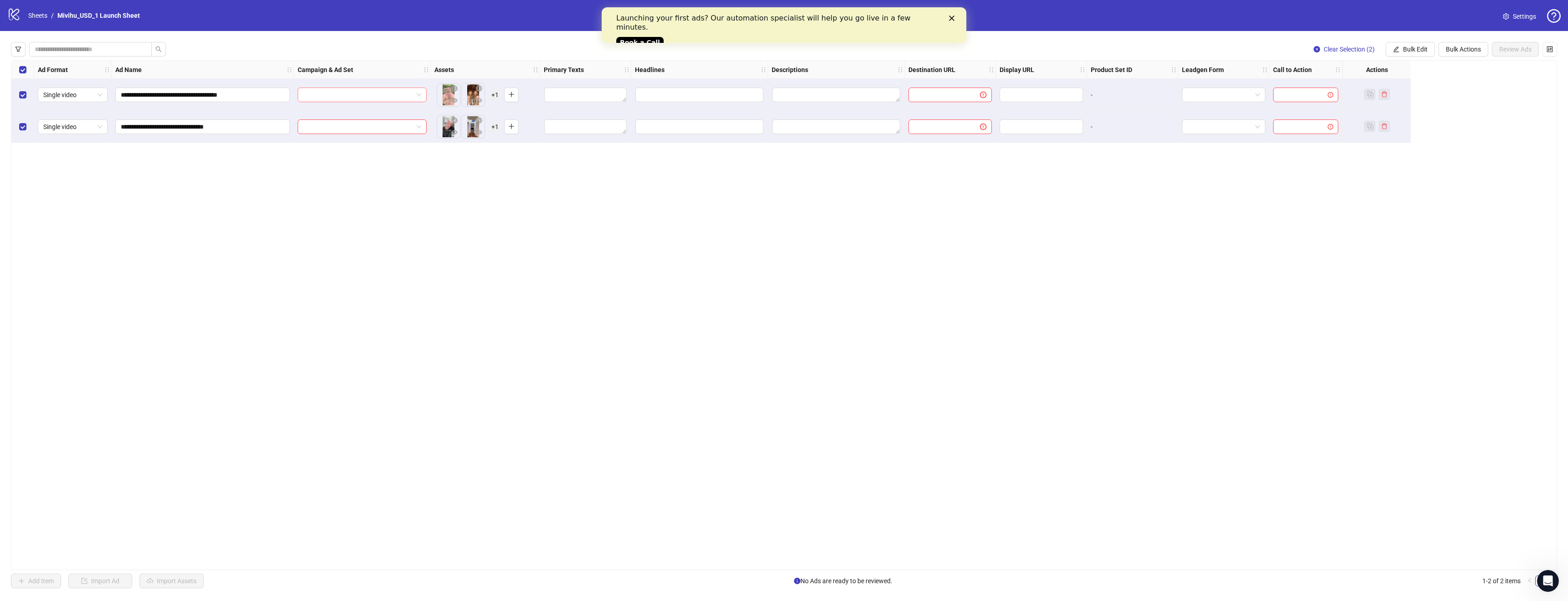
click at [372, 92] on input "search" at bounding box center [357, 95] width 110 height 14
click at [605, 238] on div "**********" at bounding box center [784, 315] width 1546 height 510
